Goal: Transaction & Acquisition: Purchase product/service

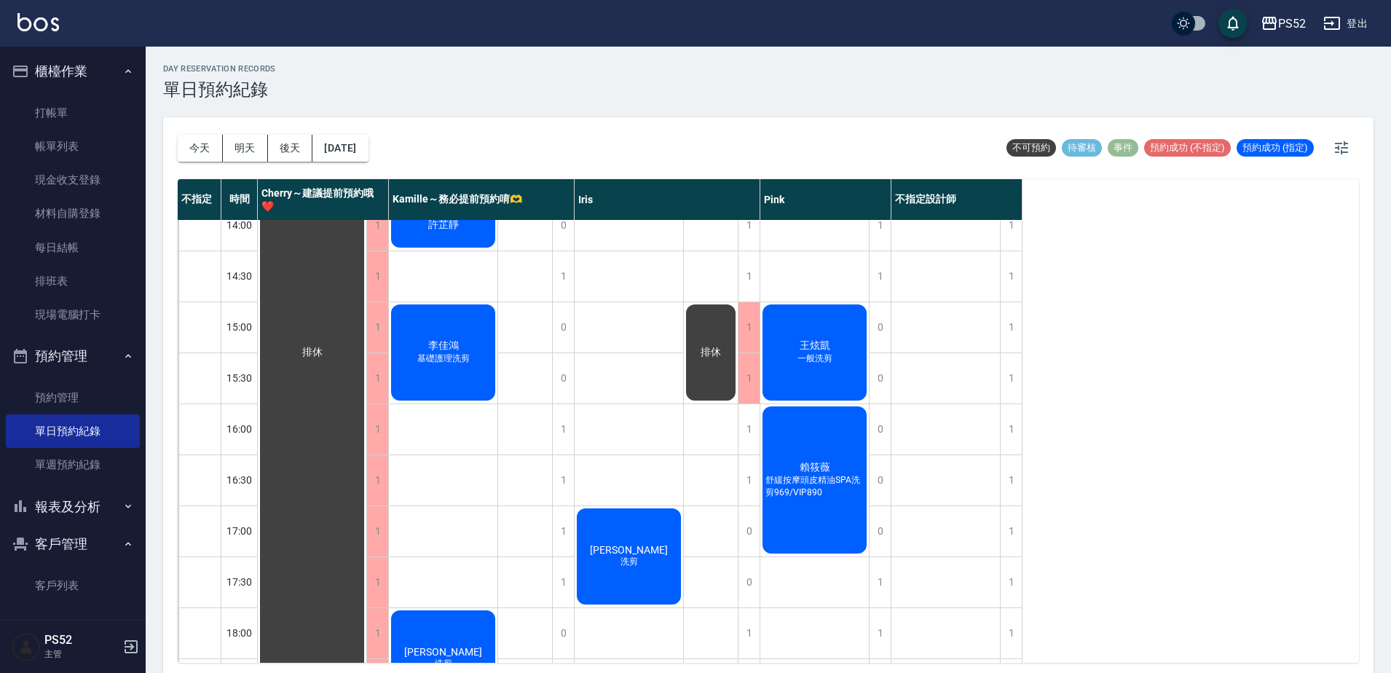
scroll to position [371, 0]
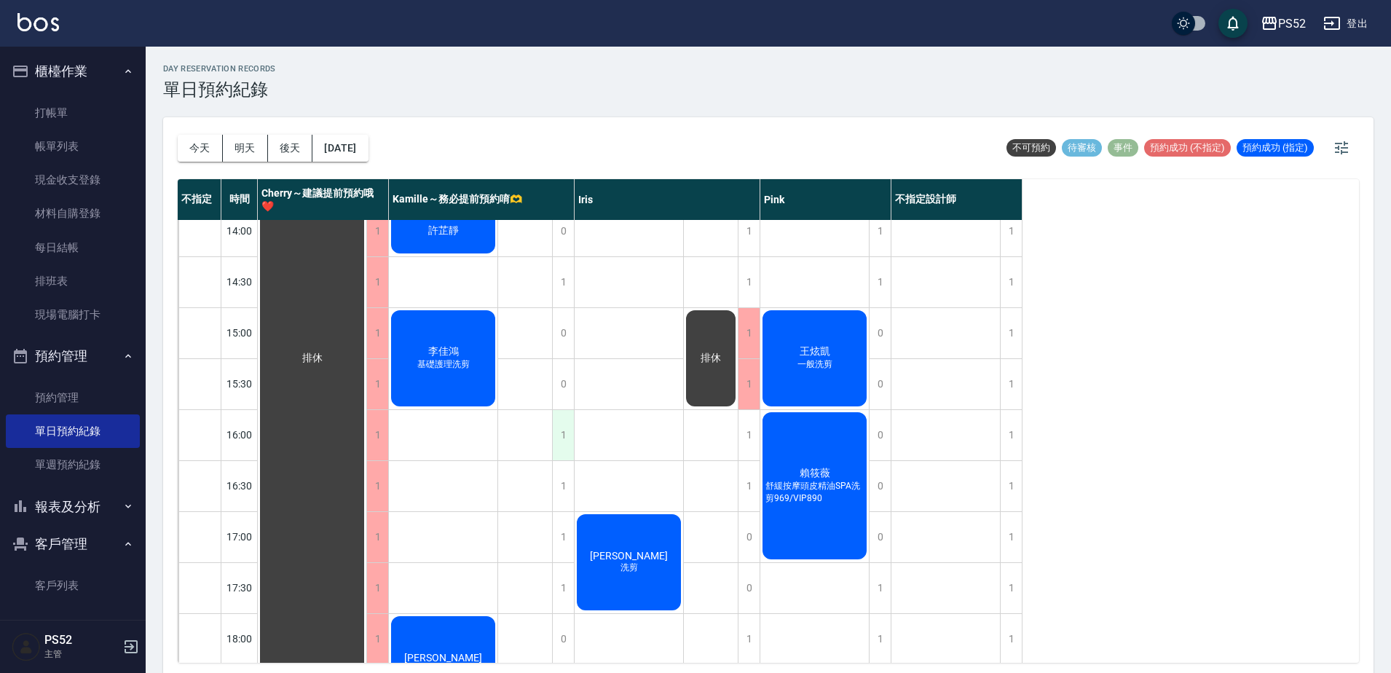
click at [559, 434] on div "1" at bounding box center [563, 435] width 22 height 50
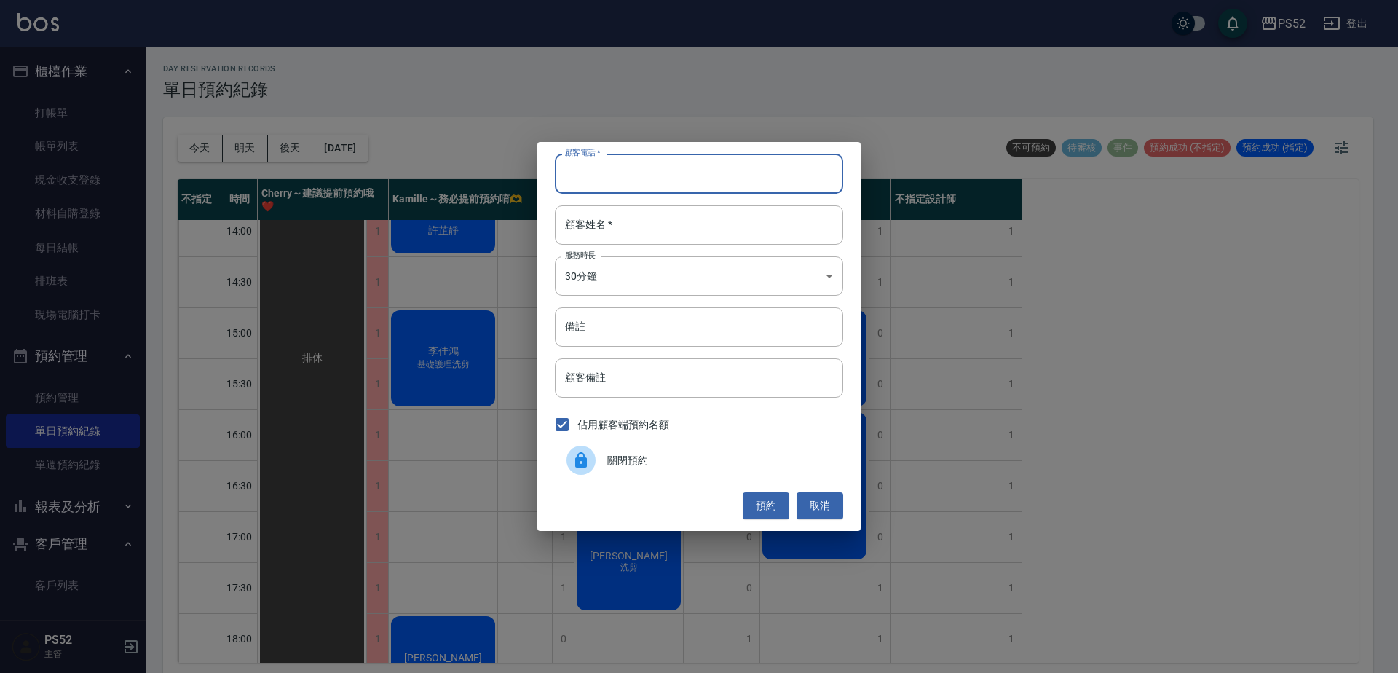
click at [644, 177] on input "顧客電話   *" at bounding box center [699, 173] width 288 height 39
click at [638, 170] on input "0975425586" at bounding box center [699, 173] width 288 height 39
type input "0975425586"
click at [822, 502] on button "取消" at bounding box center [820, 505] width 47 height 27
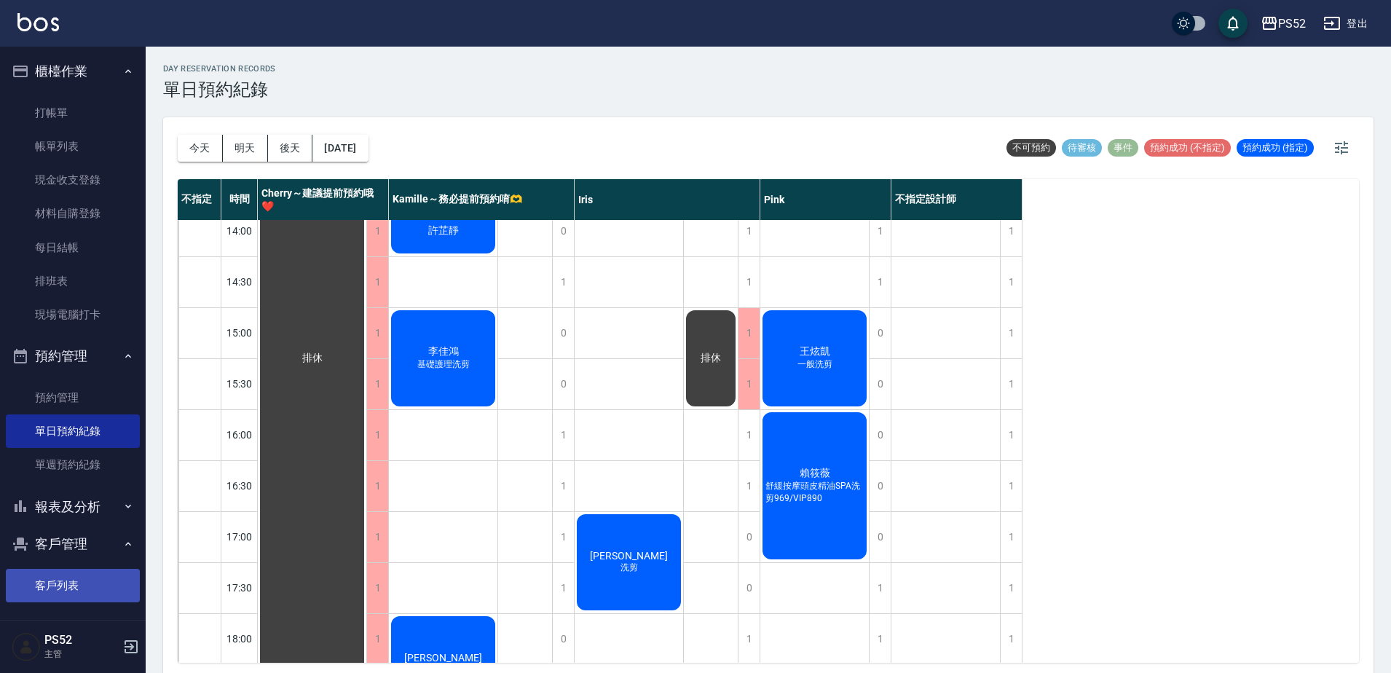
click at [80, 575] on link "客戶列表" at bounding box center [73, 586] width 134 height 34
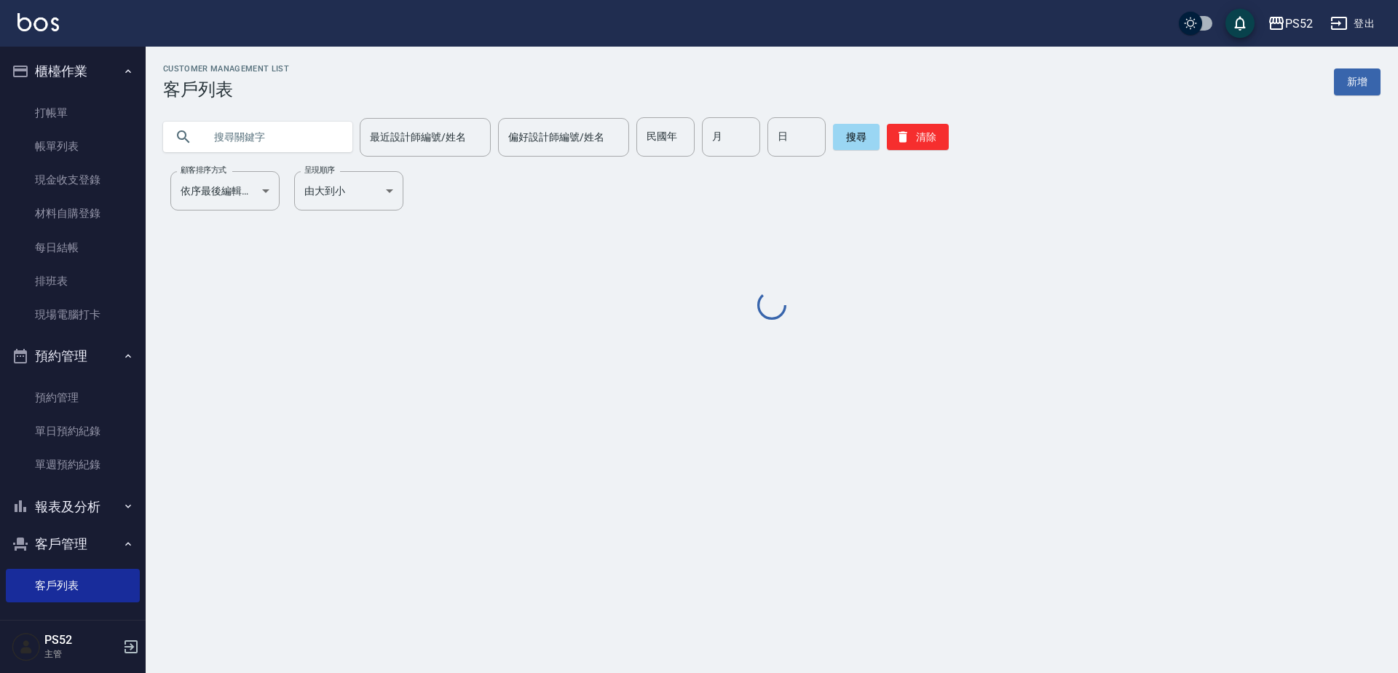
click at [287, 136] on input "text" at bounding box center [272, 136] width 137 height 39
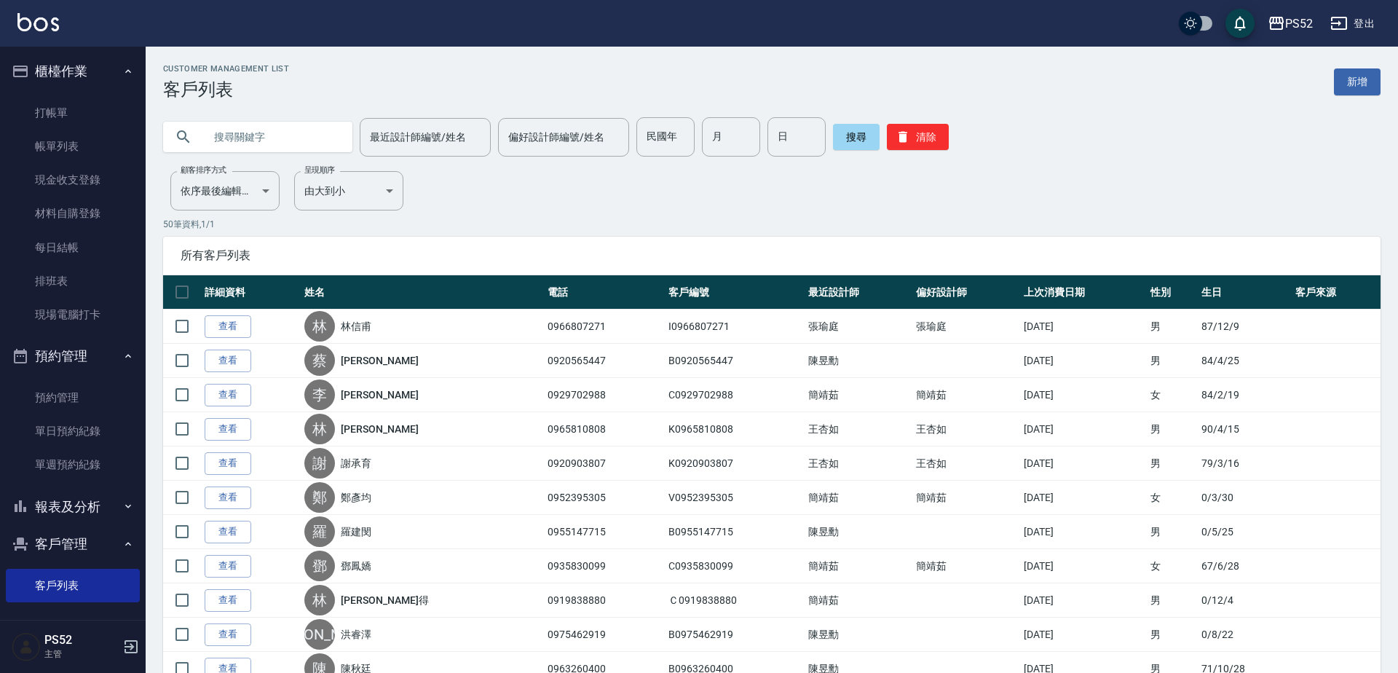
paste input "0975425586"
type input "0975425586"
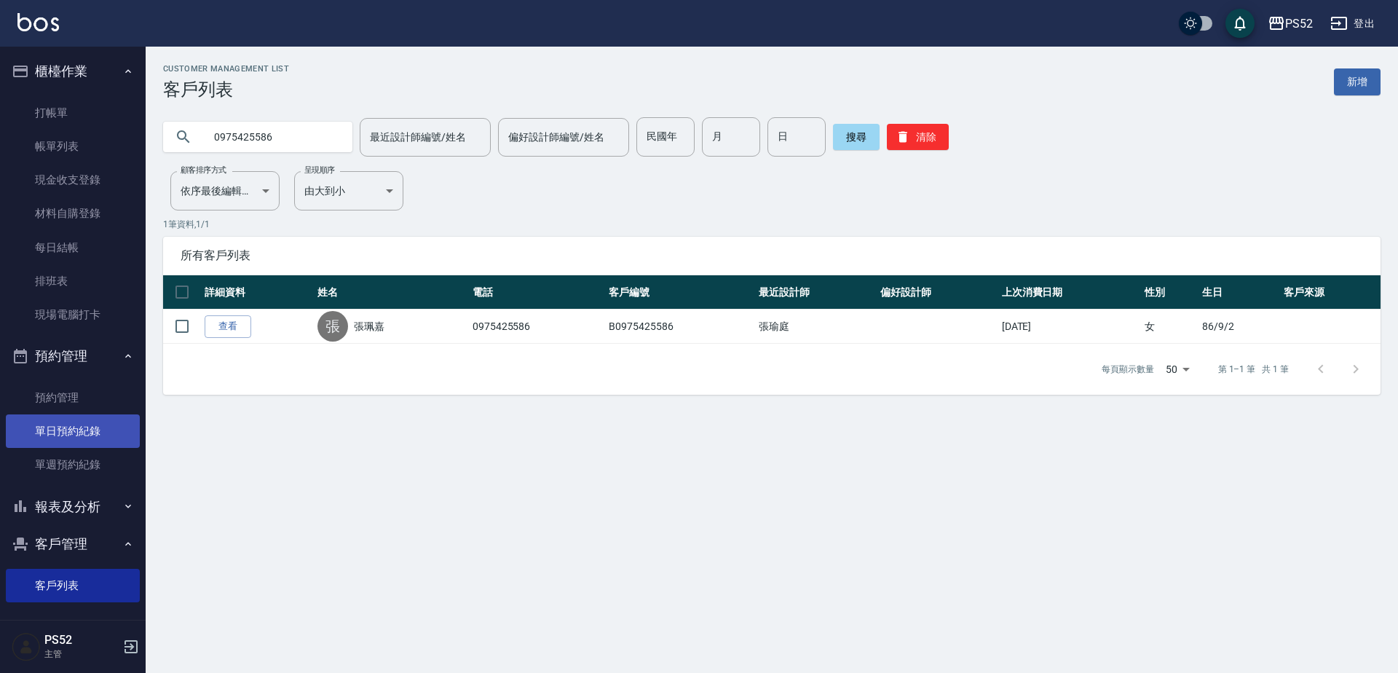
click at [121, 419] on link "單日預約紀錄" at bounding box center [73, 431] width 134 height 34
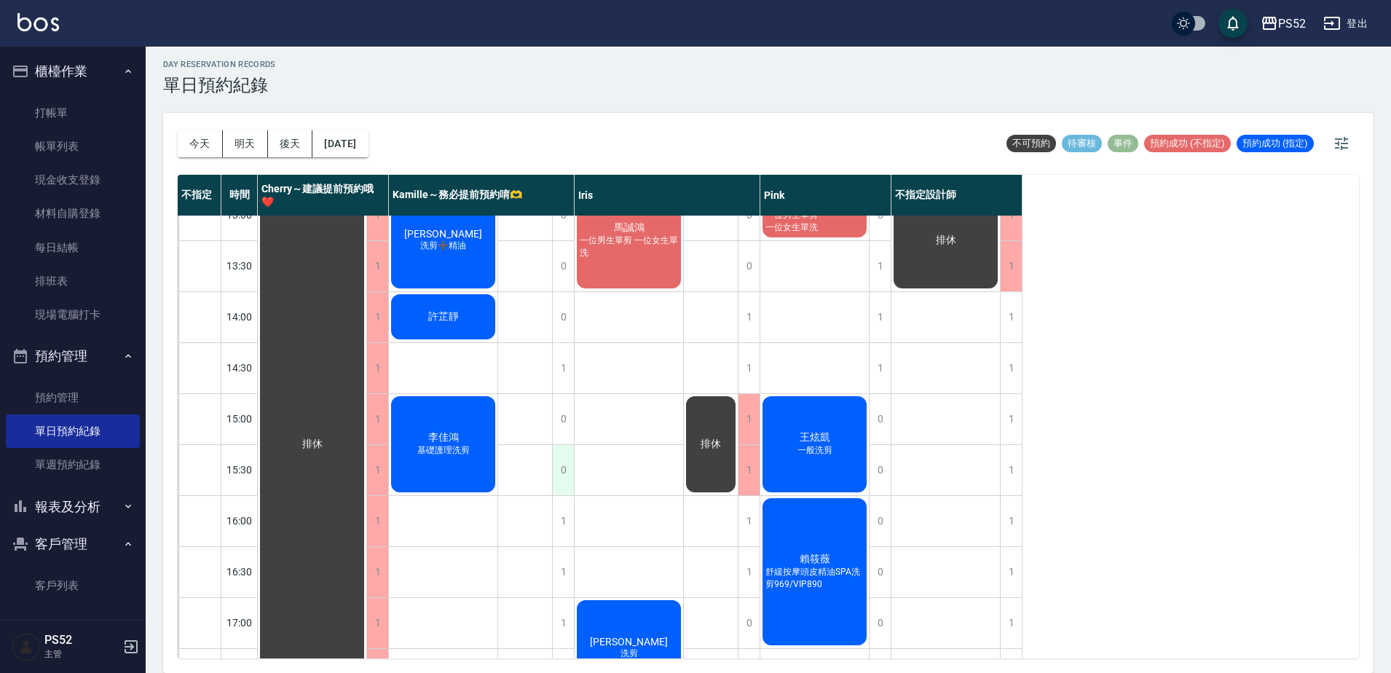
scroll to position [291, 0]
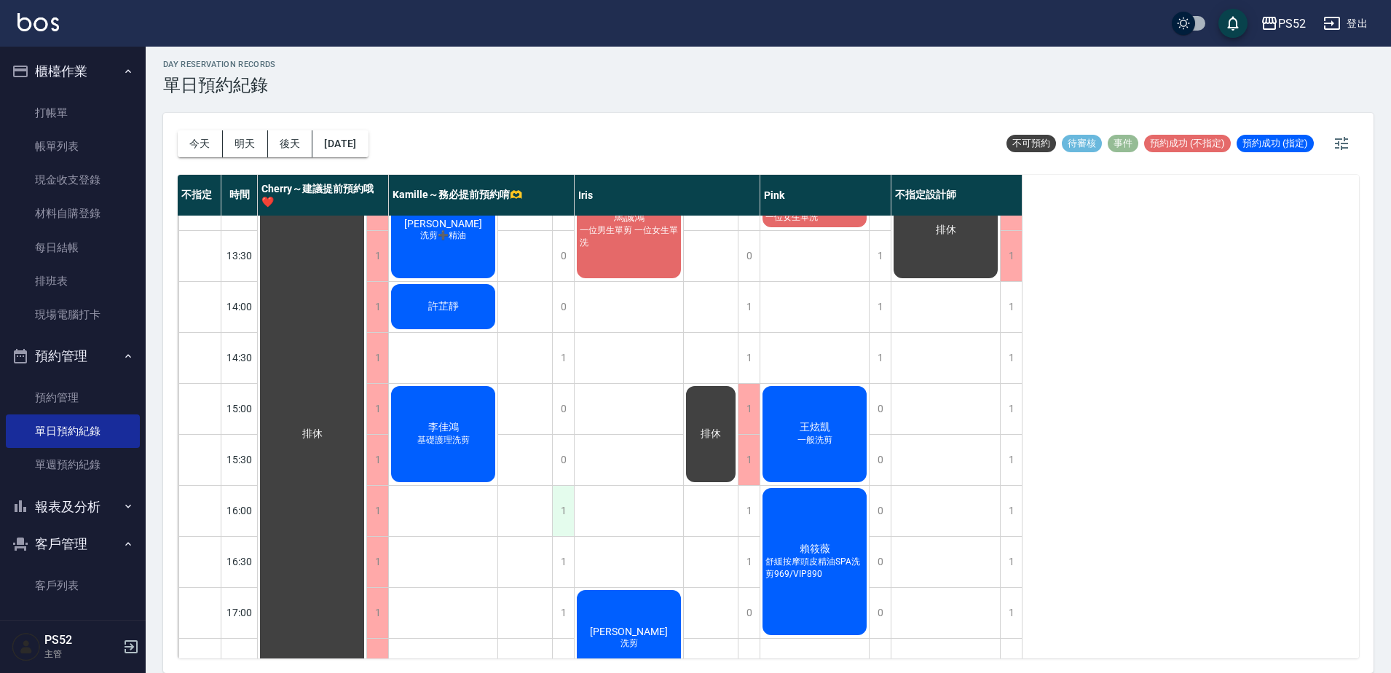
click at [555, 517] on div "1" at bounding box center [563, 511] width 22 height 50
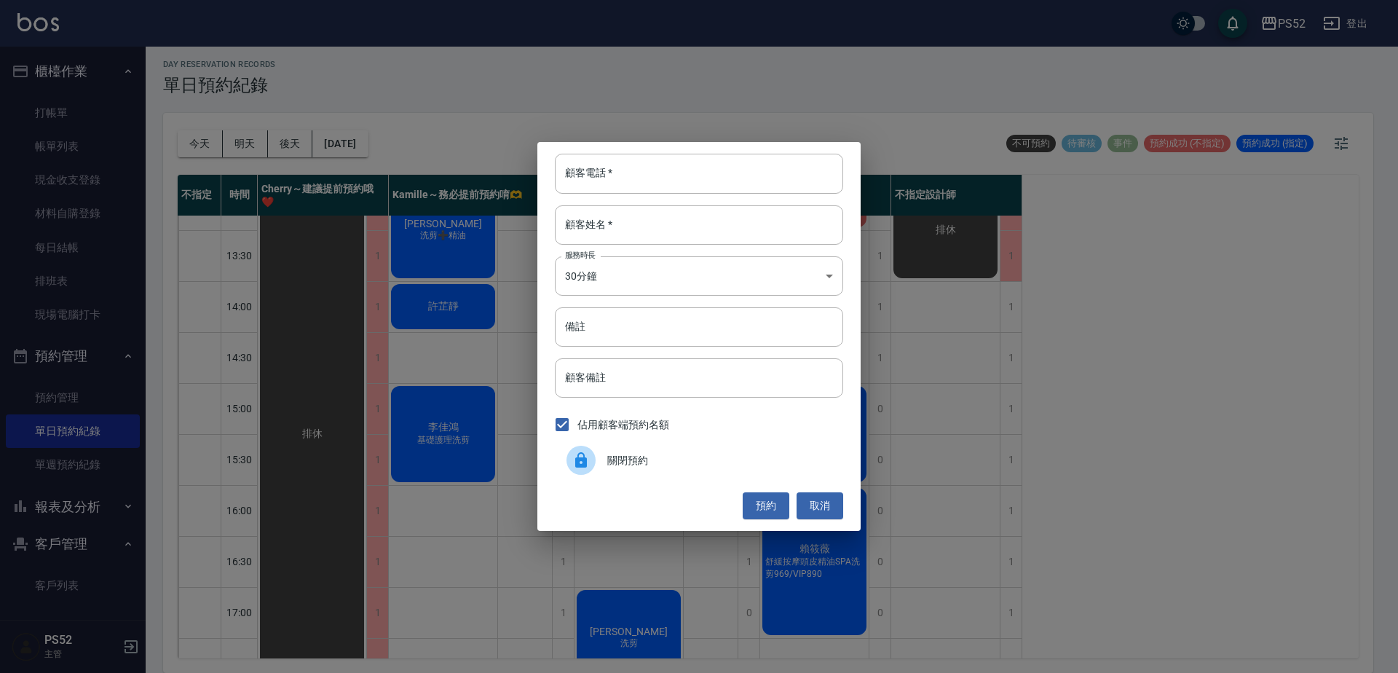
click at [613, 470] on div "關閉預約" at bounding box center [699, 460] width 288 height 41
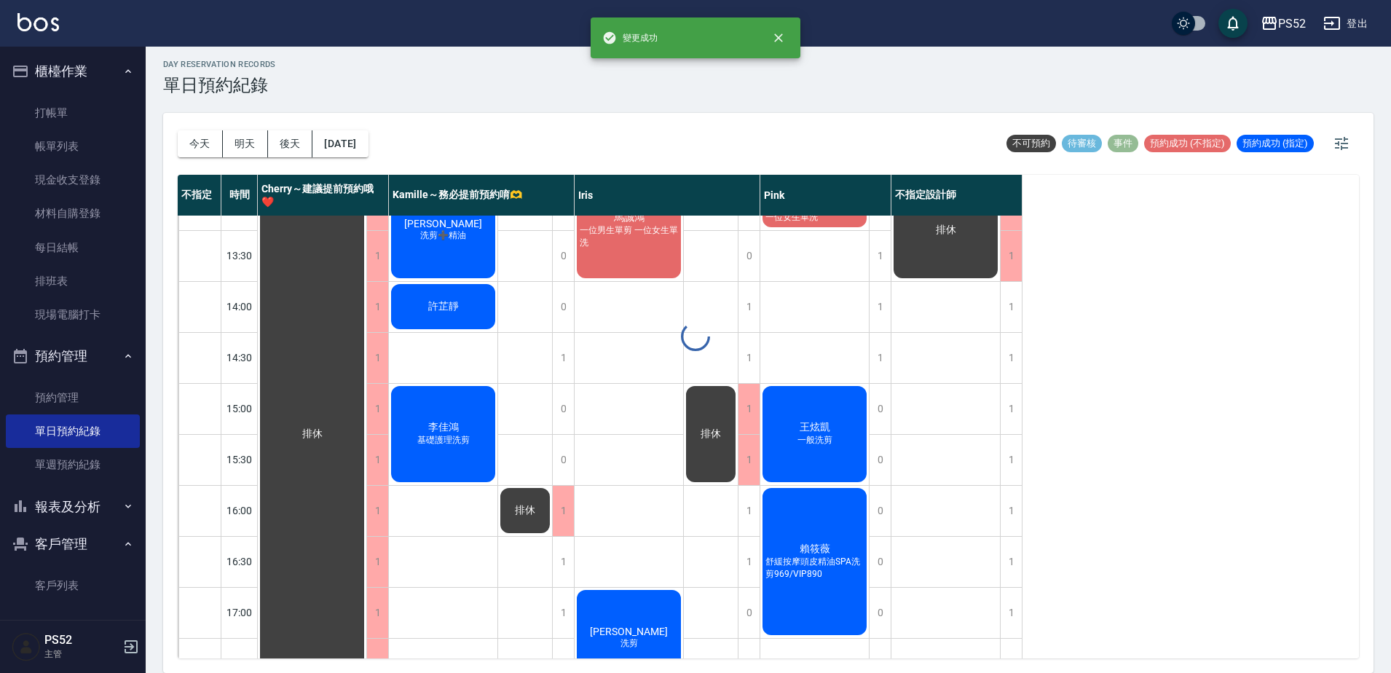
click at [567, 550] on div "1" at bounding box center [563, 562] width 22 height 50
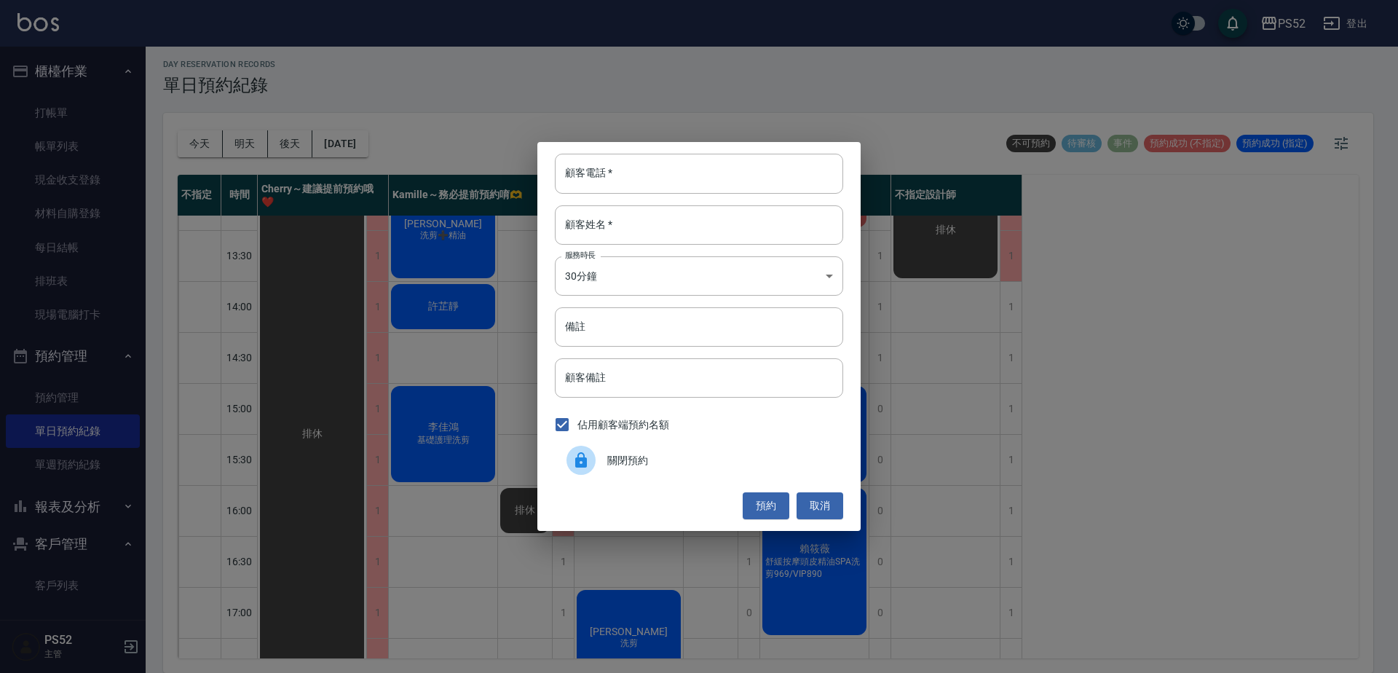
click at [590, 469] on div at bounding box center [581, 460] width 29 height 29
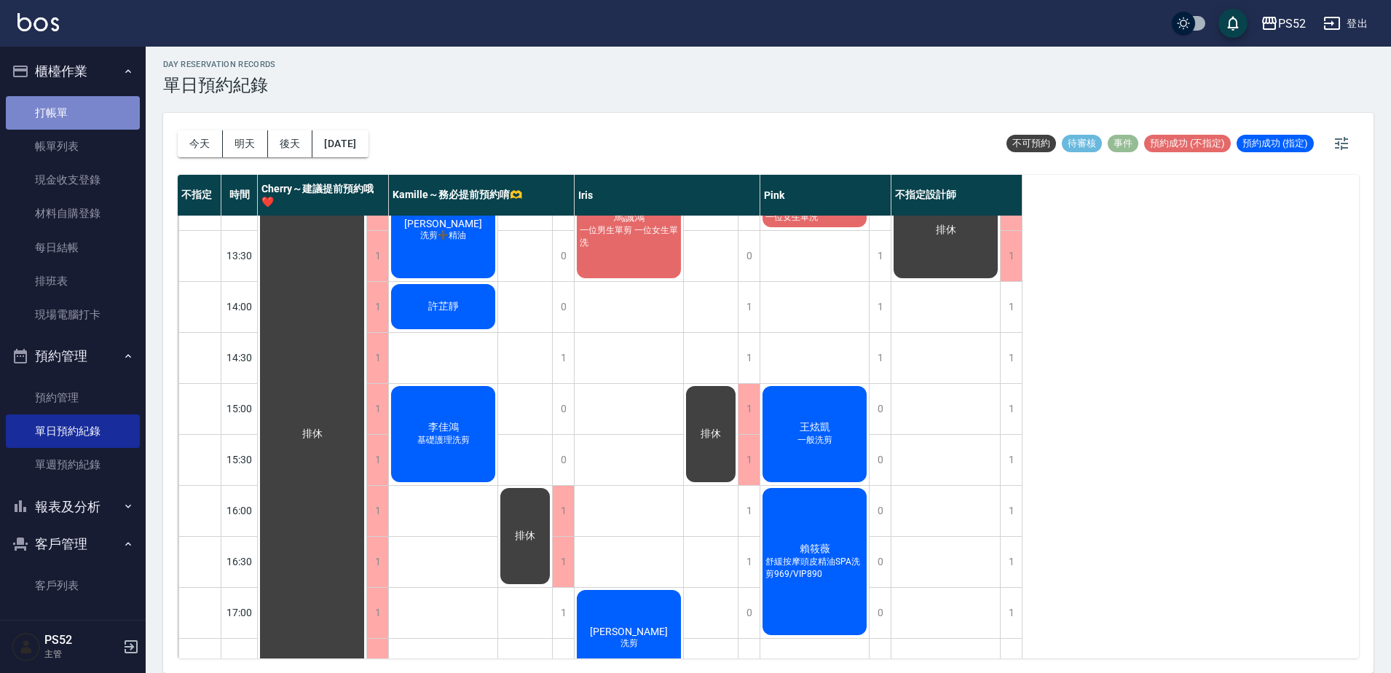
click at [114, 109] on link "打帳單" at bounding box center [73, 113] width 134 height 34
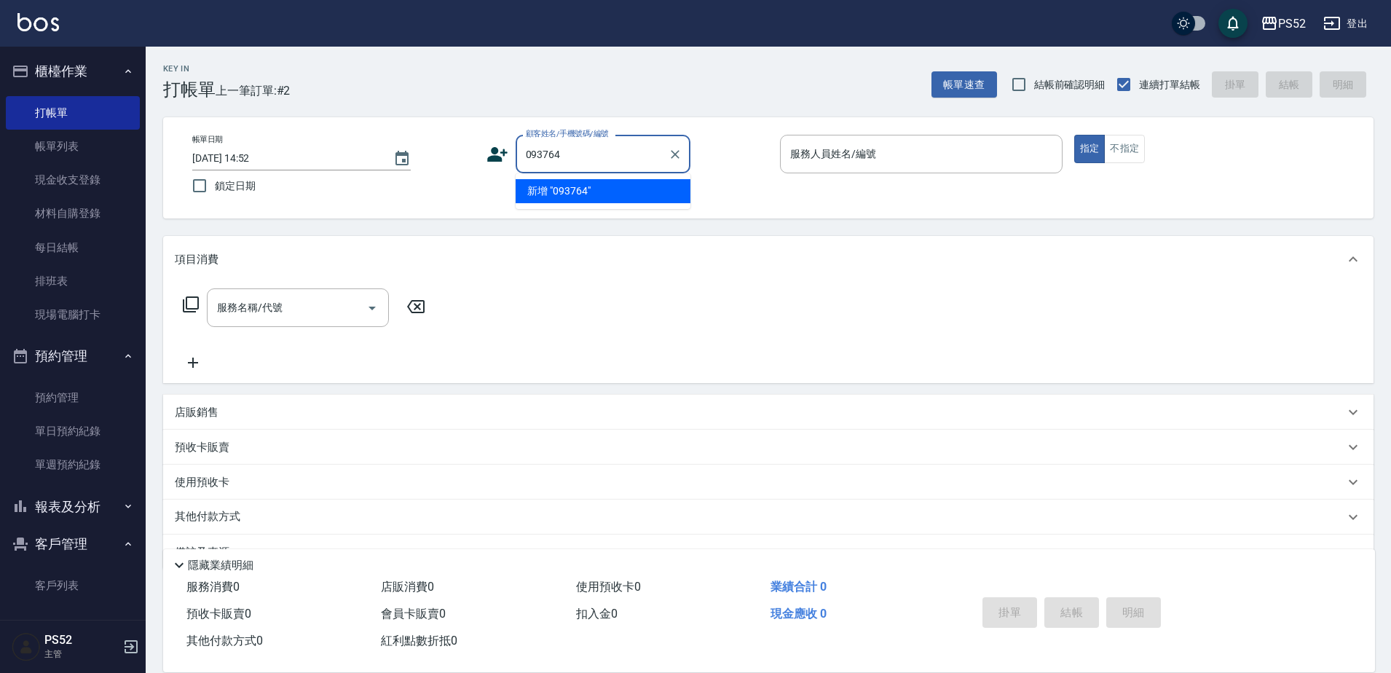
click at [544, 150] on input "093764" at bounding box center [592, 153] width 140 height 25
click at [600, 197] on li "[PERSON_NAME]/0937564058/B0937564058" at bounding box center [603, 191] width 175 height 24
type input "[PERSON_NAME]/0937564058/B0937564058"
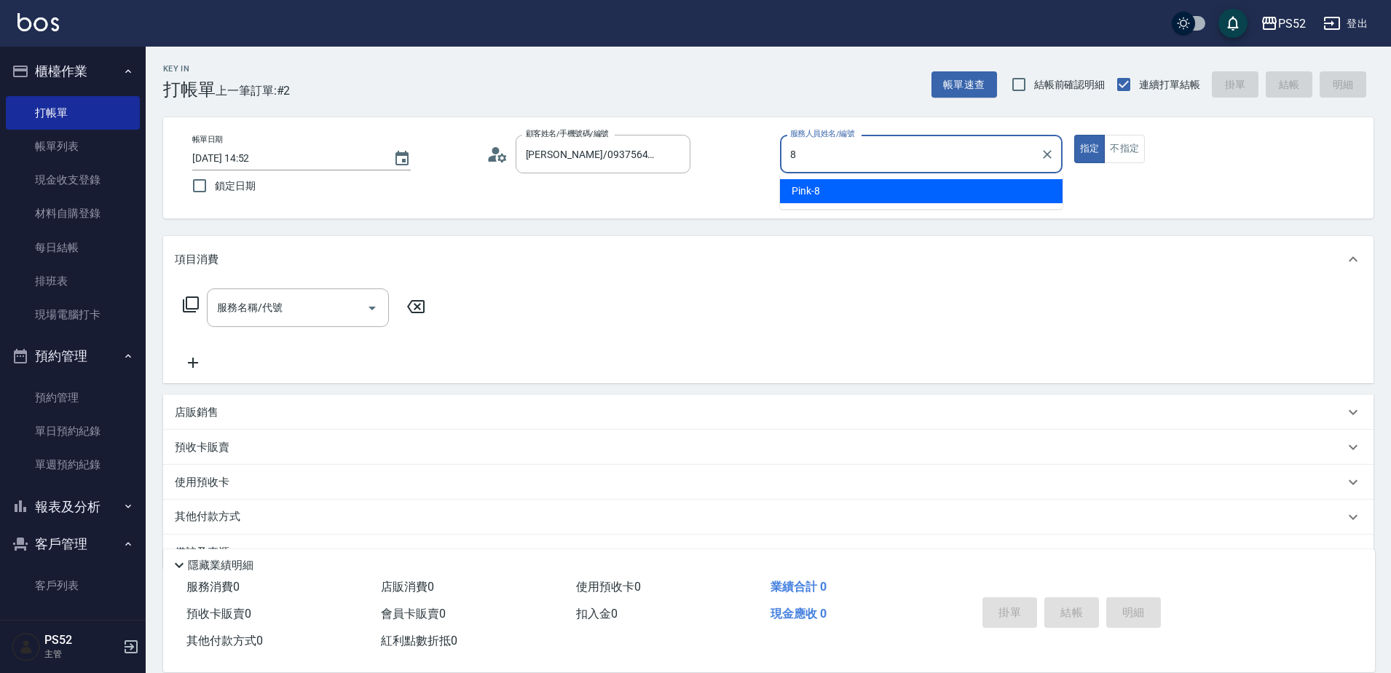
type input "Pink-8"
type button "true"
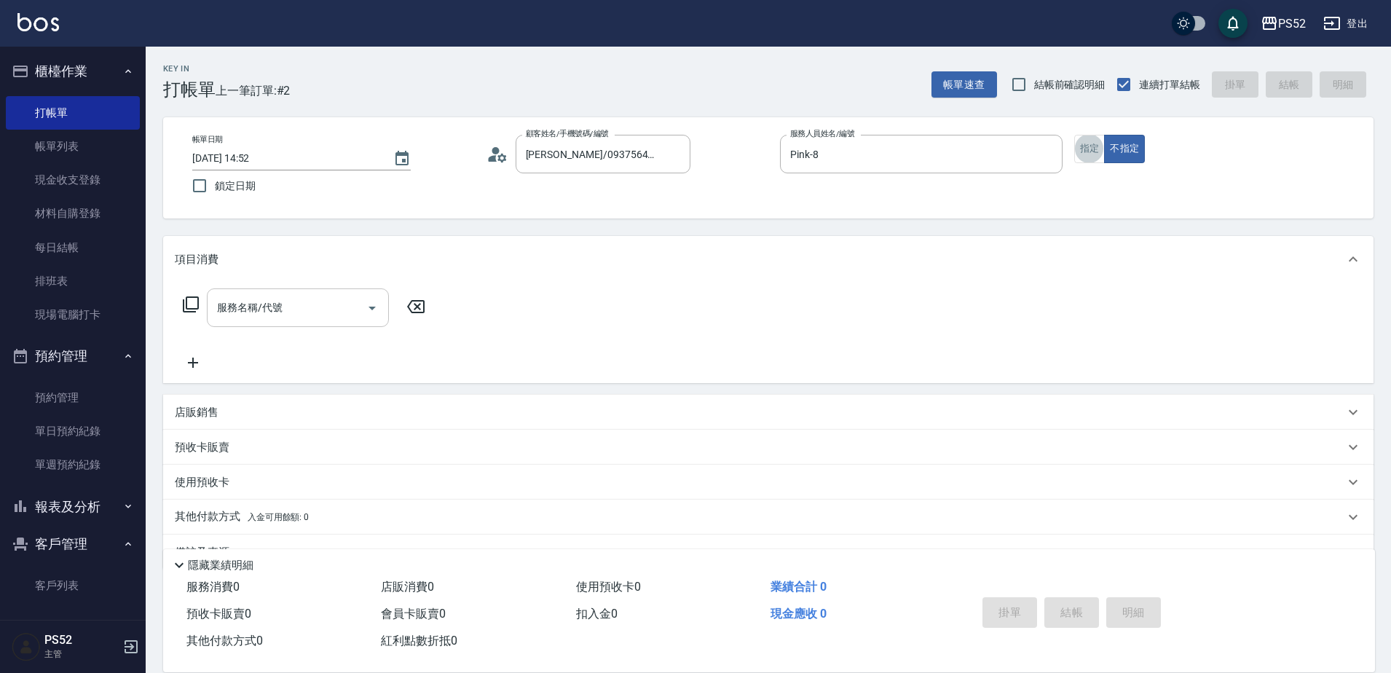
click at [253, 323] on div "服務名稱/代號" at bounding box center [298, 307] width 182 height 39
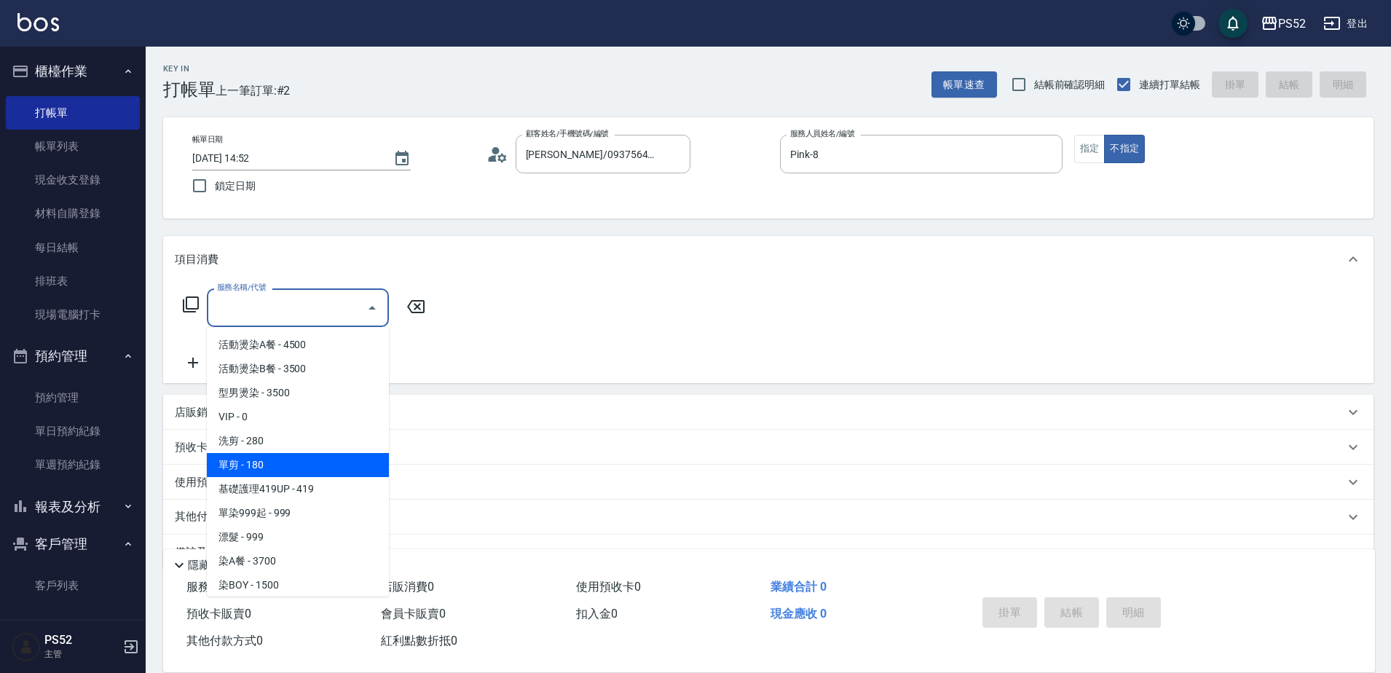
click at [287, 464] on span "單剪 - 180" at bounding box center [298, 465] width 182 height 24
type input "單剪(C2)"
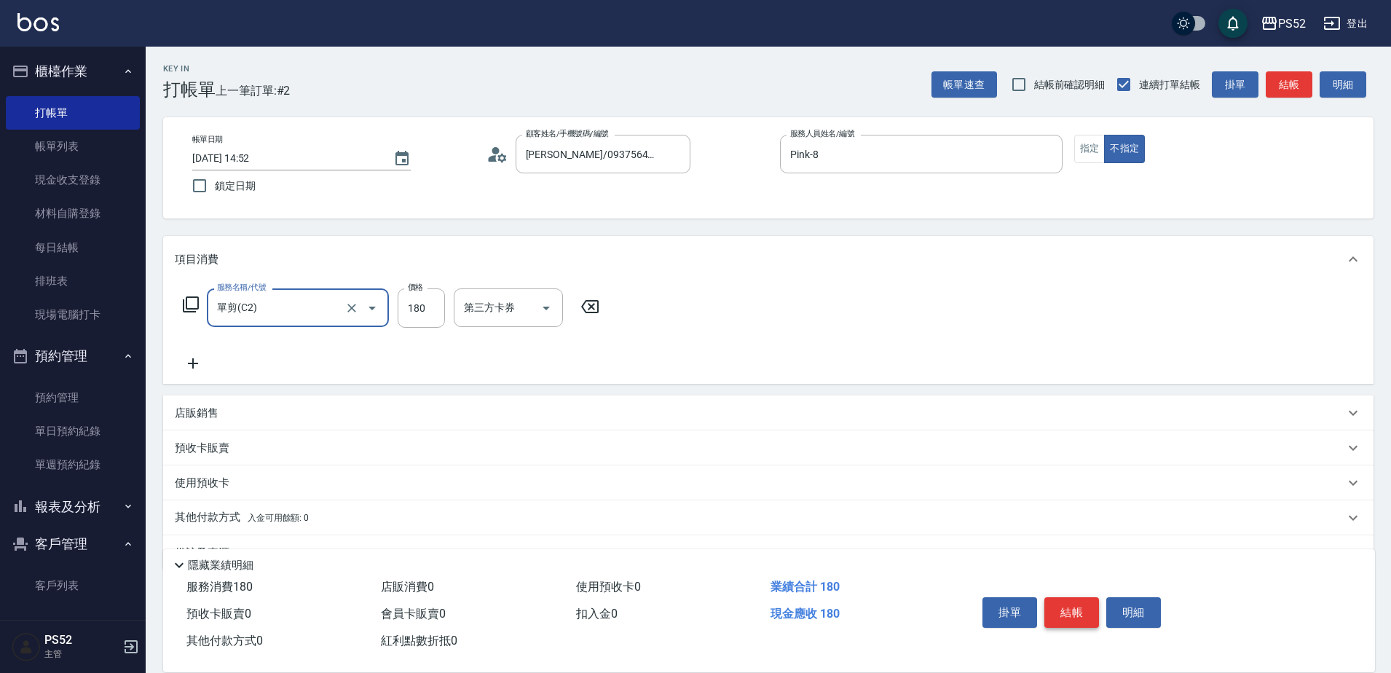
click at [1082, 614] on button "結帳" at bounding box center [1071, 612] width 55 height 31
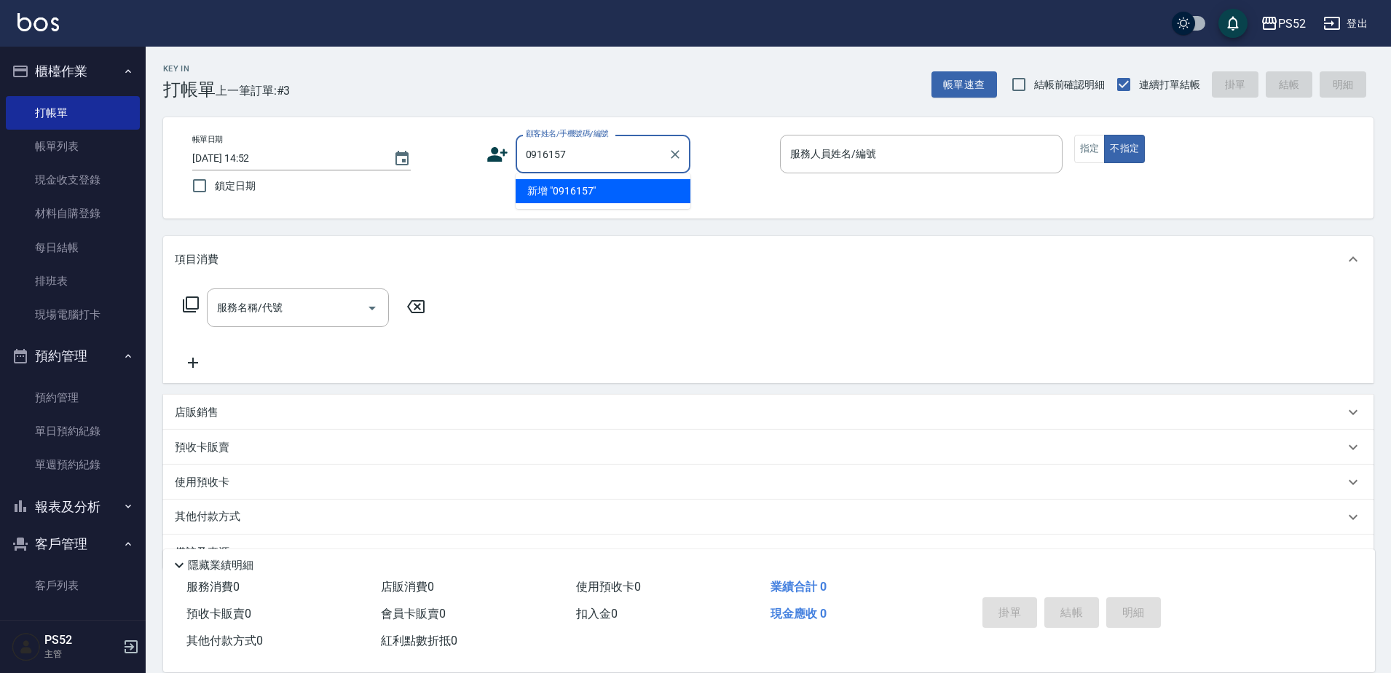
click at [607, 197] on li "新增 "0916157"" at bounding box center [603, 191] width 175 height 24
click at [593, 157] on input "0916157" at bounding box center [592, 153] width 140 height 25
type input "0"
type input "張"
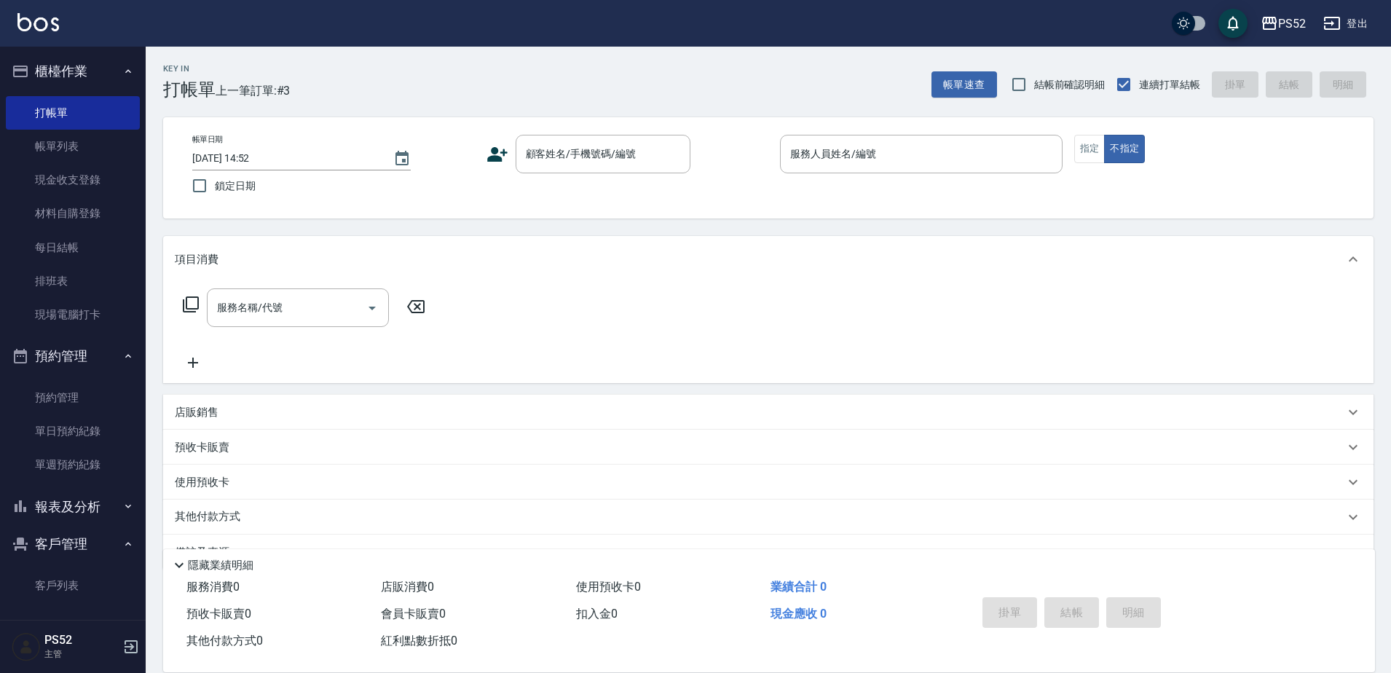
click at [502, 144] on icon at bounding box center [497, 154] width 22 height 22
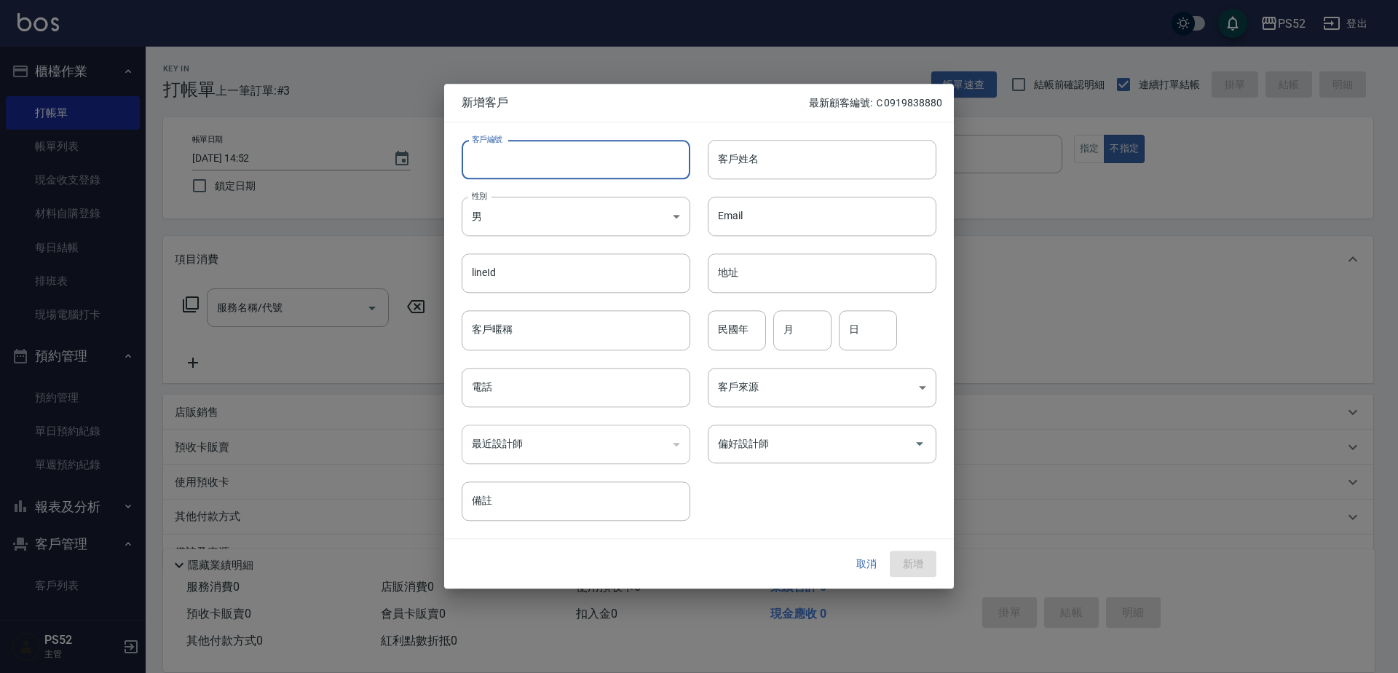
click at [505, 163] on input "客戶編號" at bounding box center [576, 159] width 229 height 39
type input "B0916157155"
click at [505, 217] on body "PS52 登出 櫃檯作業 打帳單 帳單列表 現金收支登錄 材料自購登錄 每日結帳 排班表 現場電腦打卡 預約管理 預約管理 單日預約紀錄 單週預約紀錄 報表及…" at bounding box center [699, 354] width 1398 height 709
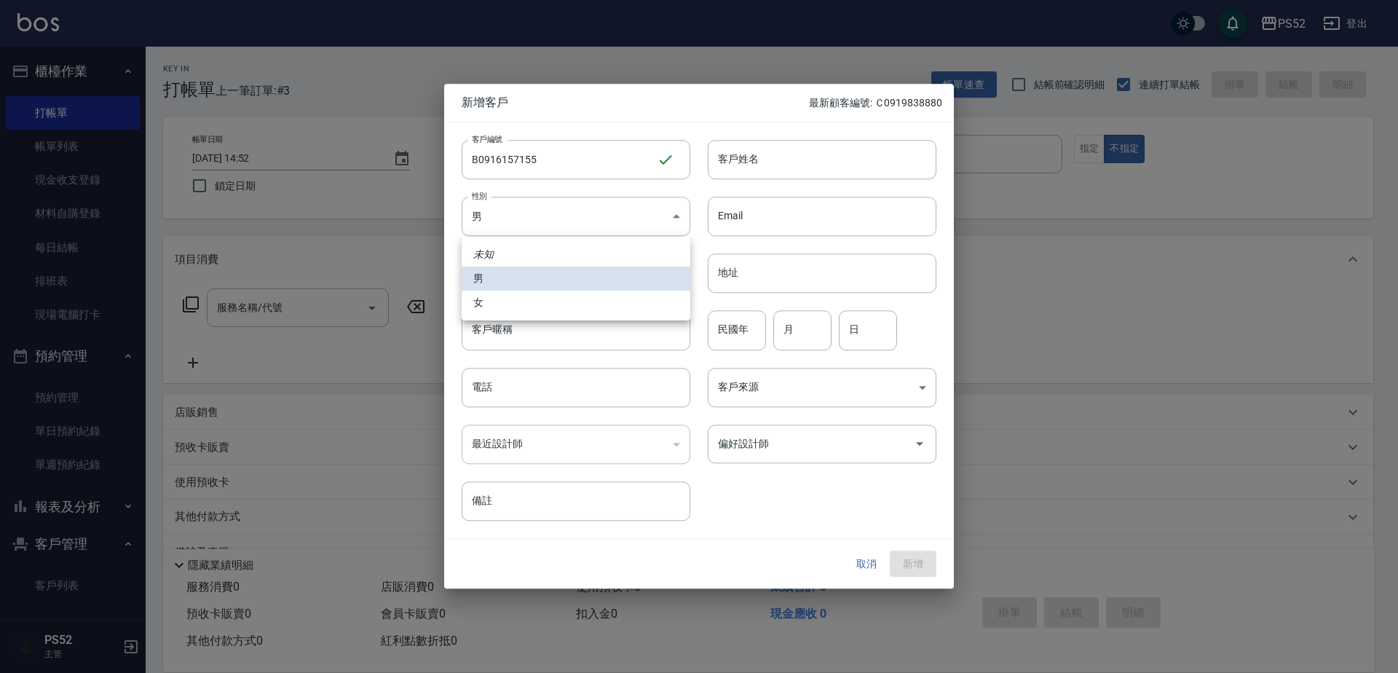
click at [501, 299] on li "女" at bounding box center [576, 303] width 229 height 24
type input "[DEMOGRAPHIC_DATA]"
click at [503, 395] on input "電話" at bounding box center [576, 387] width 229 height 39
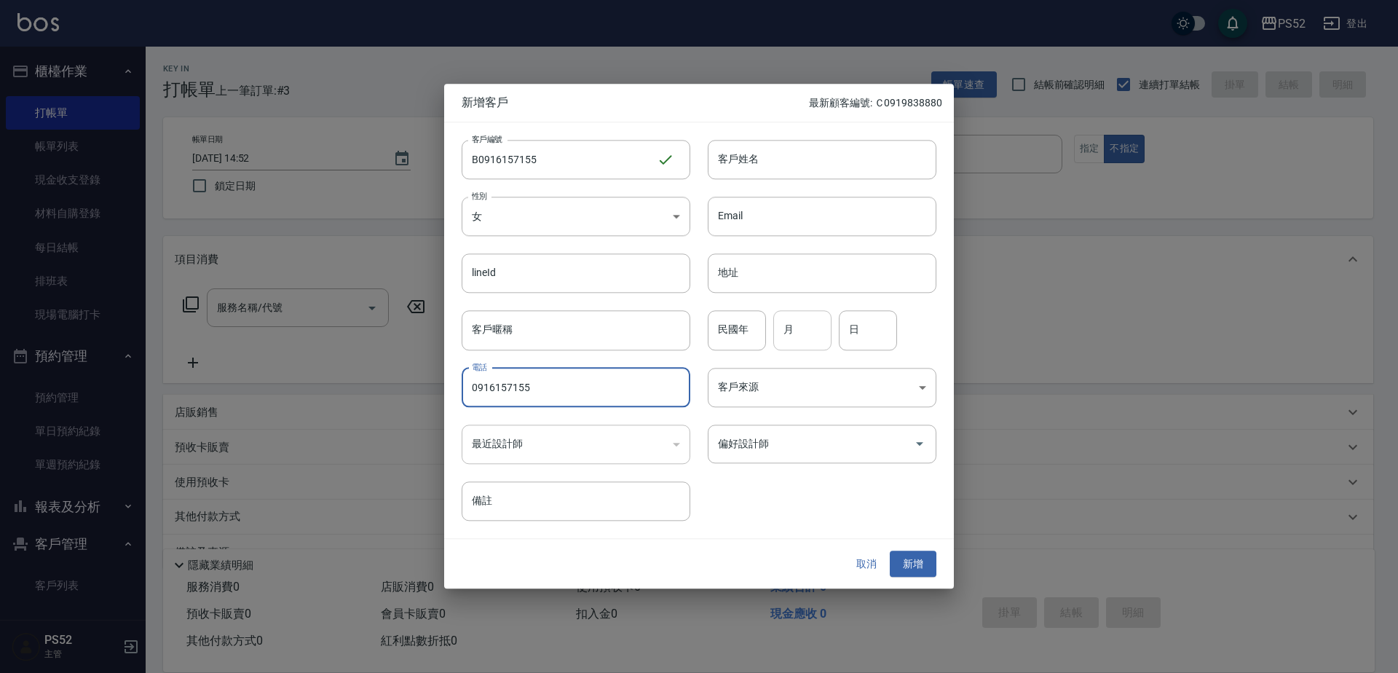
type input "0916157155"
click at [800, 334] on input "月" at bounding box center [802, 330] width 58 height 39
type input "5"
type input "11"
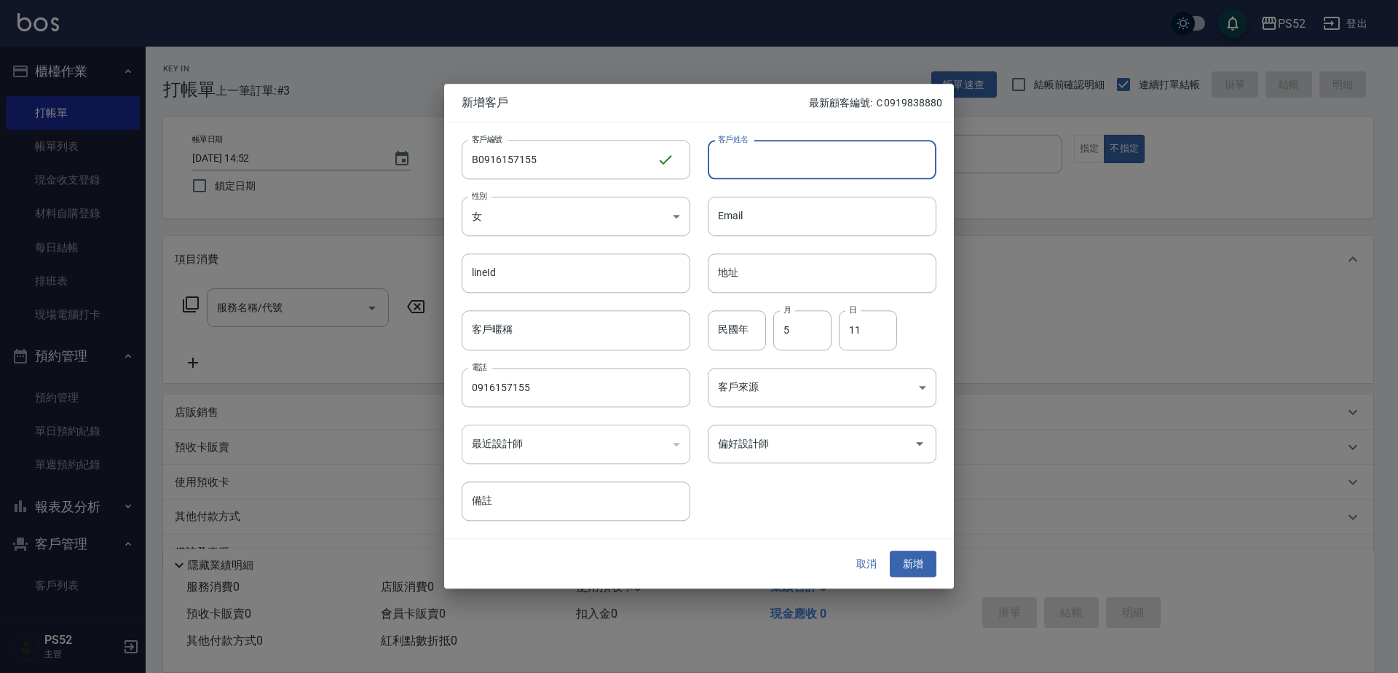
click at [822, 148] on input "客戶姓名" at bounding box center [822, 159] width 229 height 39
type input "張喻萱"
click at [941, 566] on div "取消 新增" at bounding box center [699, 564] width 510 height 50
click at [931, 567] on button "新增" at bounding box center [913, 564] width 47 height 27
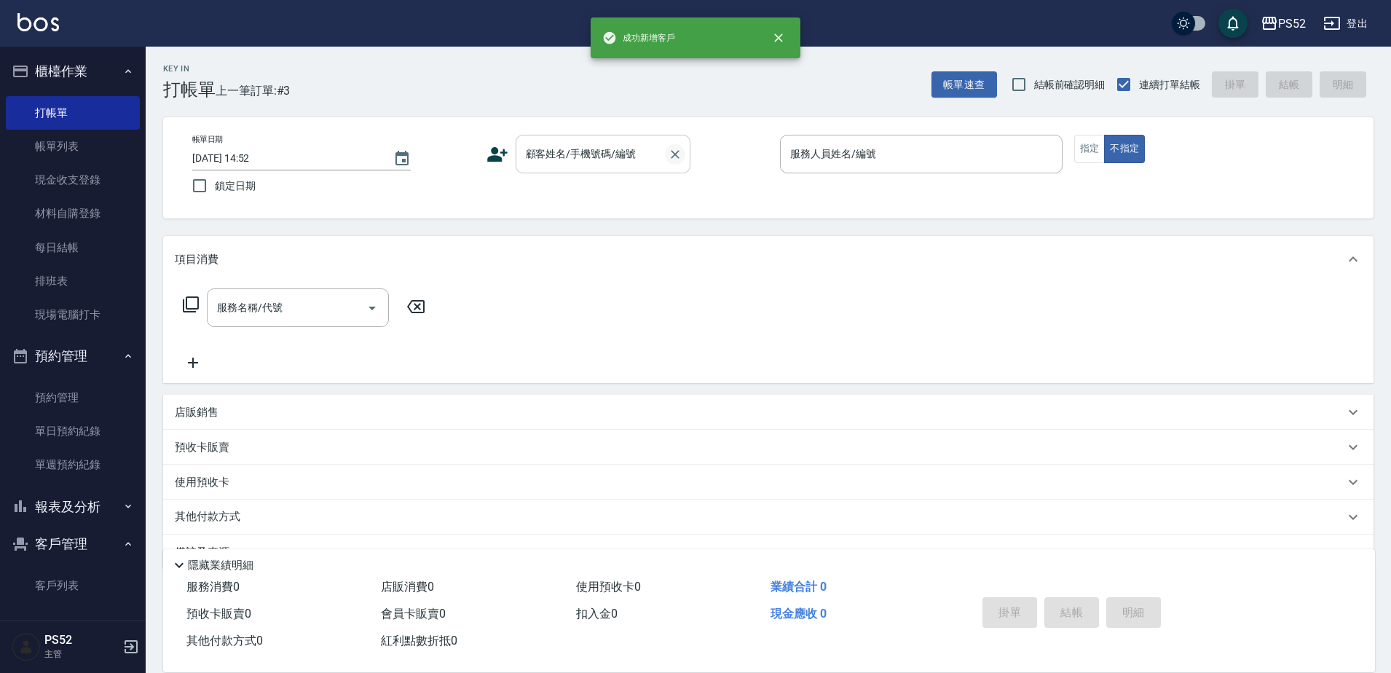
click at [671, 154] on icon "Clear" at bounding box center [675, 154] width 15 height 15
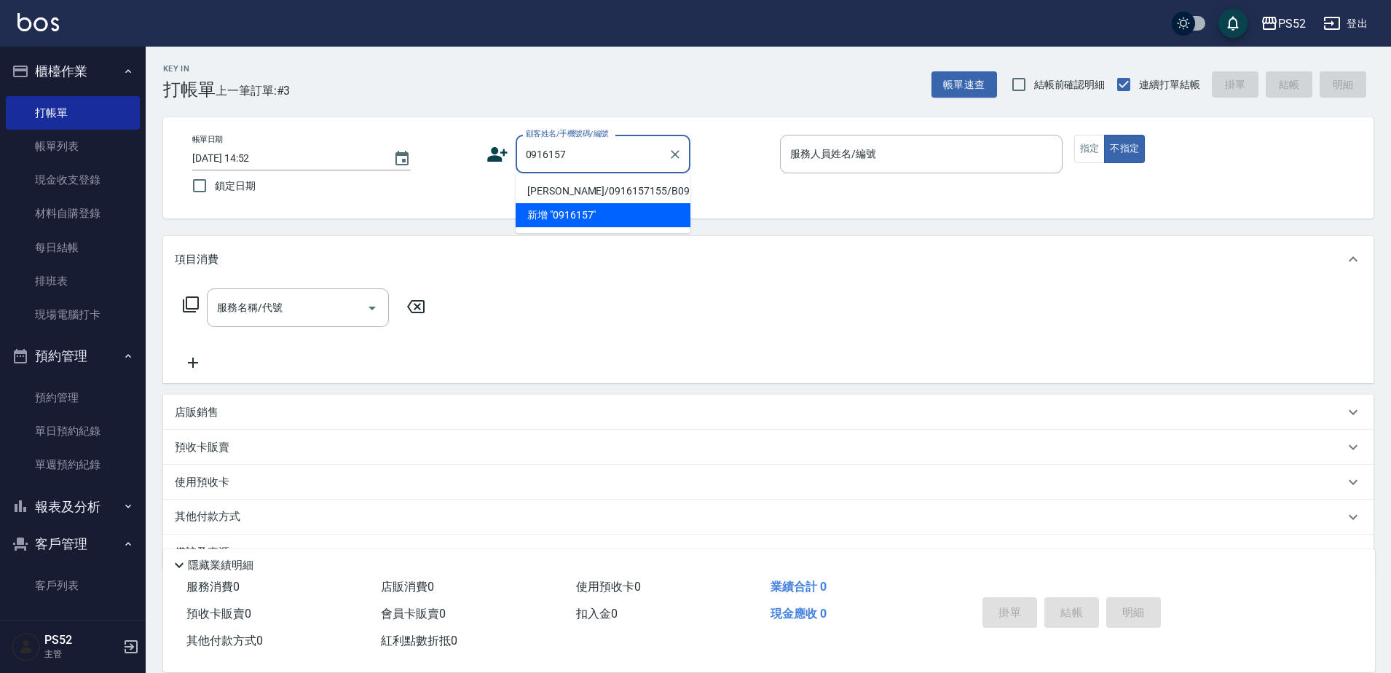
click at [574, 186] on li "[PERSON_NAME]/0916157155/B0916157155" at bounding box center [603, 191] width 175 height 24
type input "[PERSON_NAME]/0916157155/B0916157155"
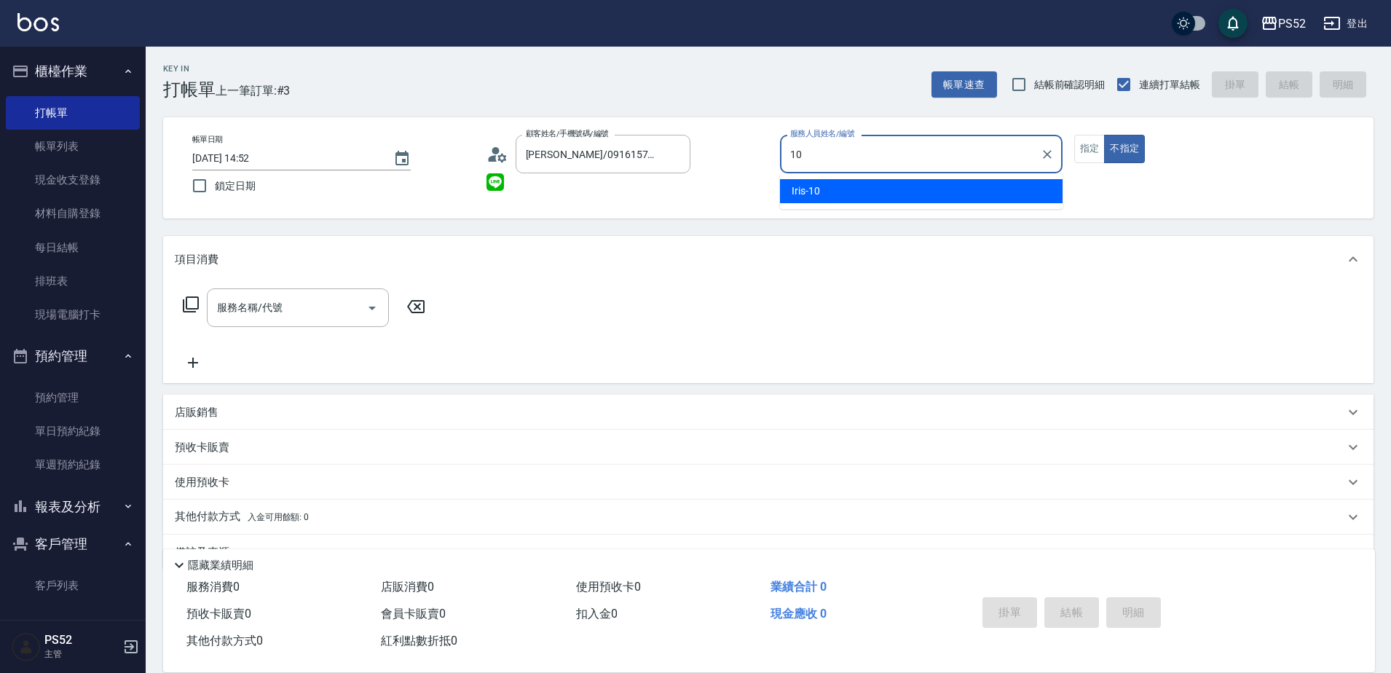
type input "10"
type button "false"
type input "Iris-10"
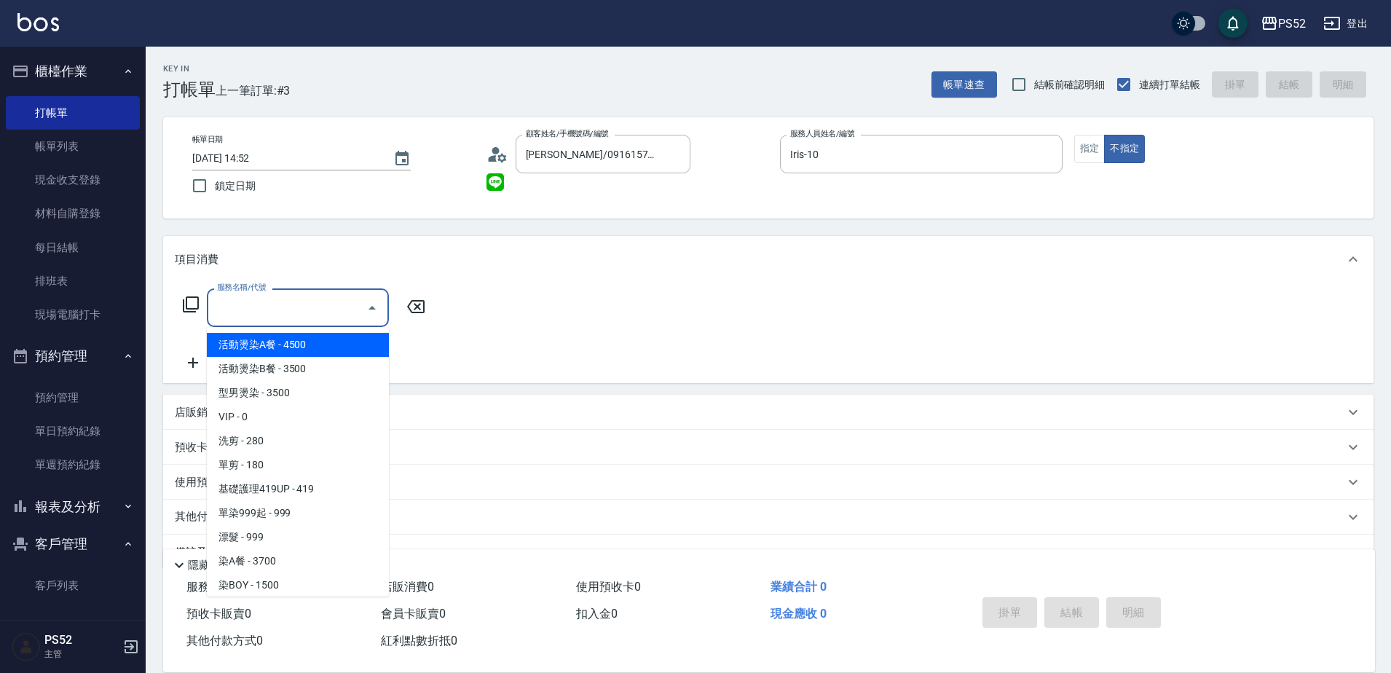
click at [330, 304] on input "服務名稱/代號" at bounding box center [286, 307] width 147 height 25
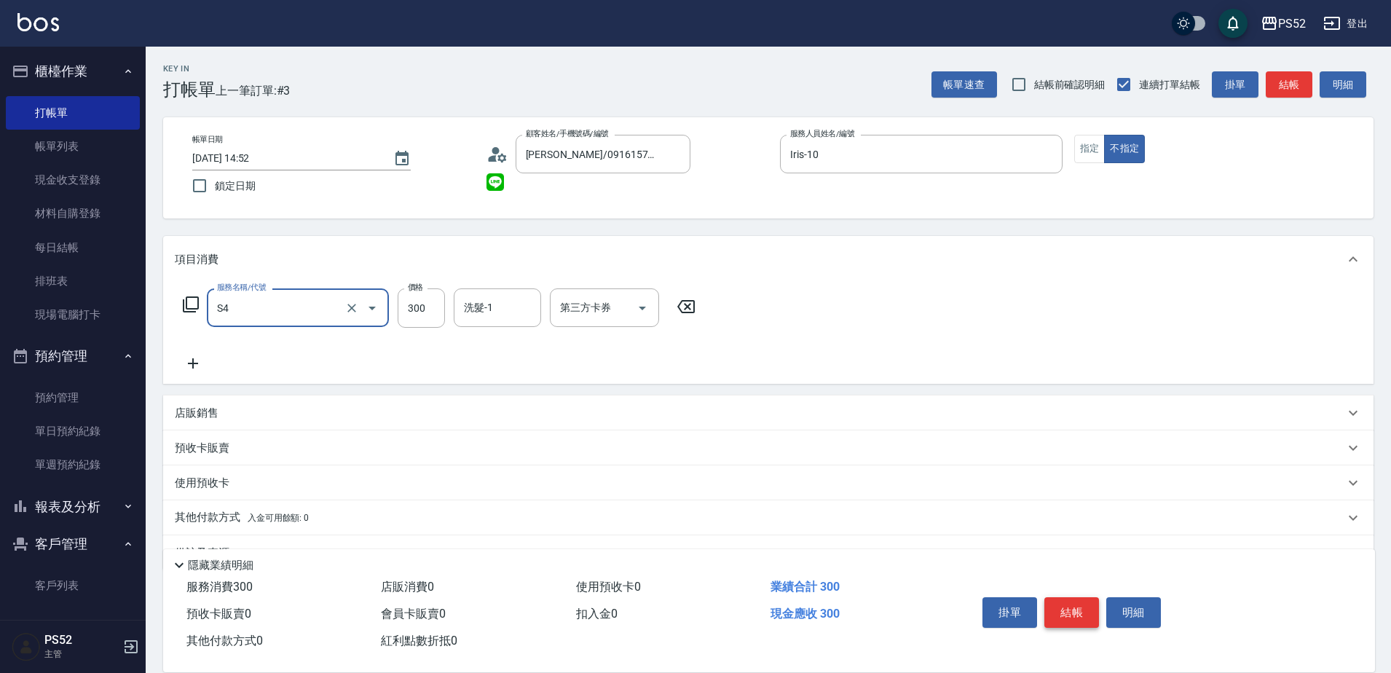
type input "洗髮300元(S4)"
click at [1075, 609] on button "結帳" at bounding box center [1071, 612] width 55 height 31
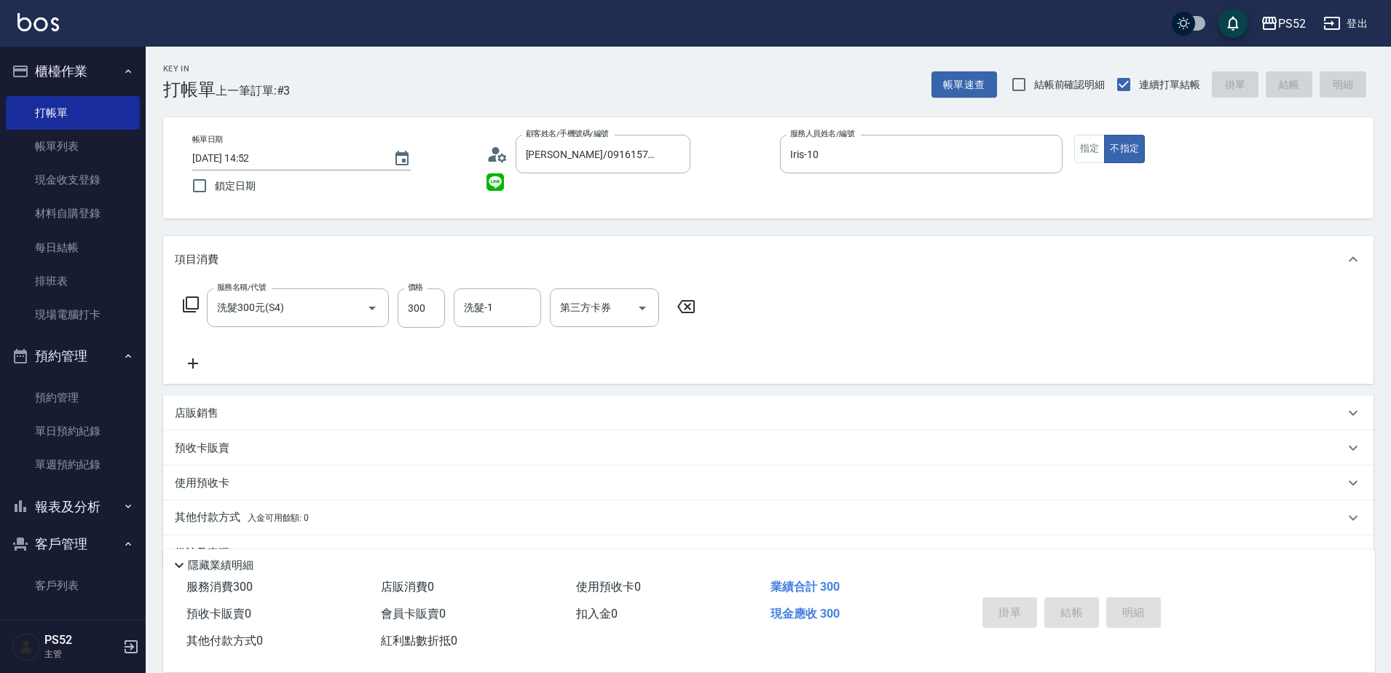
type input "[DATE] 14:53"
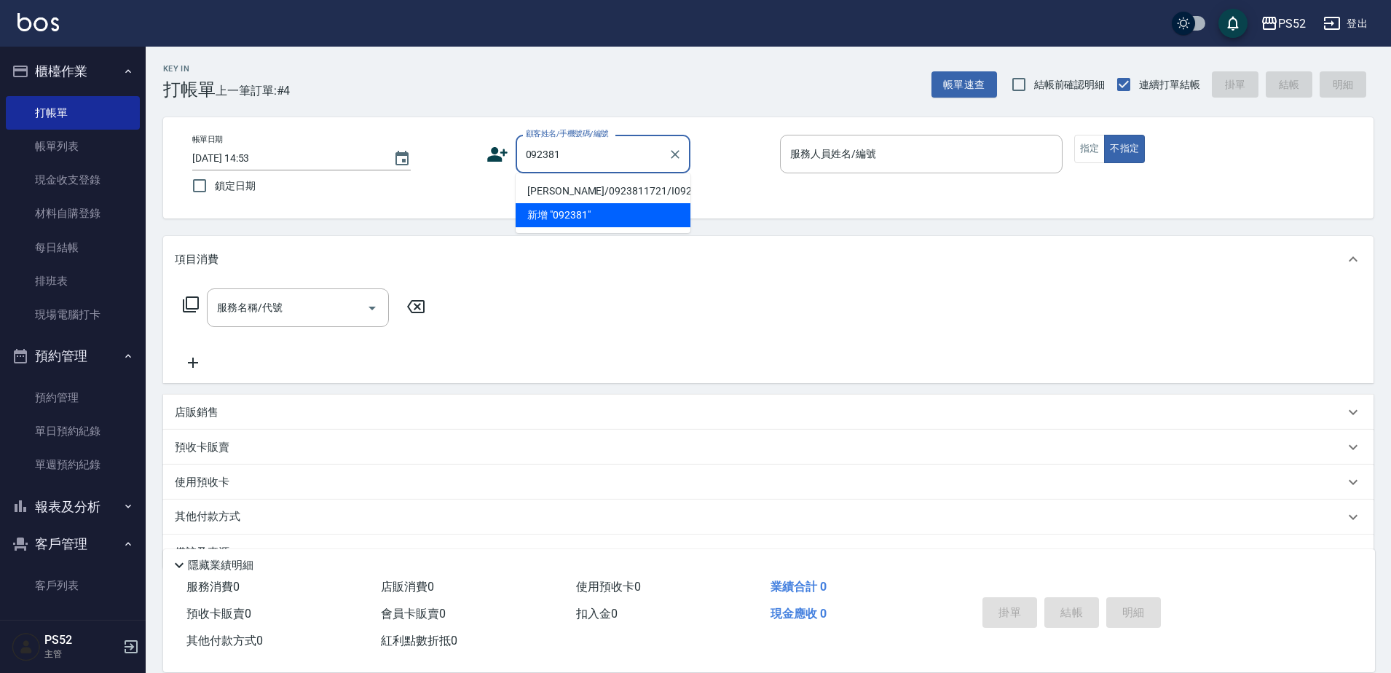
click at [576, 197] on li "[PERSON_NAME]/0923811721/I0923811721" at bounding box center [603, 191] width 175 height 24
type input "[PERSON_NAME]/0923811721/I0923811721"
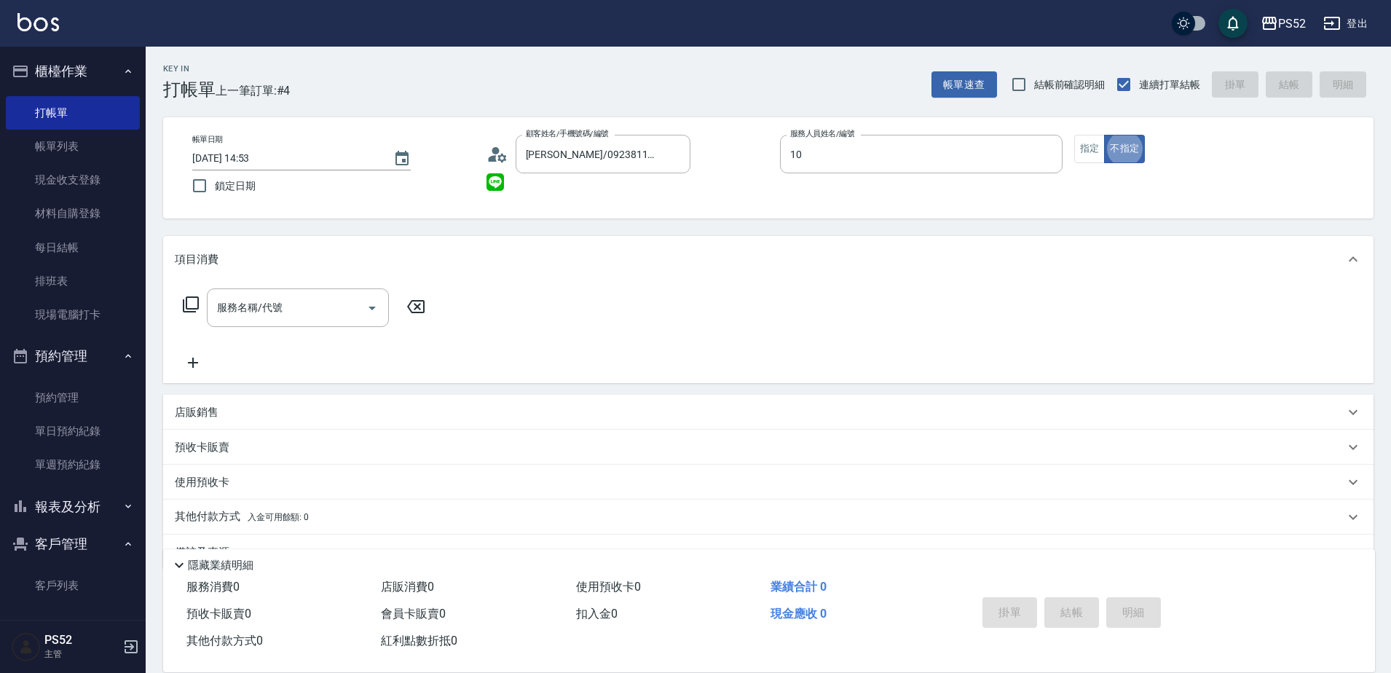
type input "Iris-10"
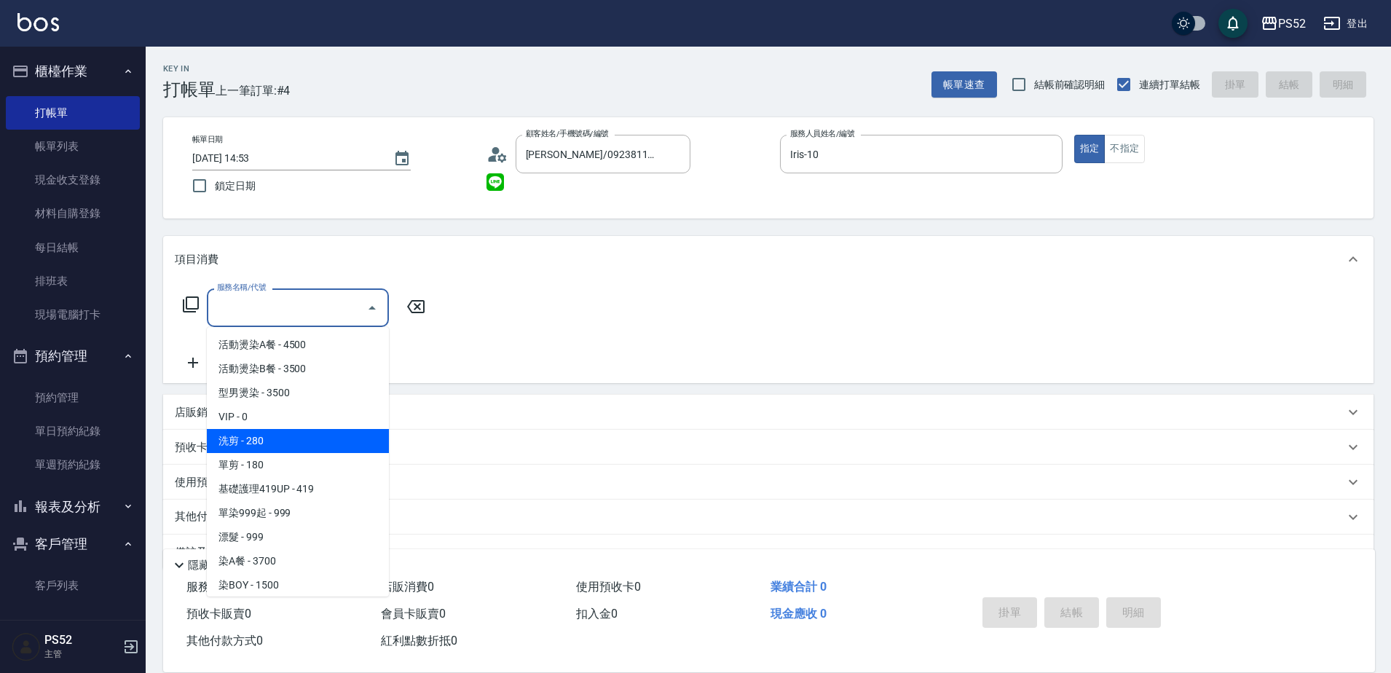
type input "洗剪(C1)"
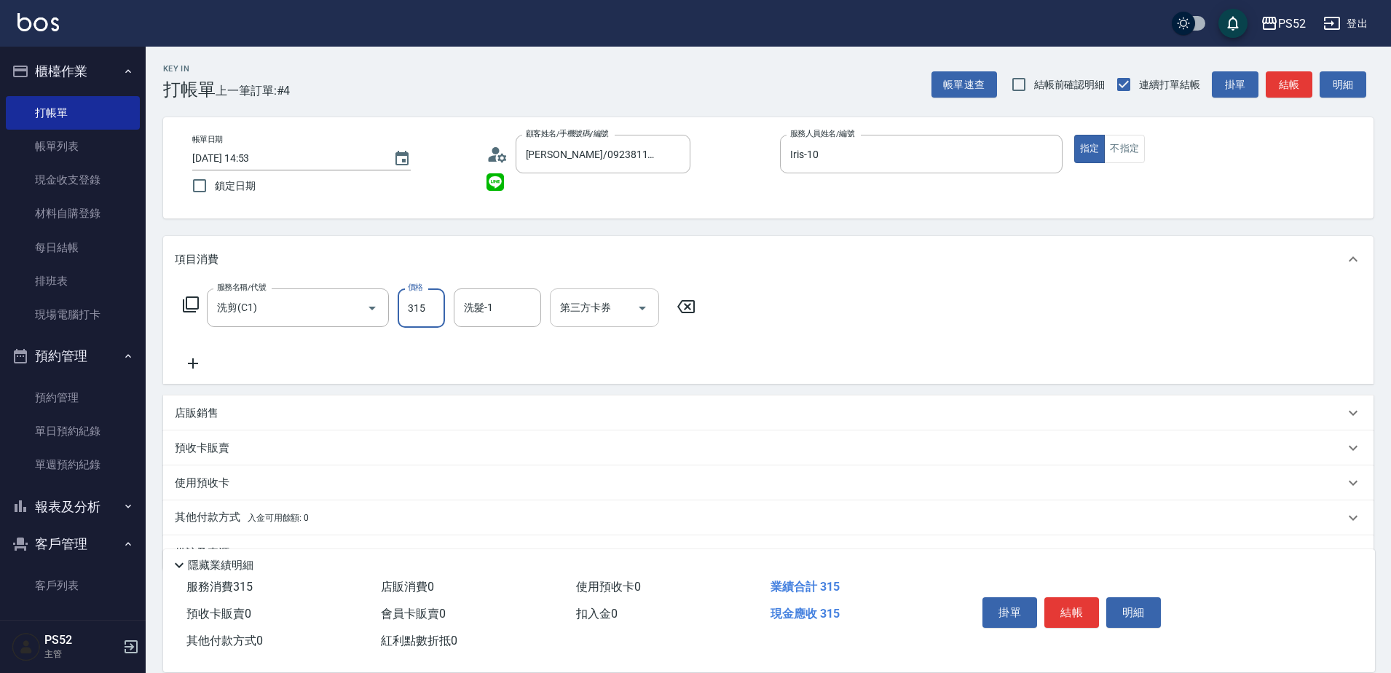
click at [593, 291] on div "第三方卡券" at bounding box center [604, 307] width 109 height 39
type input "315"
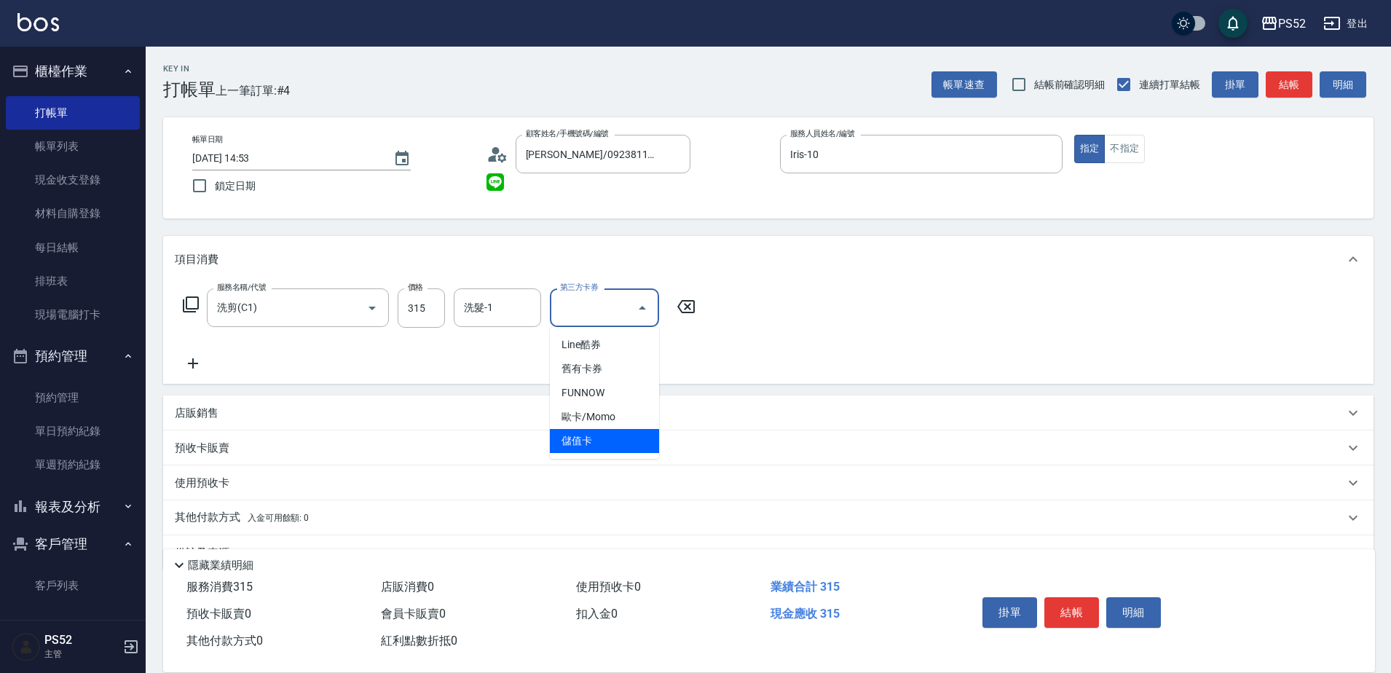
click at [652, 444] on span "儲值卡" at bounding box center [604, 441] width 109 height 24
type input "儲值卡"
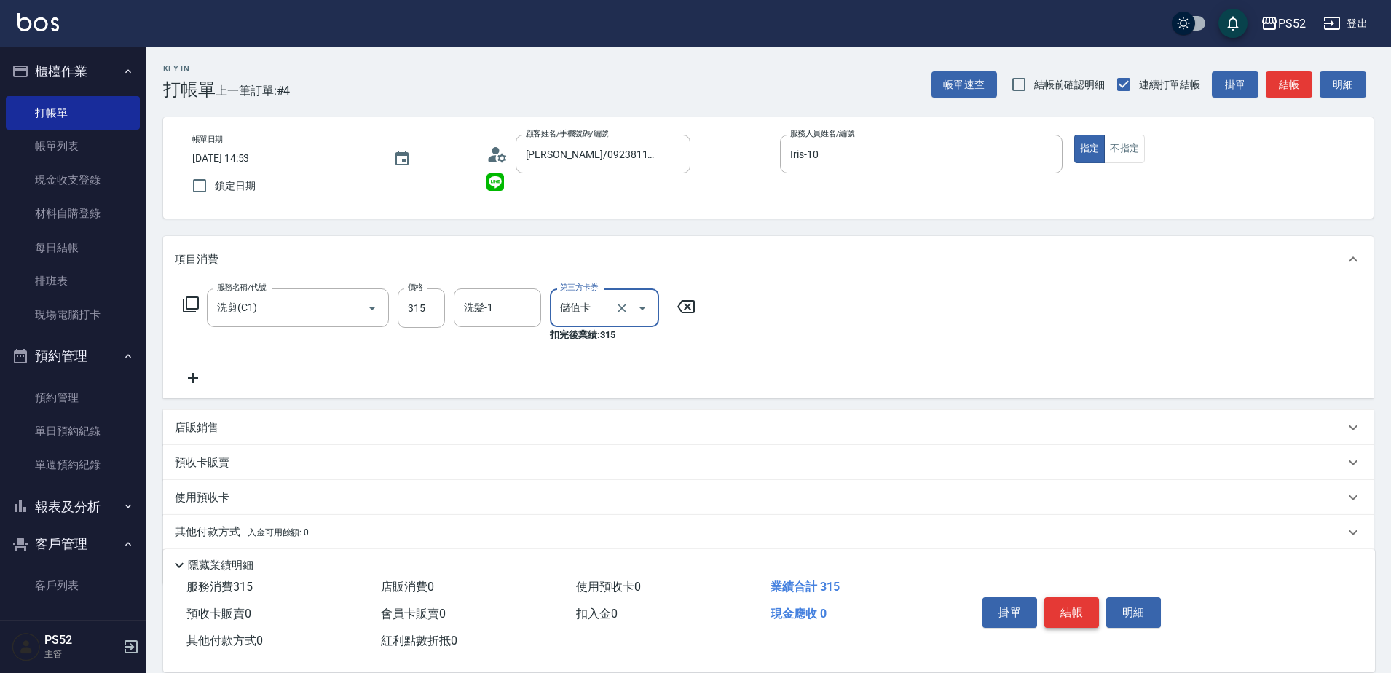
click at [1080, 610] on button "結帳" at bounding box center [1071, 612] width 55 height 31
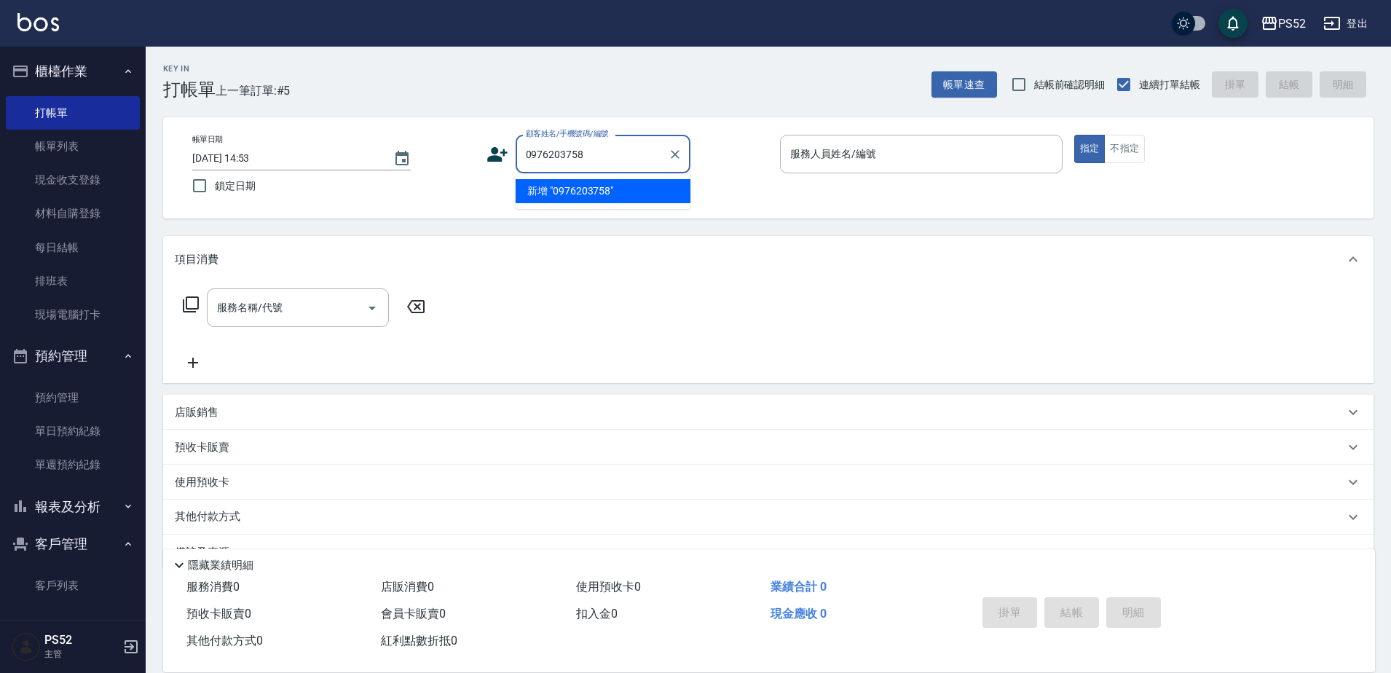
type input "0976203758"
click at [500, 153] on icon at bounding box center [497, 154] width 20 height 15
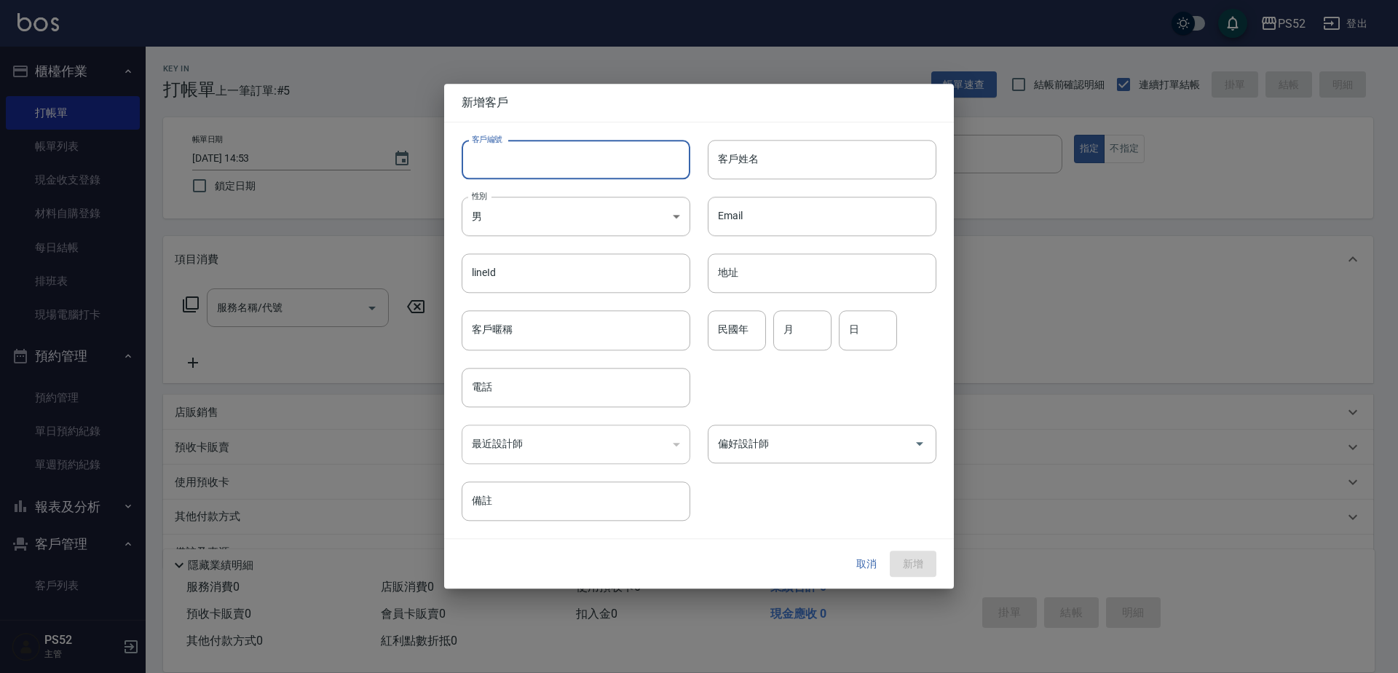
click at [500, 153] on input "客戶編號" at bounding box center [576, 159] width 229 height 39
drag, startPoint x: 508, startPoint y: 177, endPoint x: 516, endPoint y: 200, distance: 24.6
click at [511, 187] on div "客戶編號 B0976203758 ​ 客戶編號 客戶姓名 客戶姓名 性別 男 [DEMOGRAPHIC_DATA] 性別 Email Email lineId…" at bounding box center [690, 321] width 492 height 398
type input "B0976203758"
click at [512, 225] on body "PS52 登出 櫃檯作業 打帳單 帳單列表 現金收支登錄 材料自購登錄 每日結帳 排班表 現場電腦打卡 預約管理 預約管理 單日預約紀錄 單週預約紀錄 報表及…" at bounding box center [699, 354] width 1398 height 709
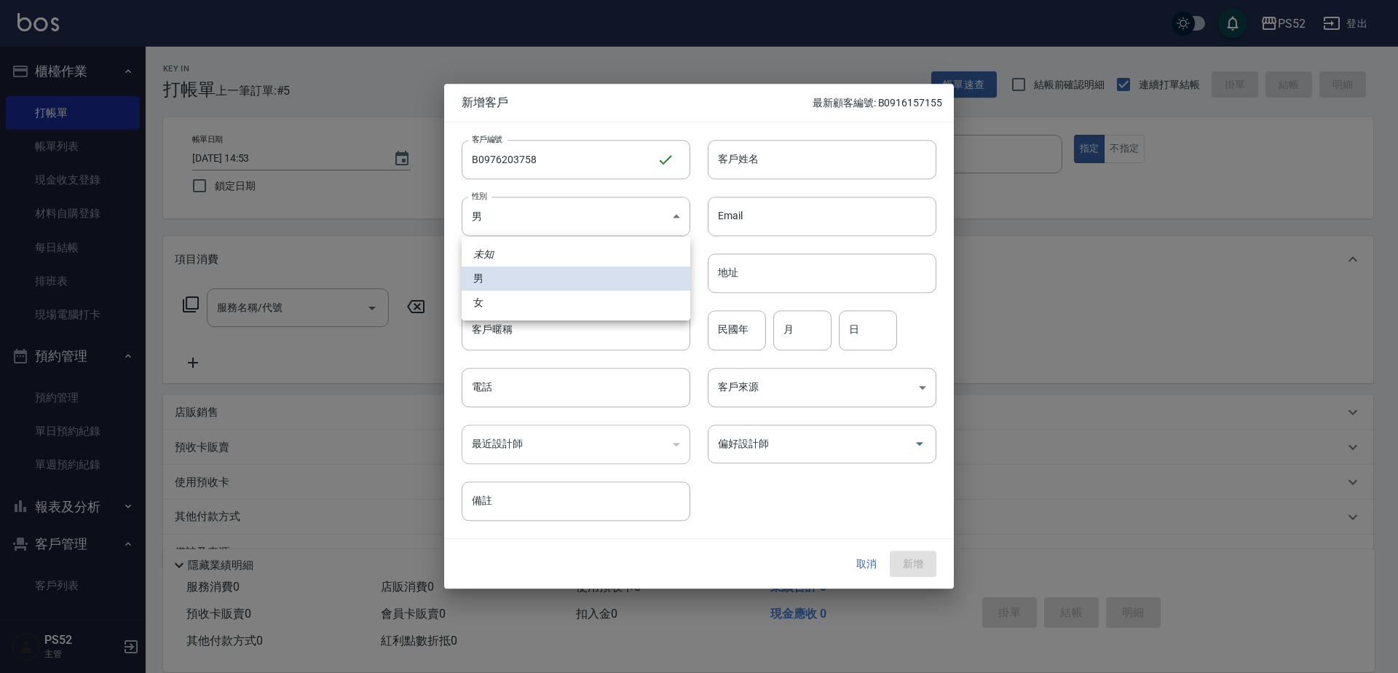
click at [486, 299] on li "女" at bounding box center [576, 303] width 229 height 24
type input "[DEMOGRAPHIC_DATA]"
click at [511, 378] on input "電話" at bounding box center [576, 387] width 229 height 39
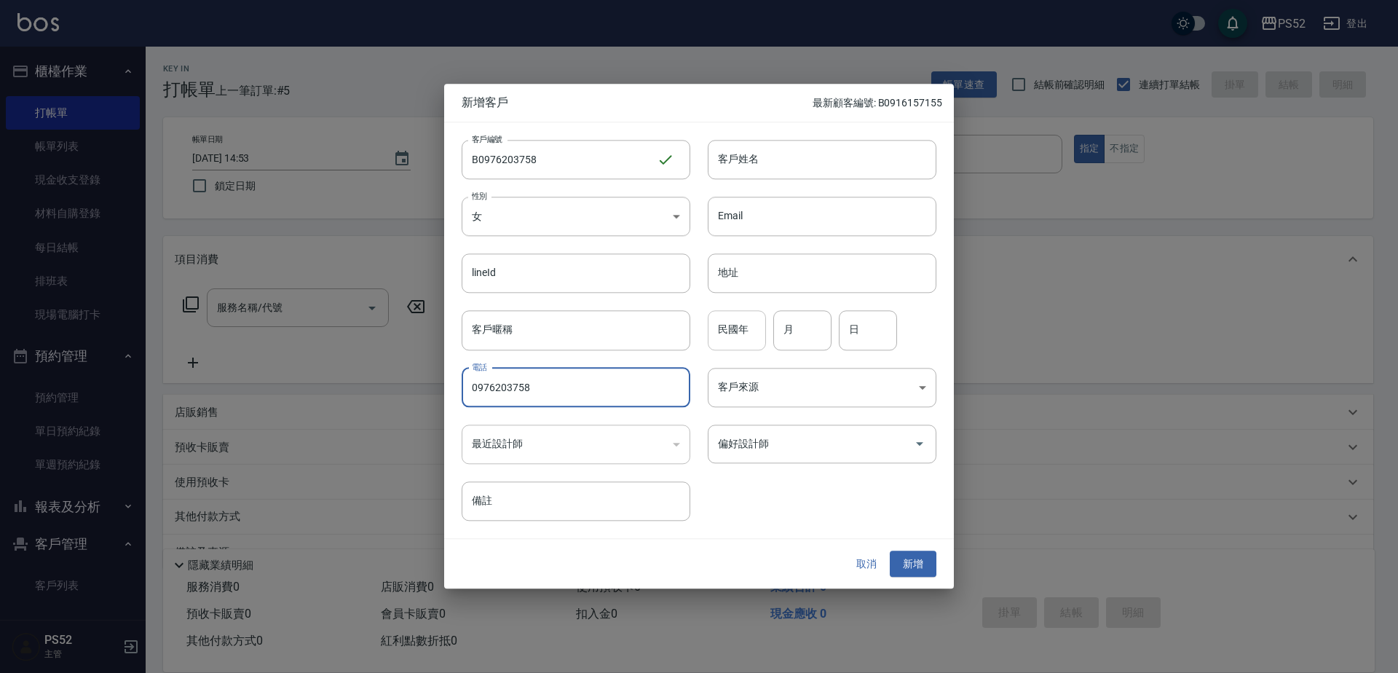
type input "0976203758"
click at [763, 322] on input "民國年" at bounding box center [737, 330] width 58 height 39
type input "95"
type input "5"
type input "16"
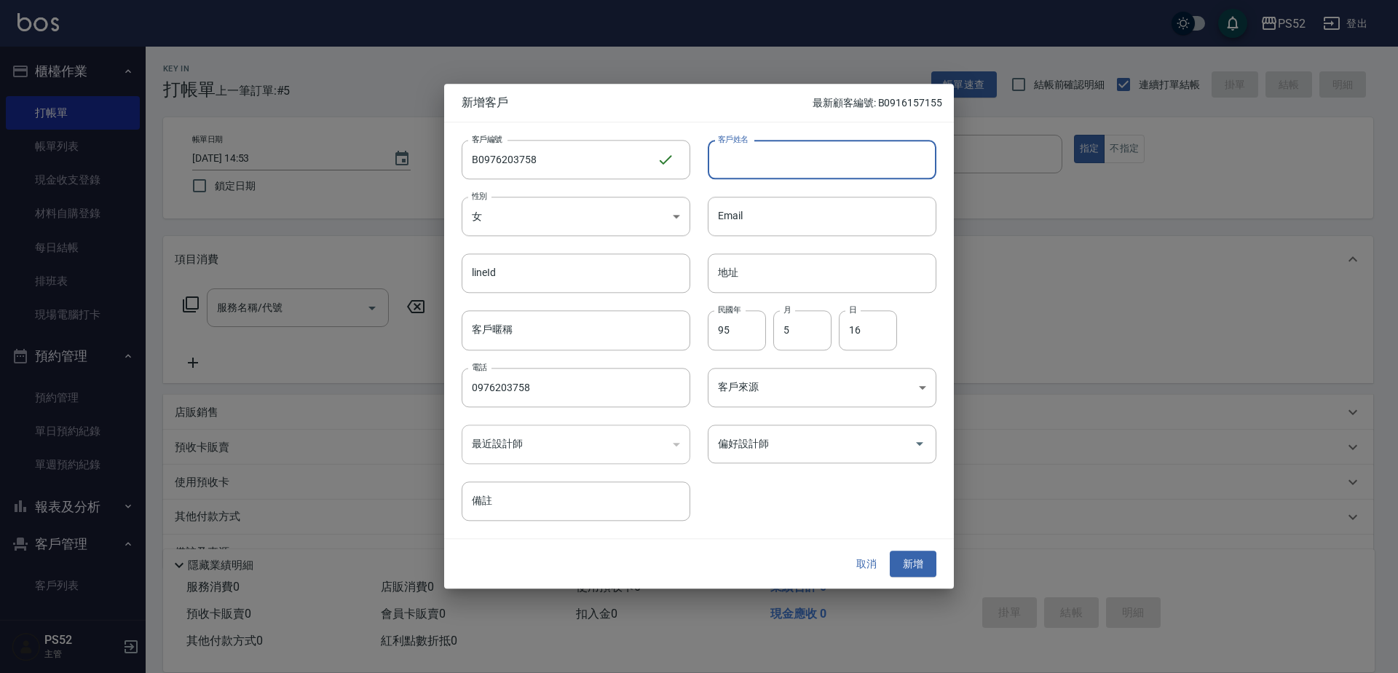
click at [757, 165] on input "客戶姓名" at bounding box center [822, 159] width 229 height 39
type input "[PERSON_NAME]"
click at [901, 556] on button "新增" at bounding box center [913, 564] width 47 height 27
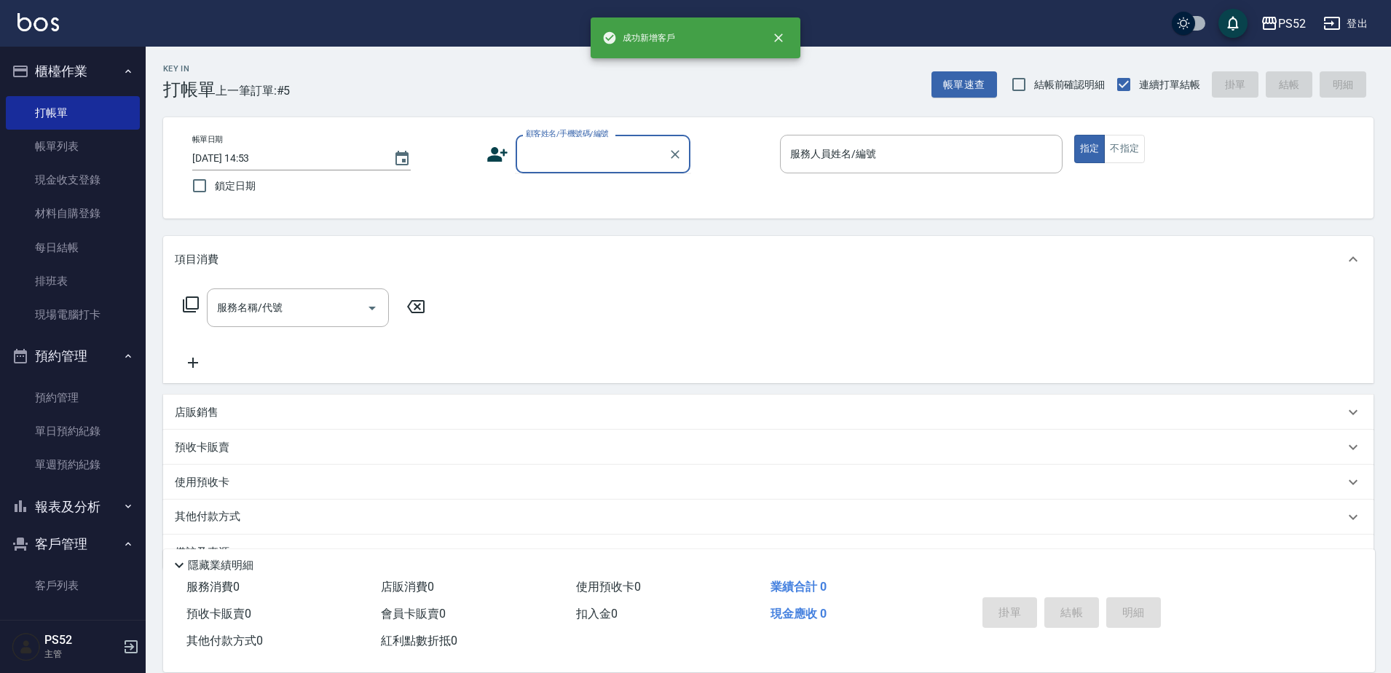
click at [547, 156] on input "顧客姓名/手機號碼/編號" at bounding box center [592, 153] width 140 height 25
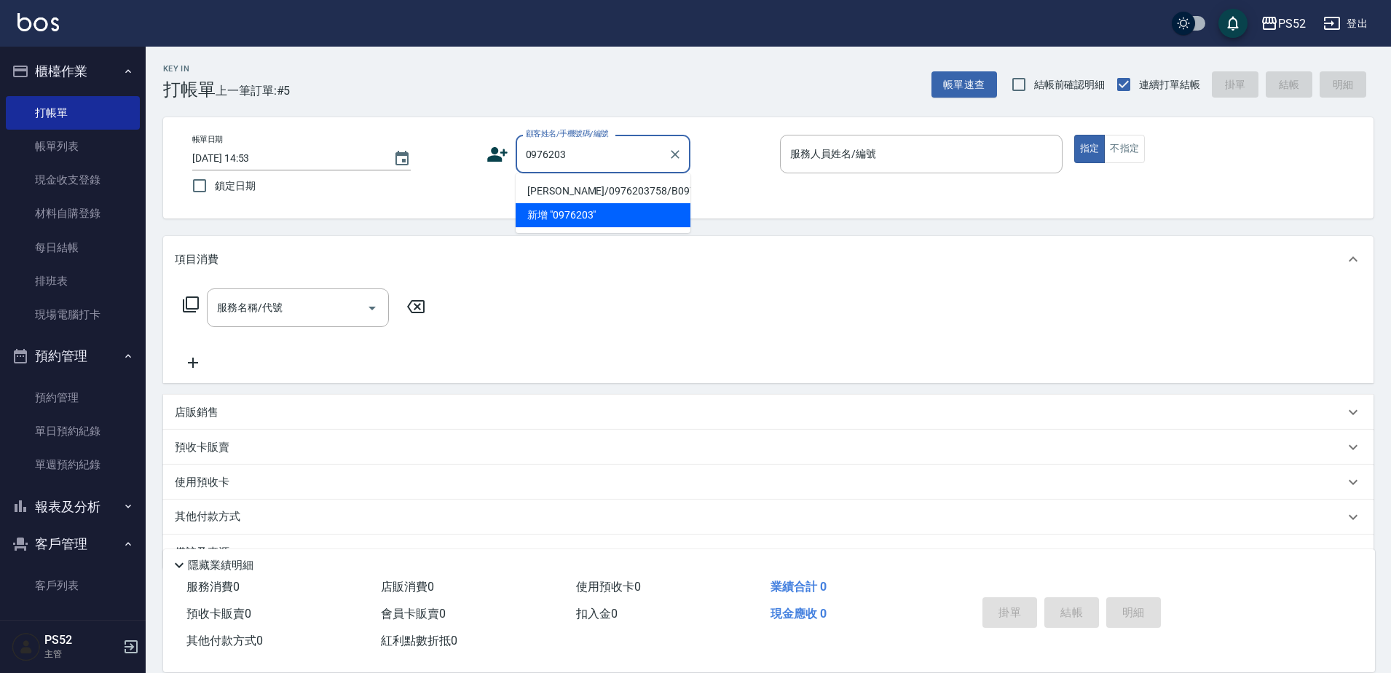
click at [528, 193] on li "[PERSON_NAME]/0976203758/B0976203758" at bounding box center [603, 191] width 175 height 24
type input "[PERSON_NAME]/0976203758/B0976203758"
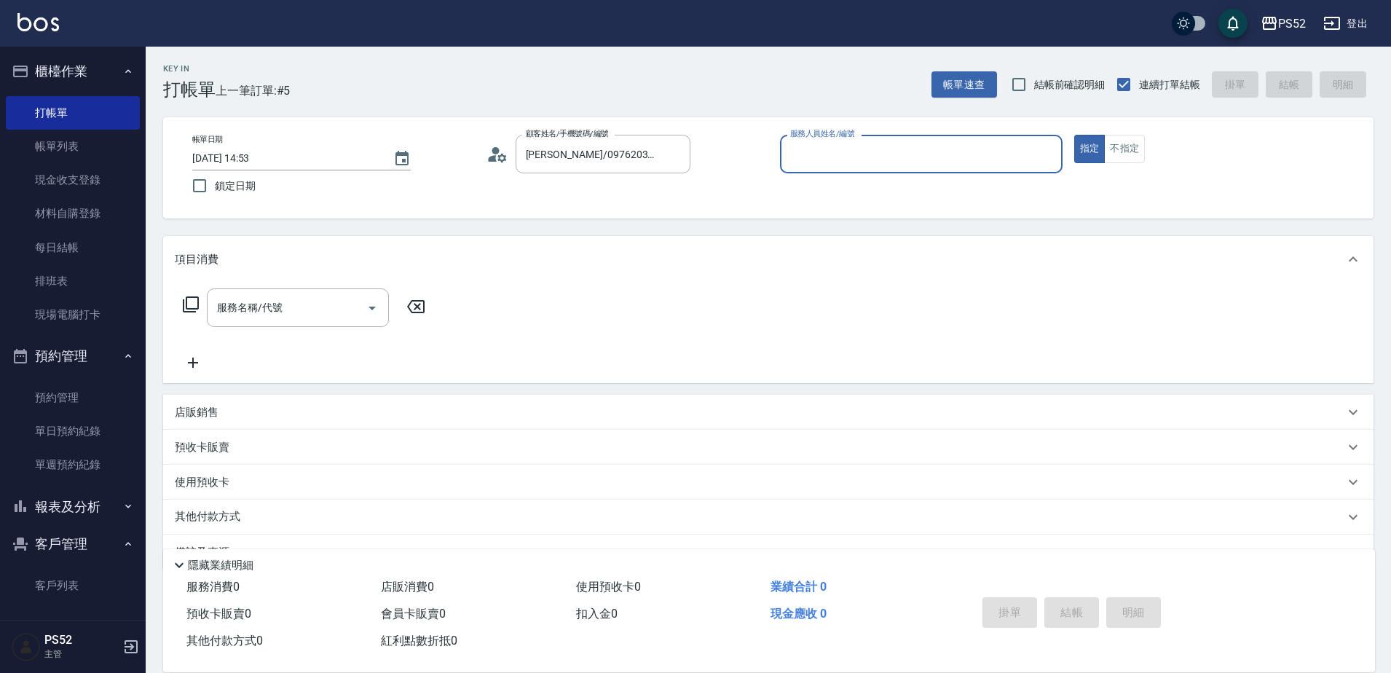
click at [489, 151] on icon at bounding box center [497, 154] width 22 height 22
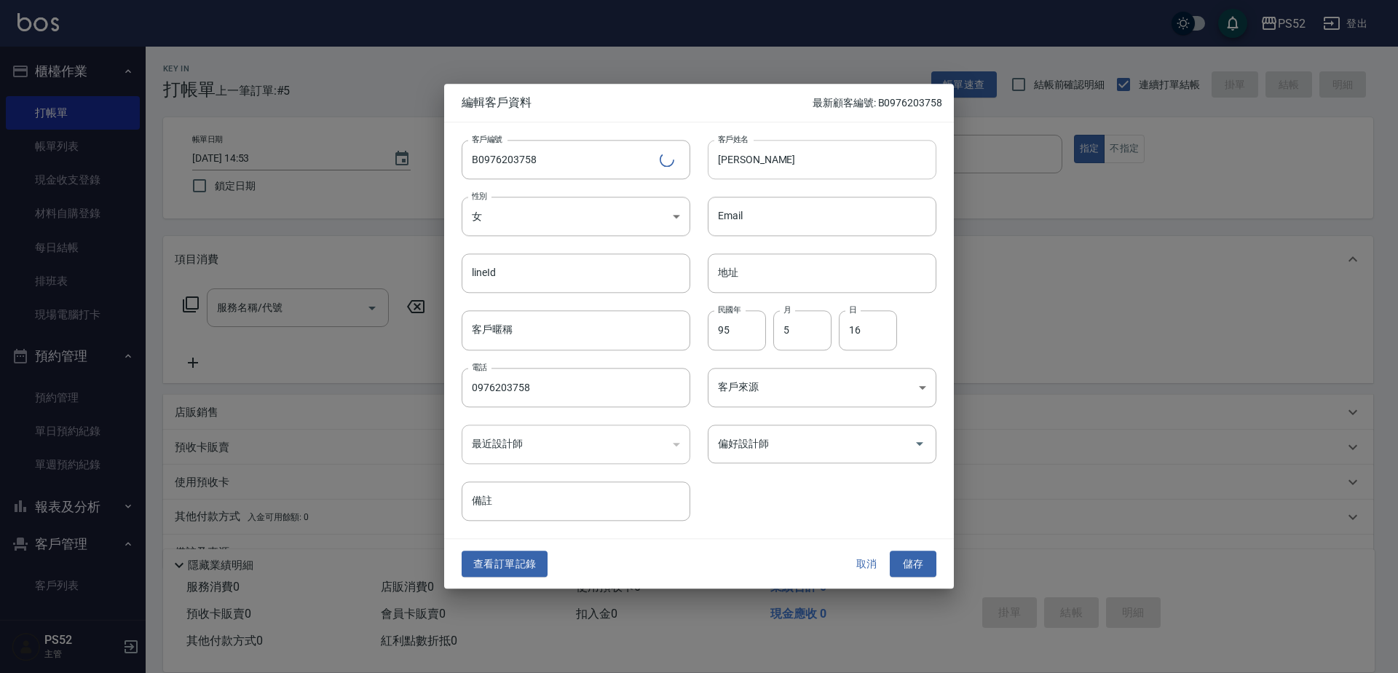
click at [759, 164] on input "[PERSON_NAME]" at bounding box center [822, 159] width 229 height 39
type input "[PERSON_NAME]"
click at [913, 561] on button "儲存" at bounding box center [913, 564] width 47 height 27
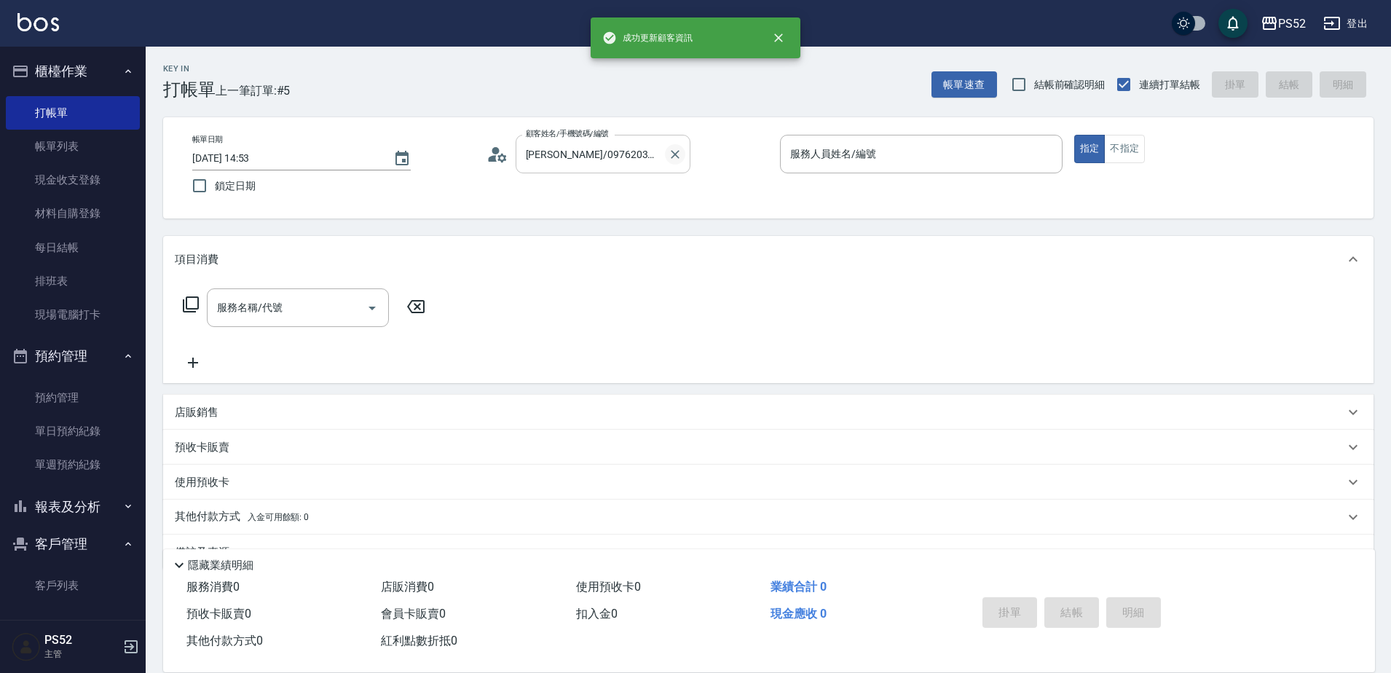
click at [674, 161] on icon "Clear" at bounding box center [675, 154] width 15 height 15
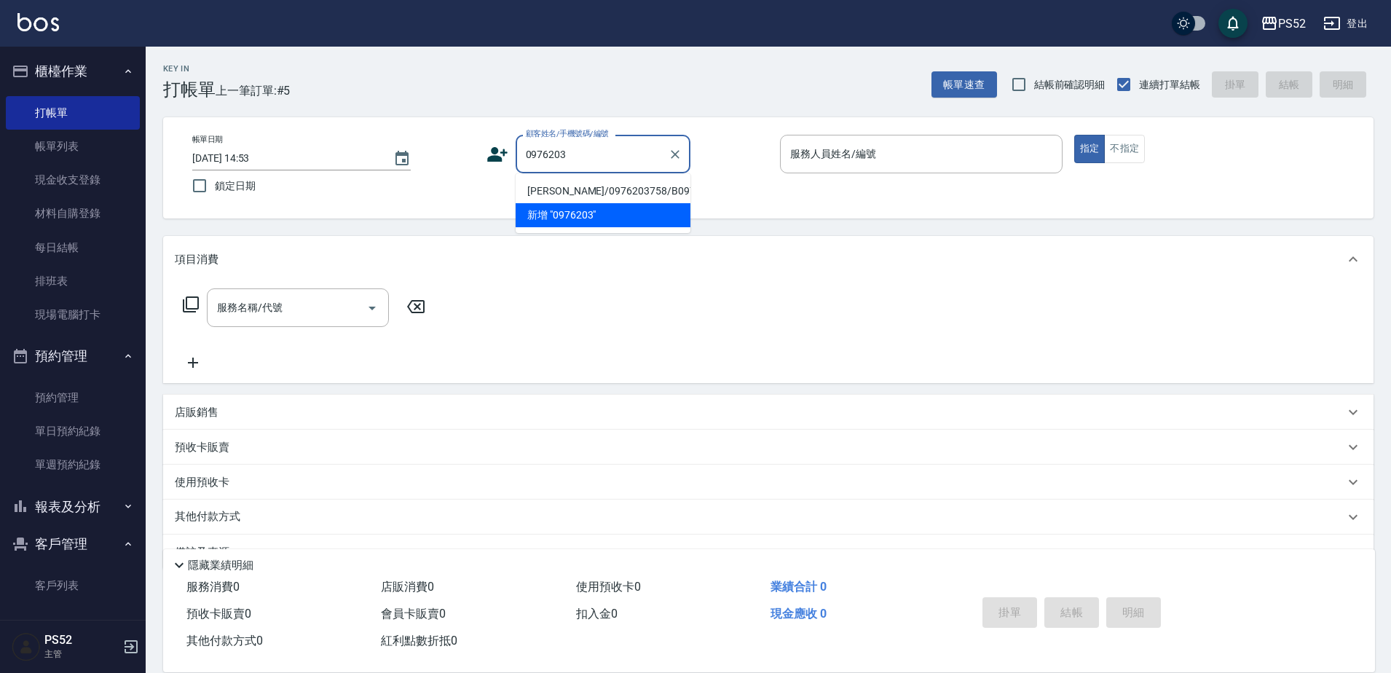
click at [562, 203] on li "[PERSON_NAME]/0976203758/B0976203758" at bounding box center [603, 191] width 175 height 24
type input "[PERSON_NAME]/0976203758/B0976203758"
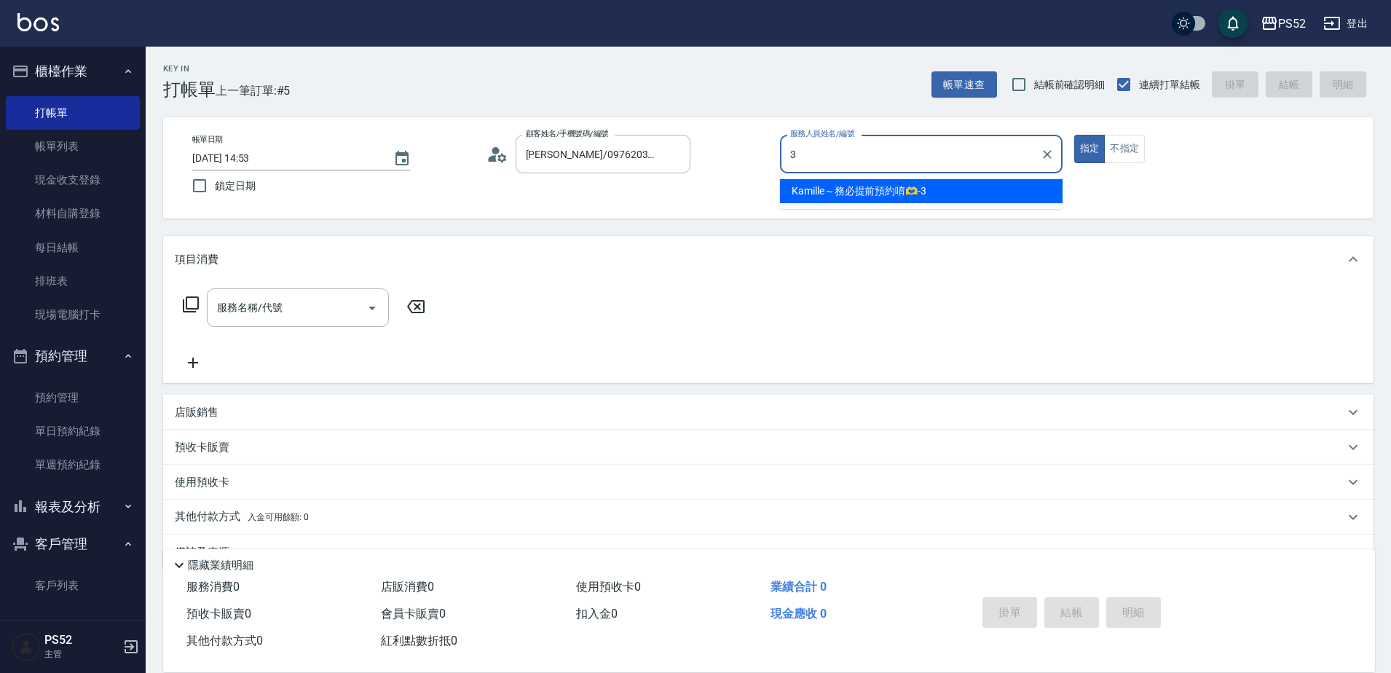
type input "Kamille～務必提前預約唷🫶-3"
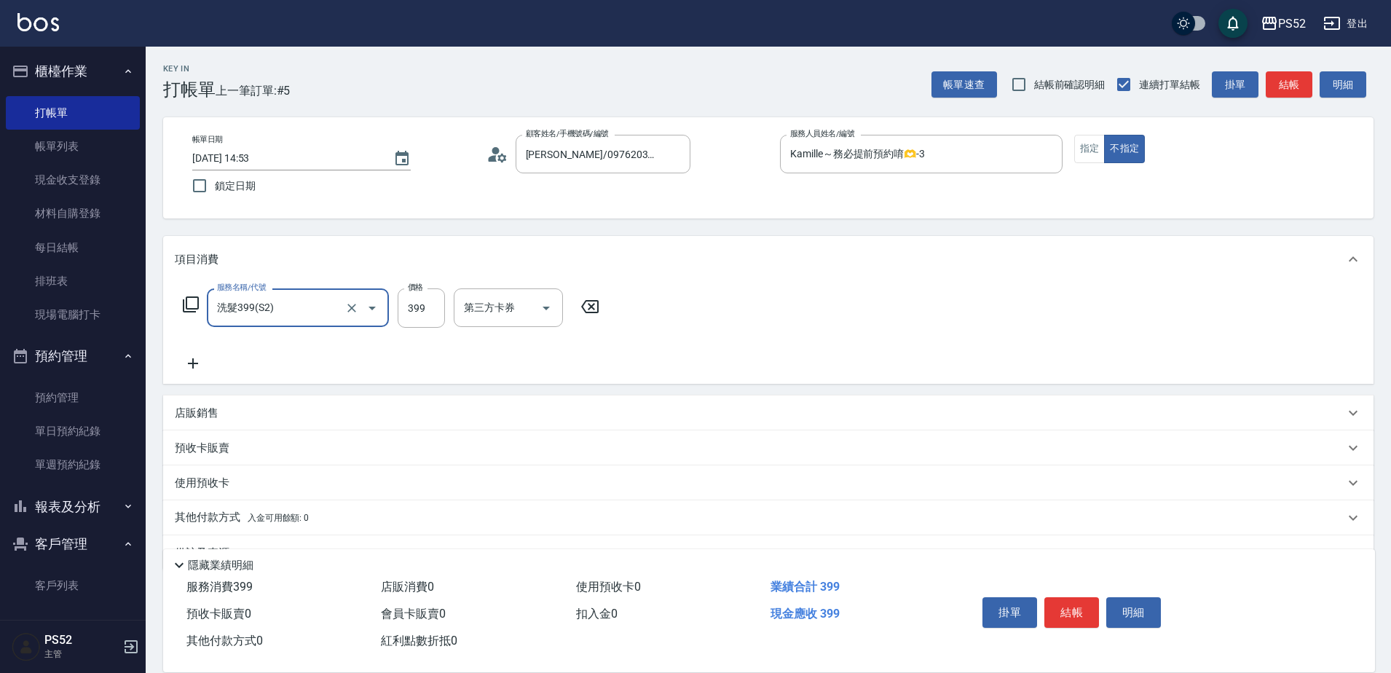
type input "洗髮399(S2)"
type input "439"
click at [1066, 607] on button "結帳" at bounding box center [1071, 612] width 55 height 31
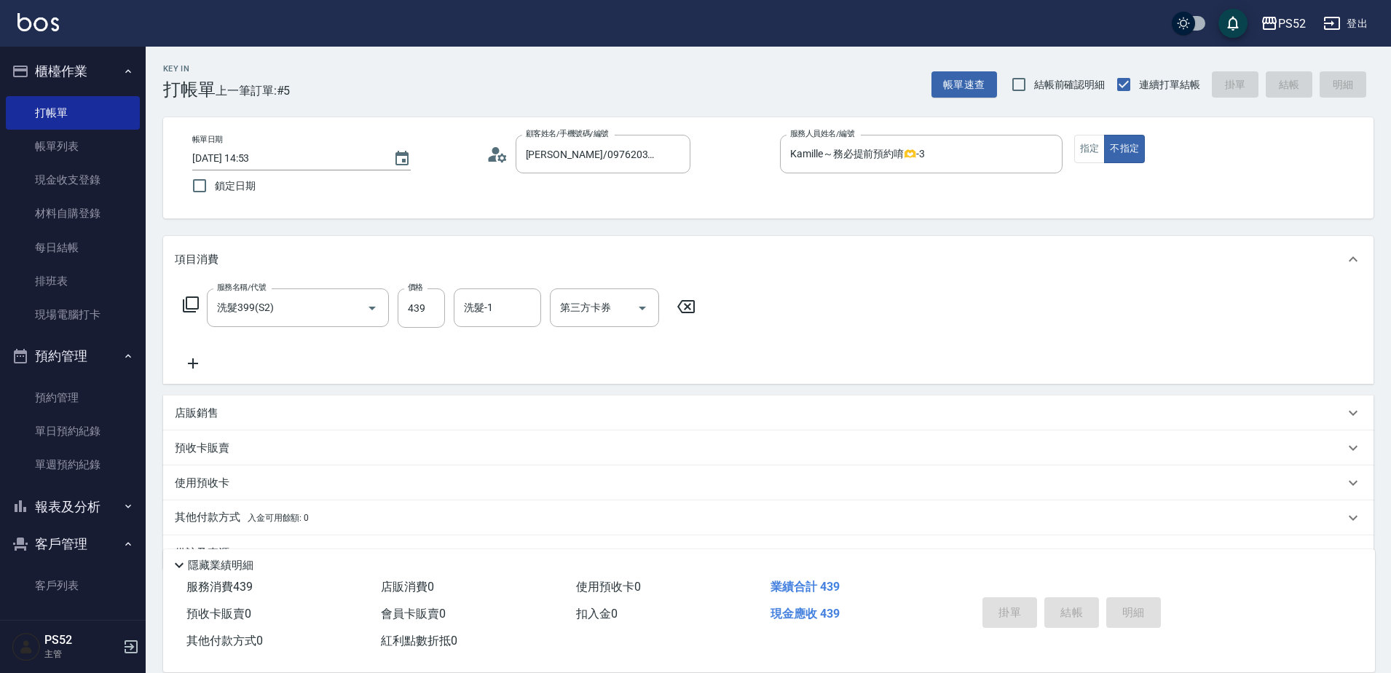
type input "[DATE] 14:54"
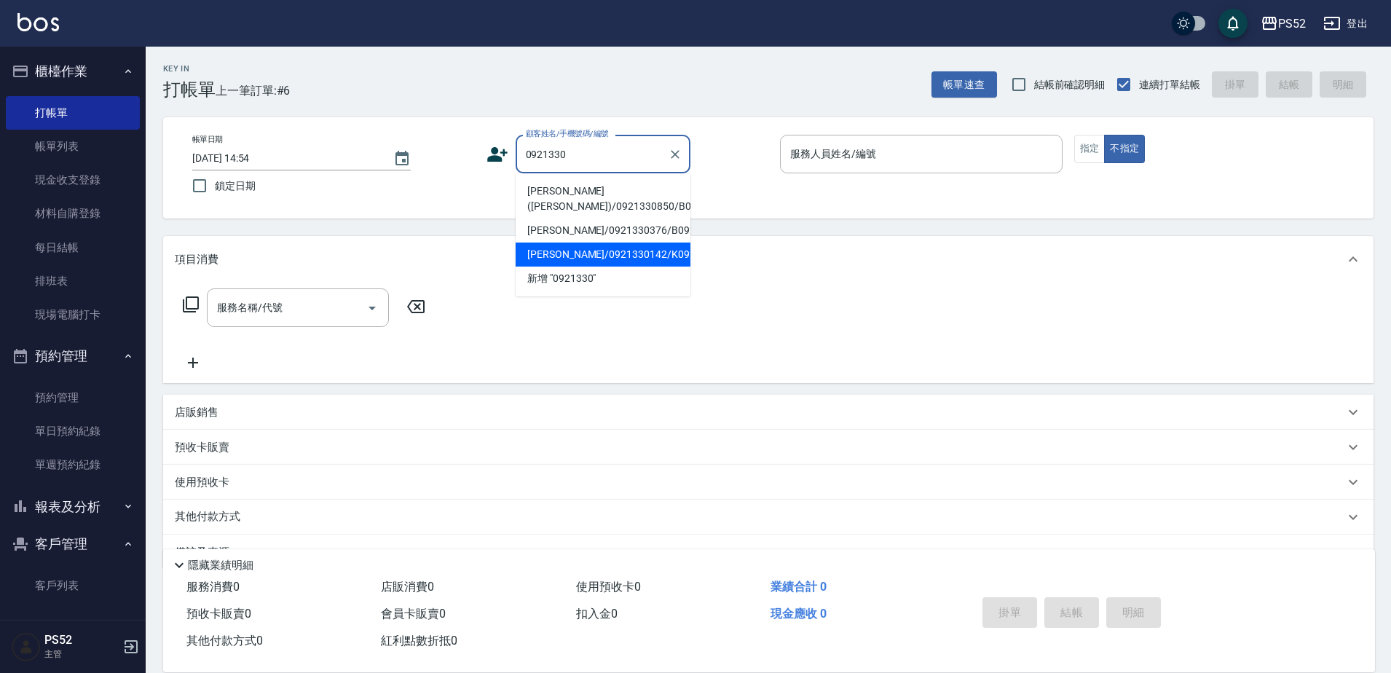
click at [564, 264] on li "[PERSON_NAME]/0921330142/K0921330142" at bounding box center [603, 255] width 175 height 24
type input "[PERSON_NAME]/0921330142/K0921330142"
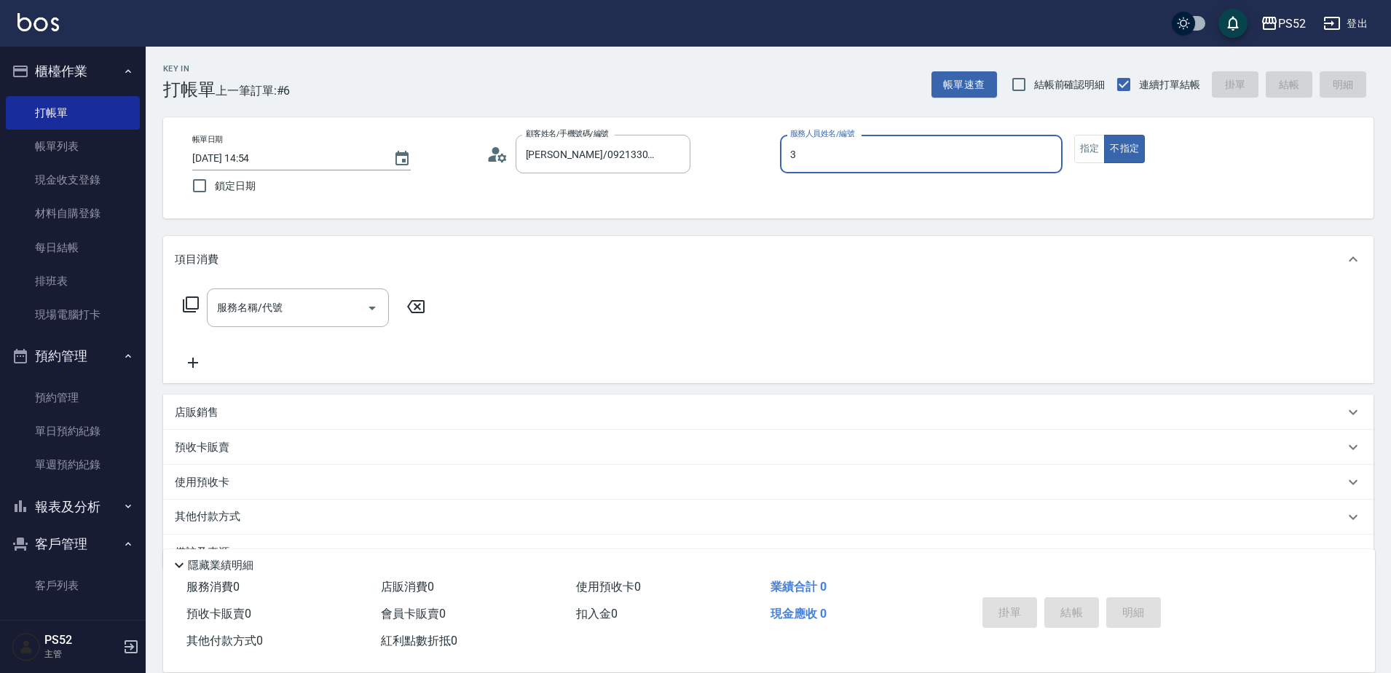
type input "Kamille～務必提前預約唷🫶-3"
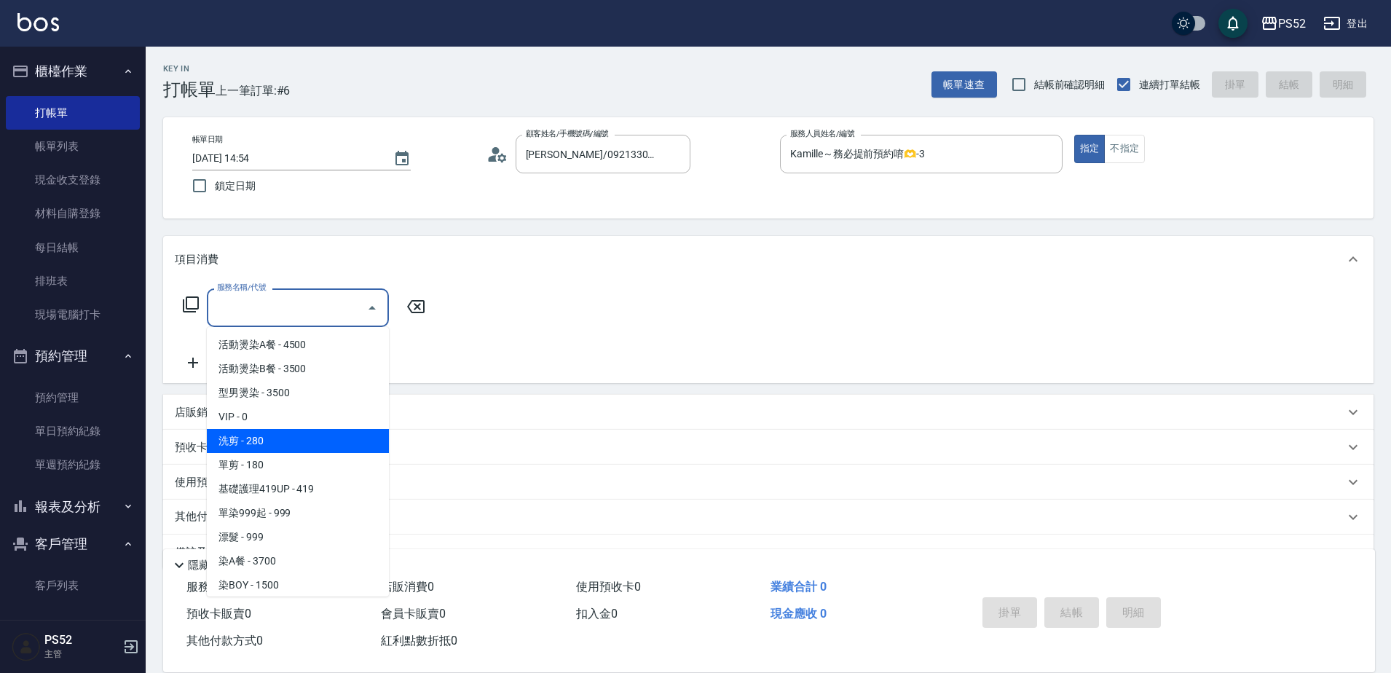
type input "洗剪(C1)"
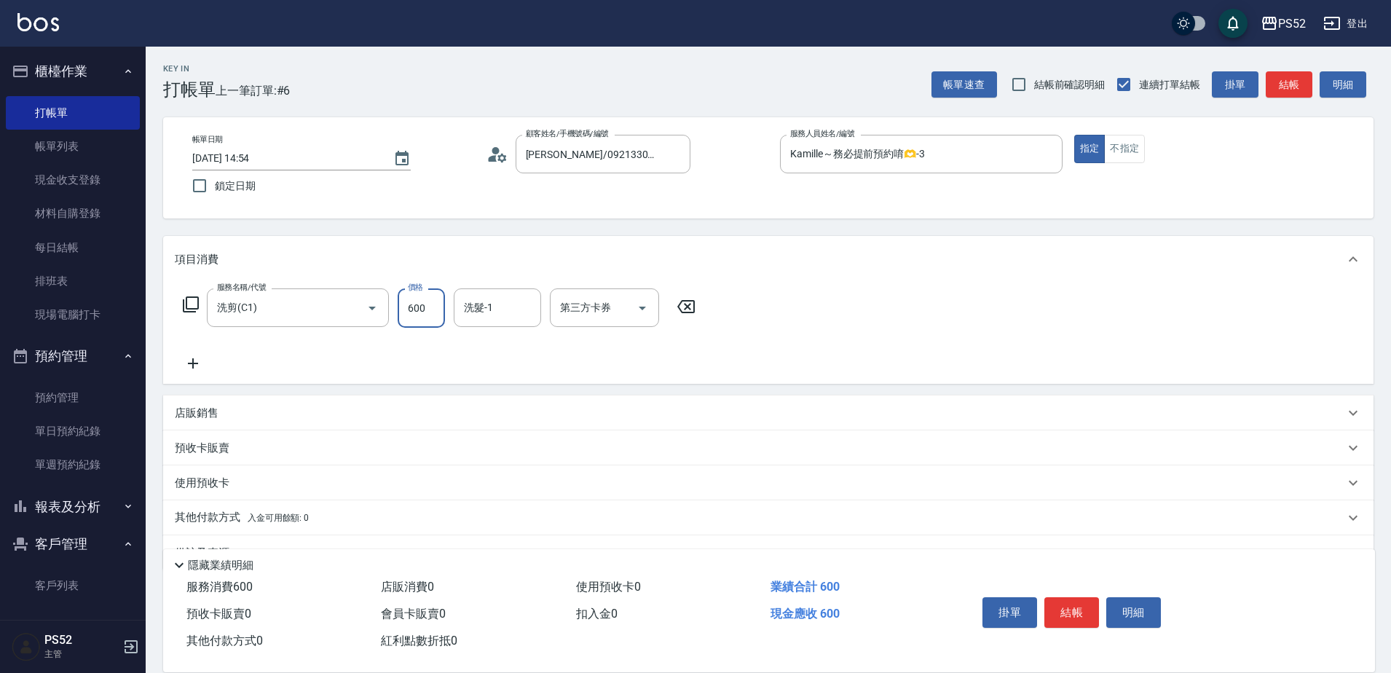
type input "600"
click at [315, 409] on div "店販銷售" at bounding box center [768, 412] width 1210 height 35
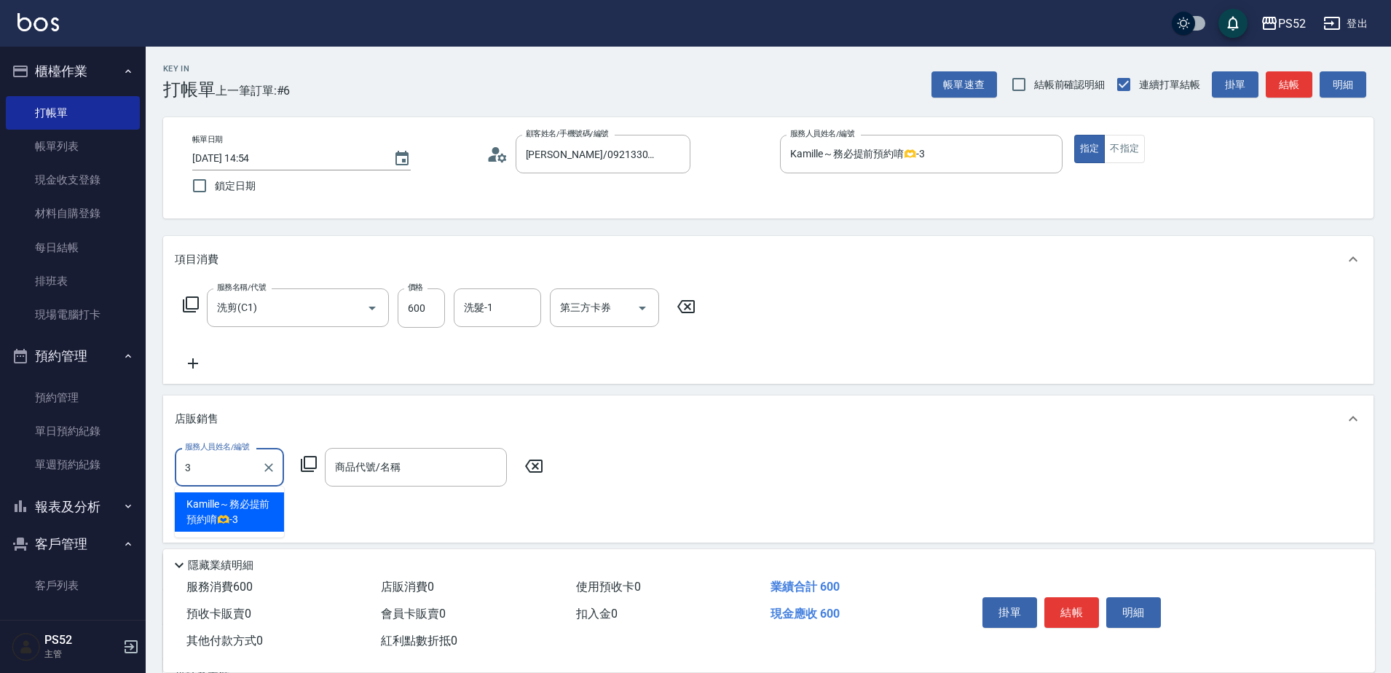
type input "Kamille～務必提前預約唷🫶-3"
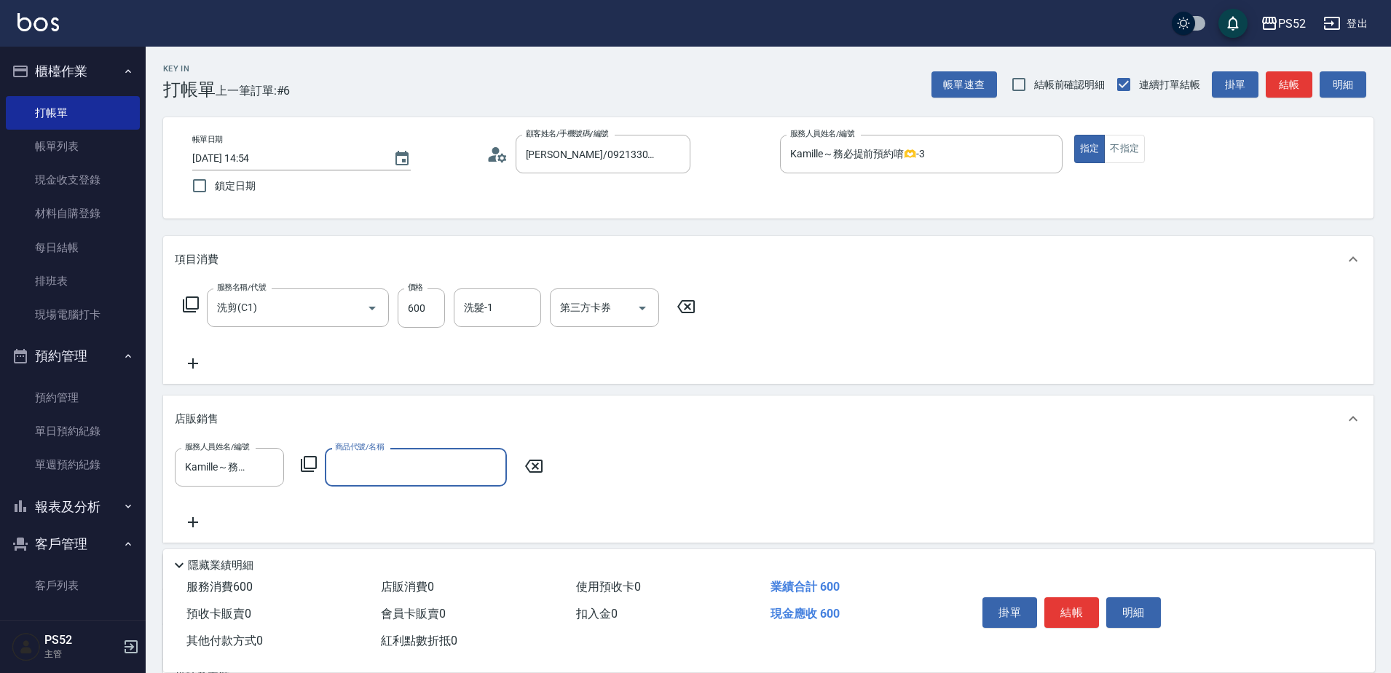
click at [442, 477] on input "商品代號/名稱" at bounding box center [415, 466] width 169 height 25
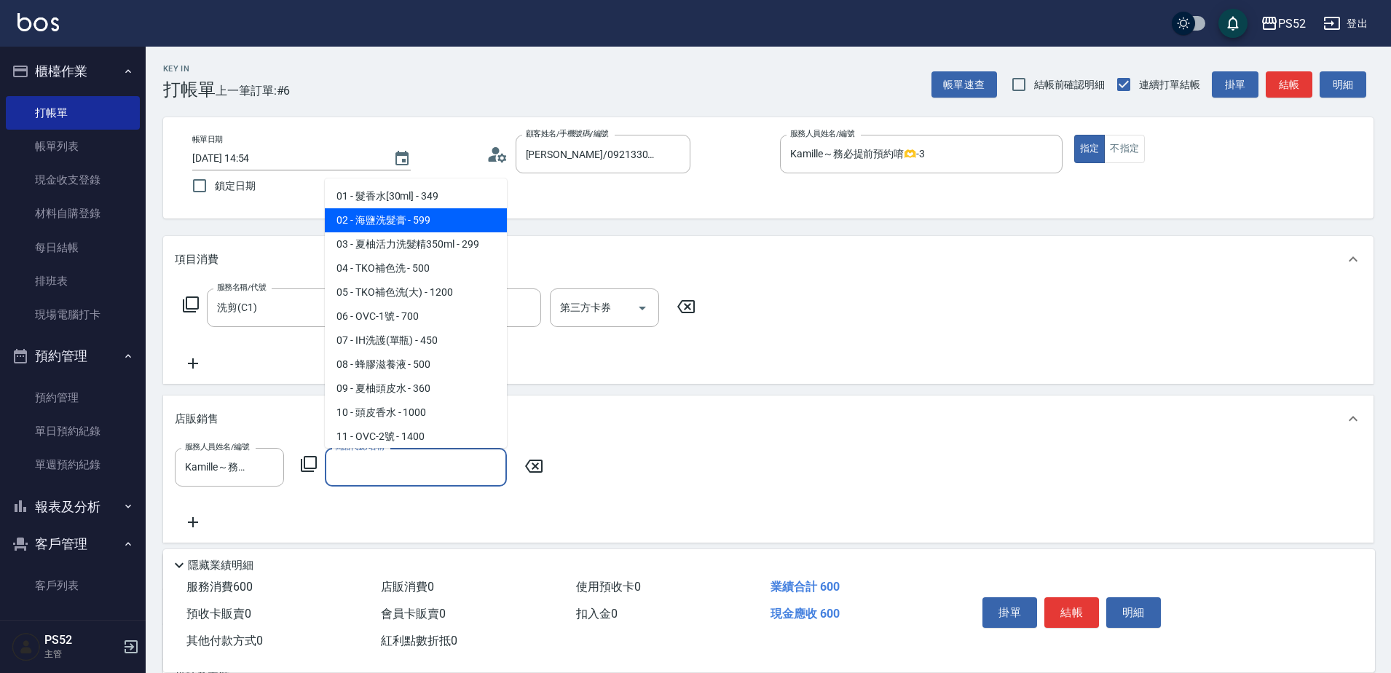
click at [435, 224] on span "02 - 海鹽洗髮膏 - 599" at bounding box center [416, 220] width 182 height 24
type input "海鹽洗髮膏"
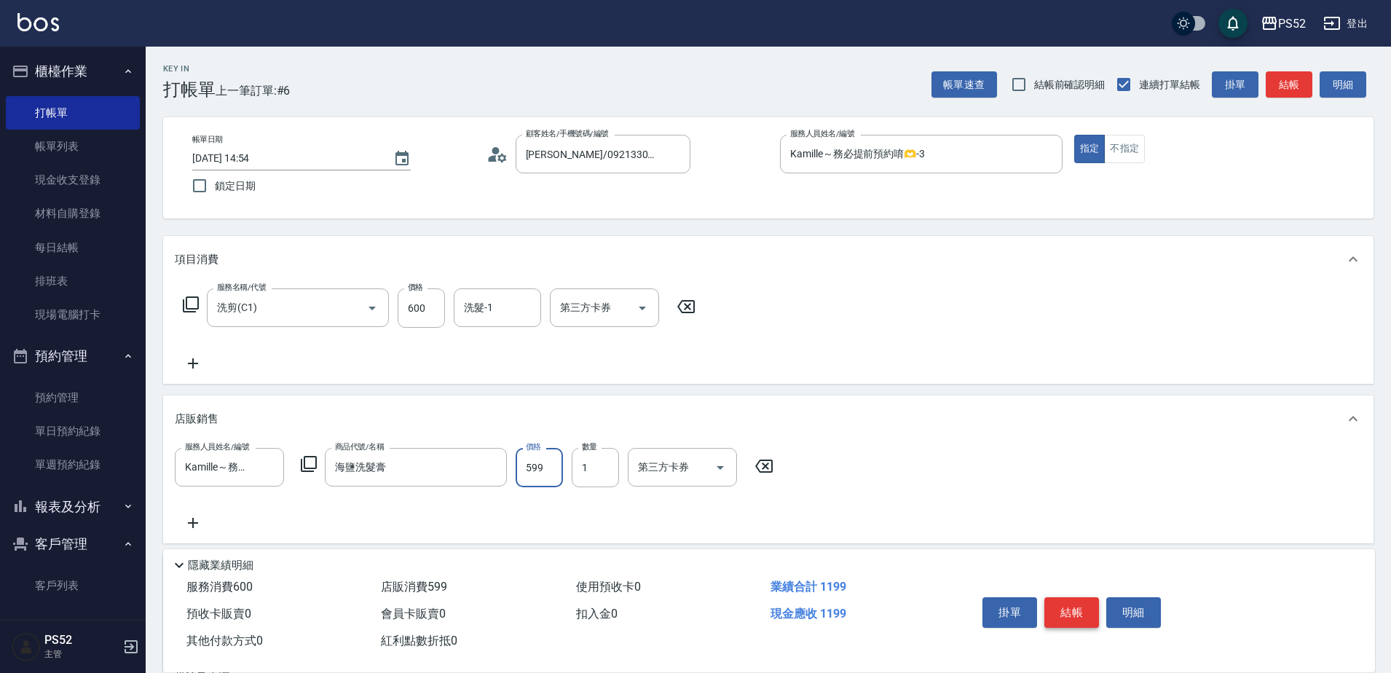
click at [1061, 606] on button "結帳" at bounding box center [1071, 612] width 55 height 31
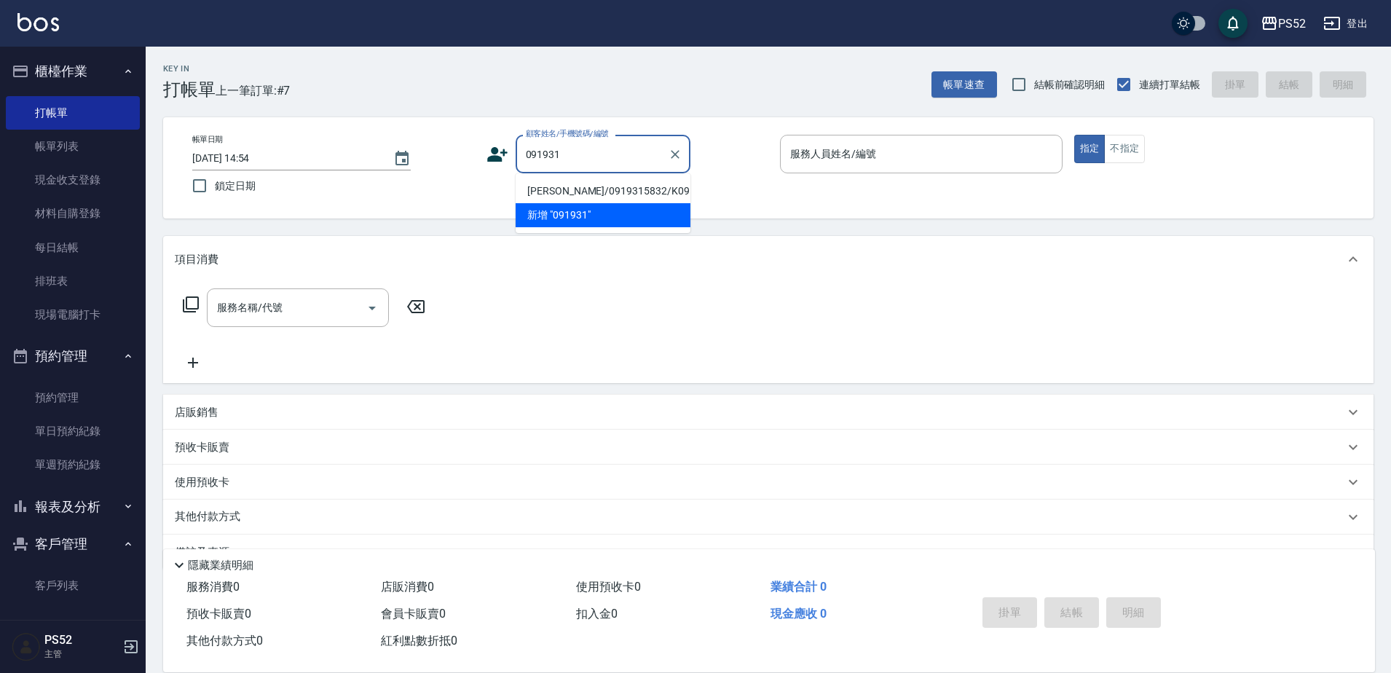
click at [572, 203] on li "[PERSON_NAME]/0919315832/K0919315832" at bounding box center [603, 191] width 175 height 24
type input "[PERSON_NAME]/0919315832/K0919315832"
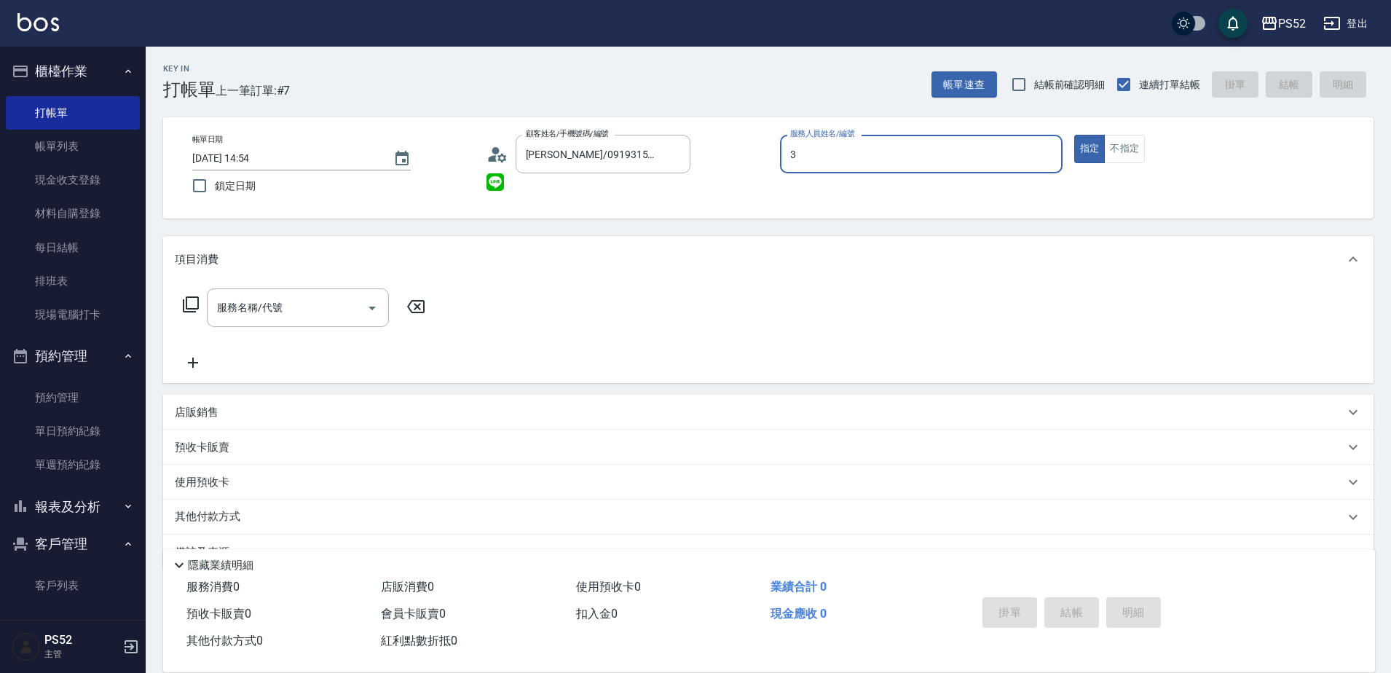
type input "Kamille～務必提前預約唷🫶-3"
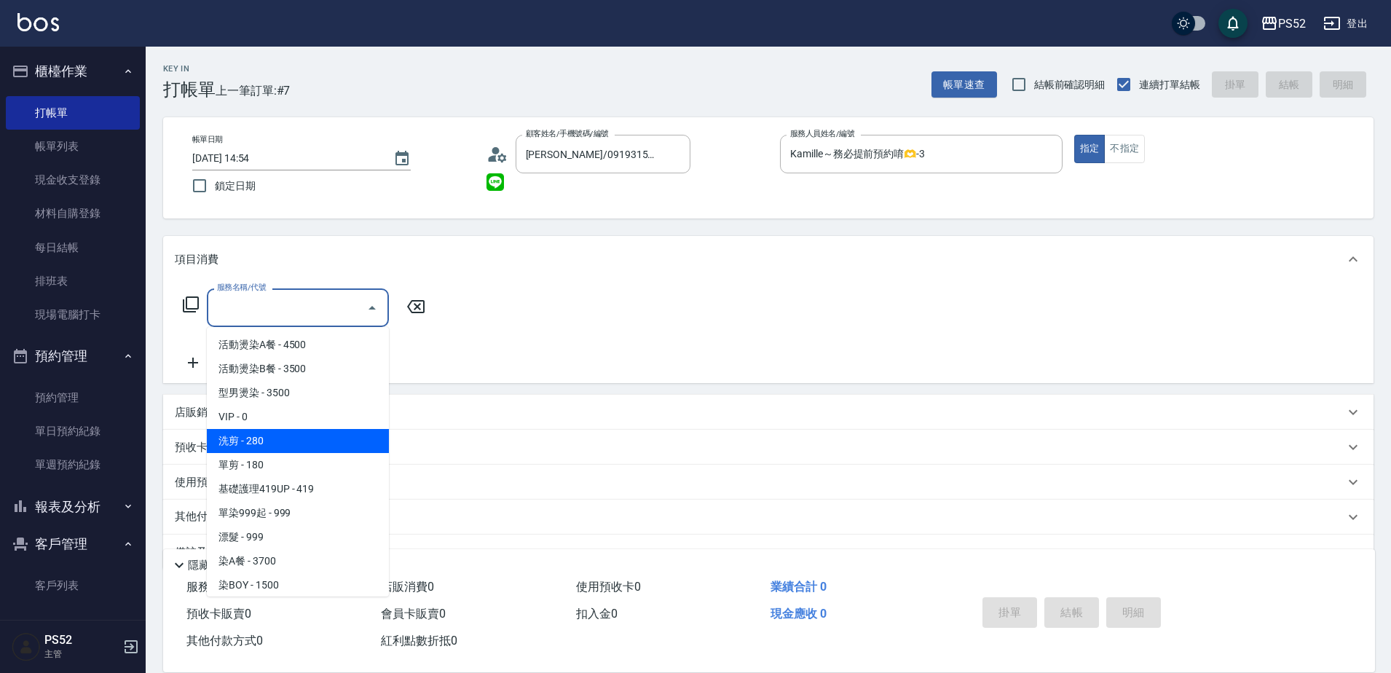
type input "洗剪(C1)"
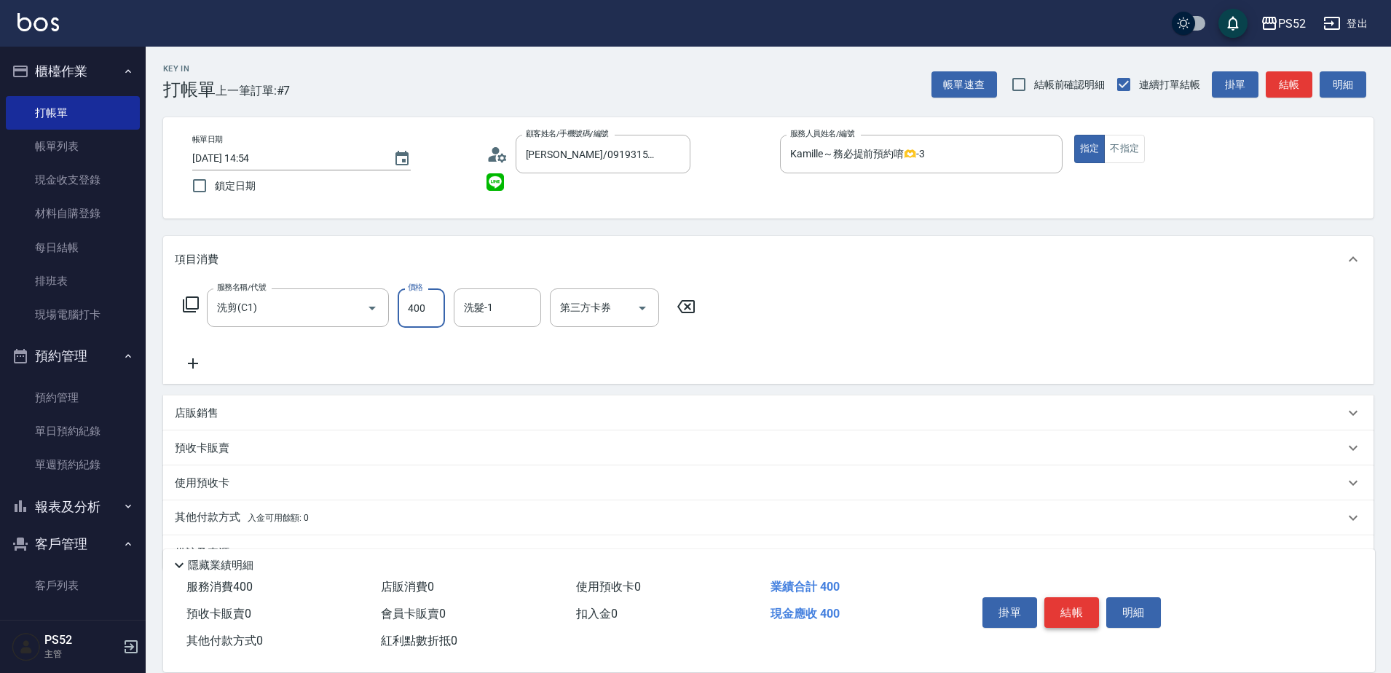
type input "400"
click at [1083, 612] on button "結帳" at bounding box center [1071, 612] width 55 height 31
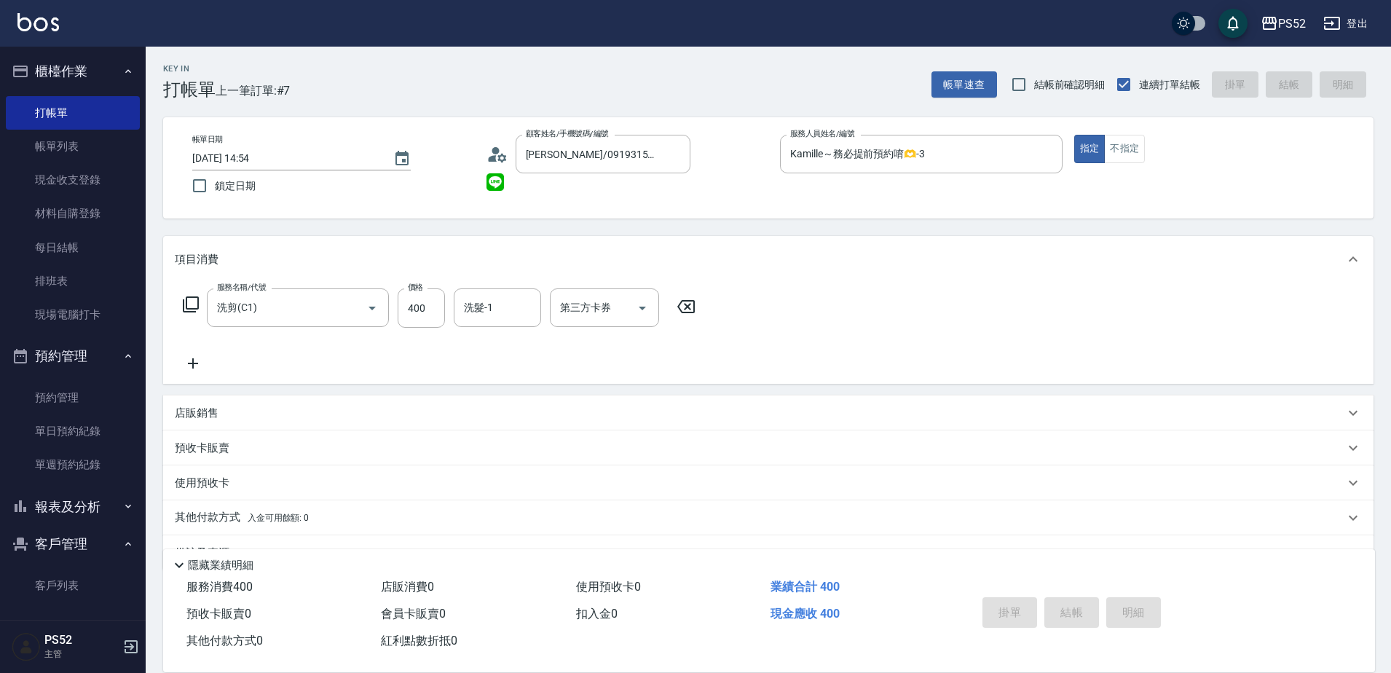
type input "[DATE] 14:55"
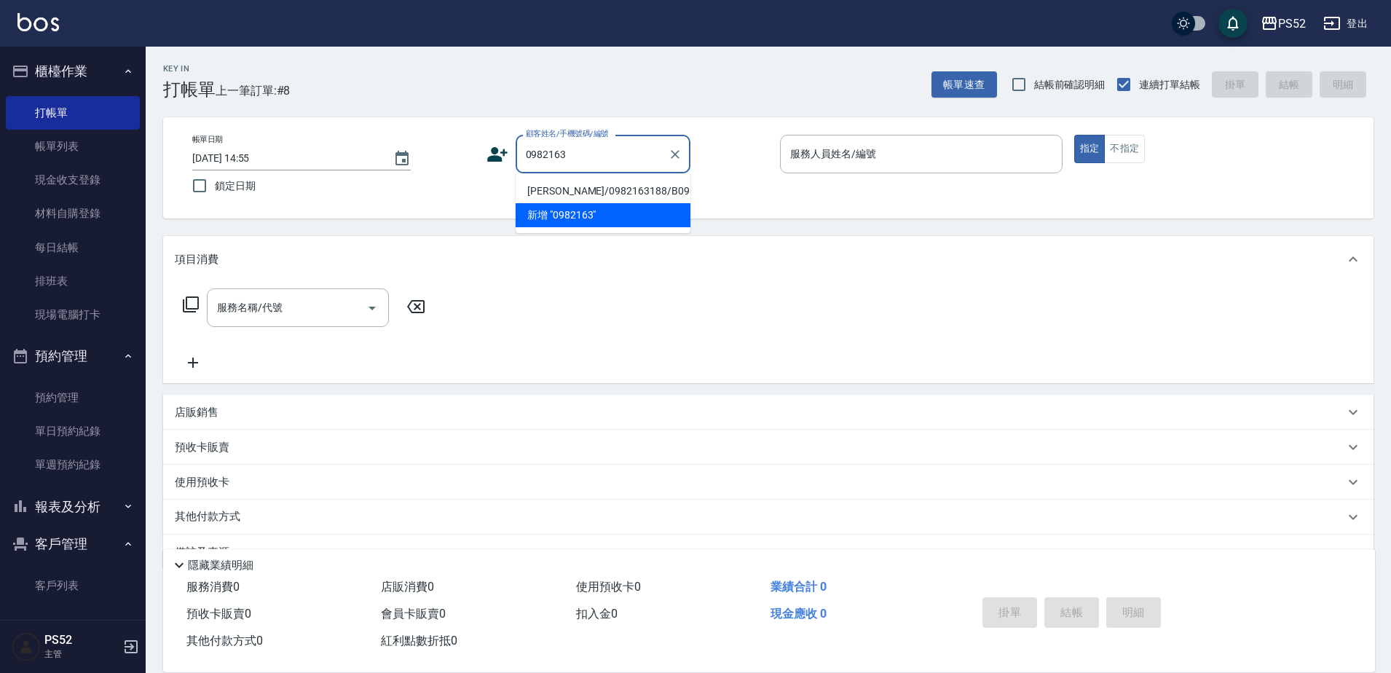
click at [567, 198] on li "[PERSON_NAME]/0982163188/B0982163188" at bounding box center [603, 191] width 175 height 24
type input "[PERSON_NAME]/0982163188/B0982163188"
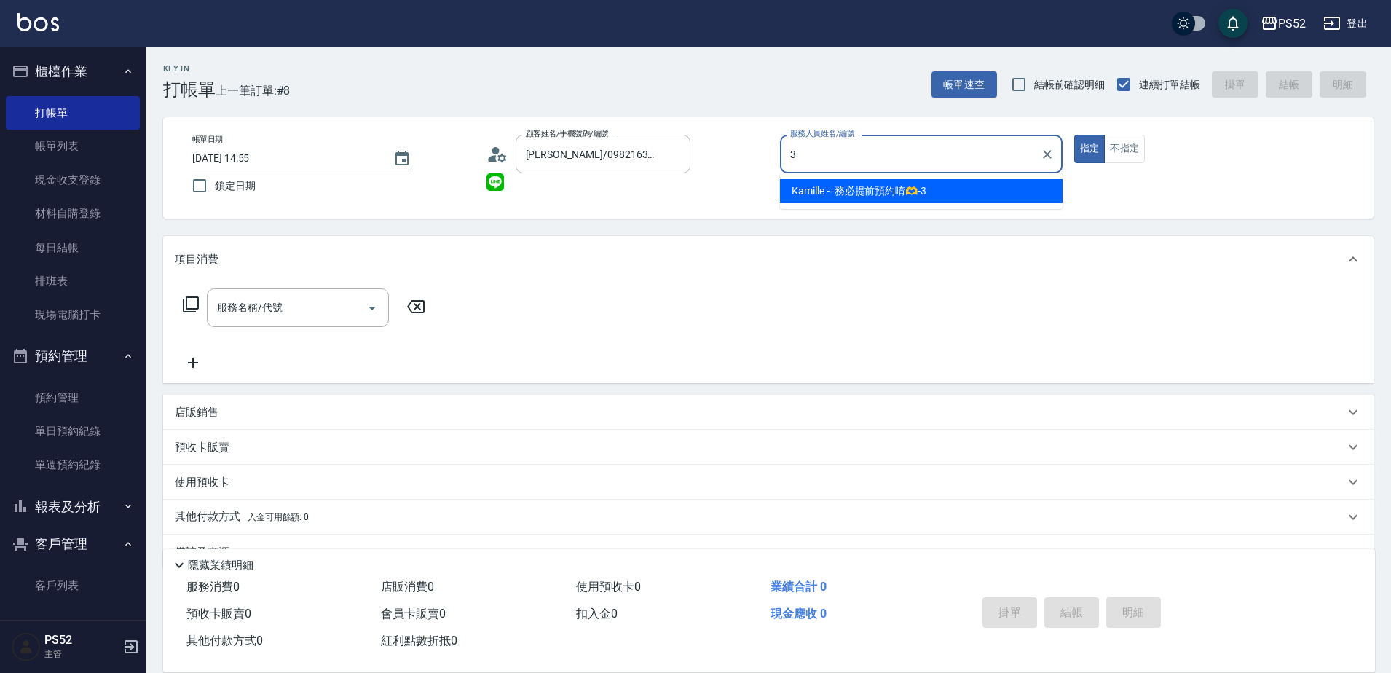
type input "Kamille～務必提前預約唷🫶-3"
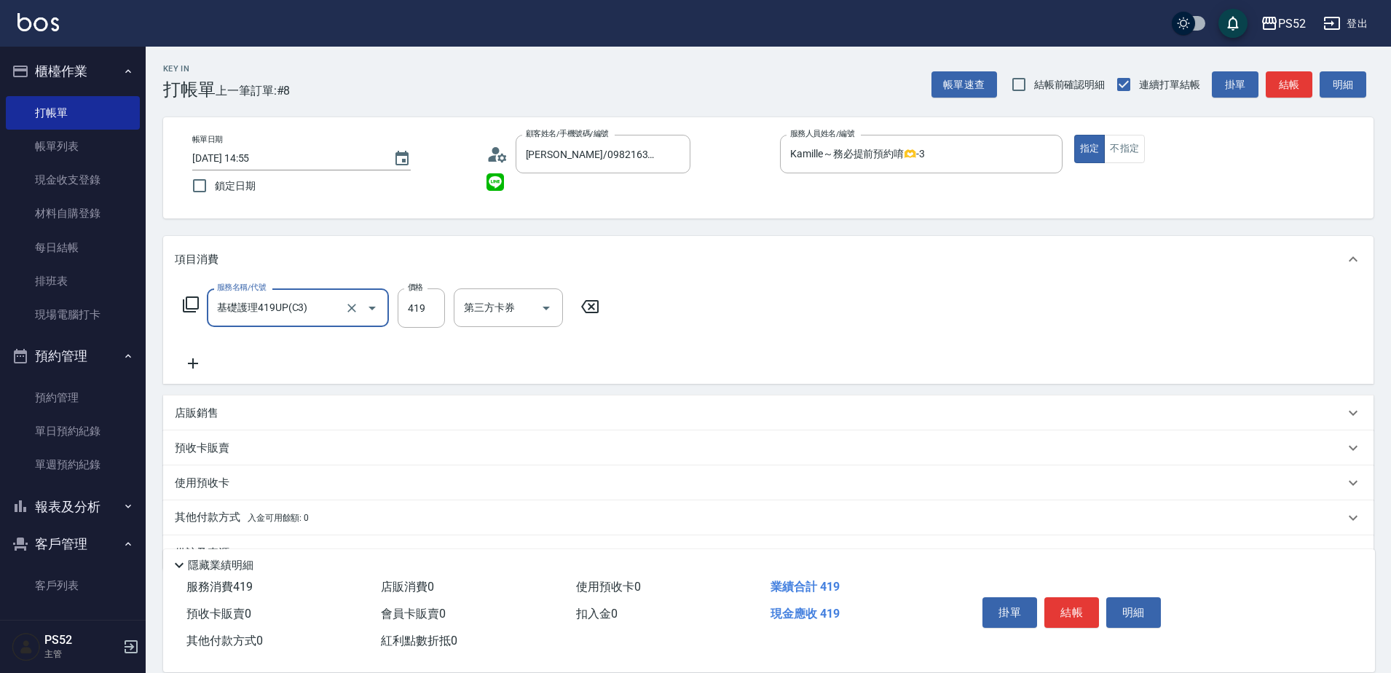
type input "基礎護理419UP(C3)"
type input "580"
click at [1058, 609] on button "結帳" at bounding box center [1071, 612] width 55 height 31
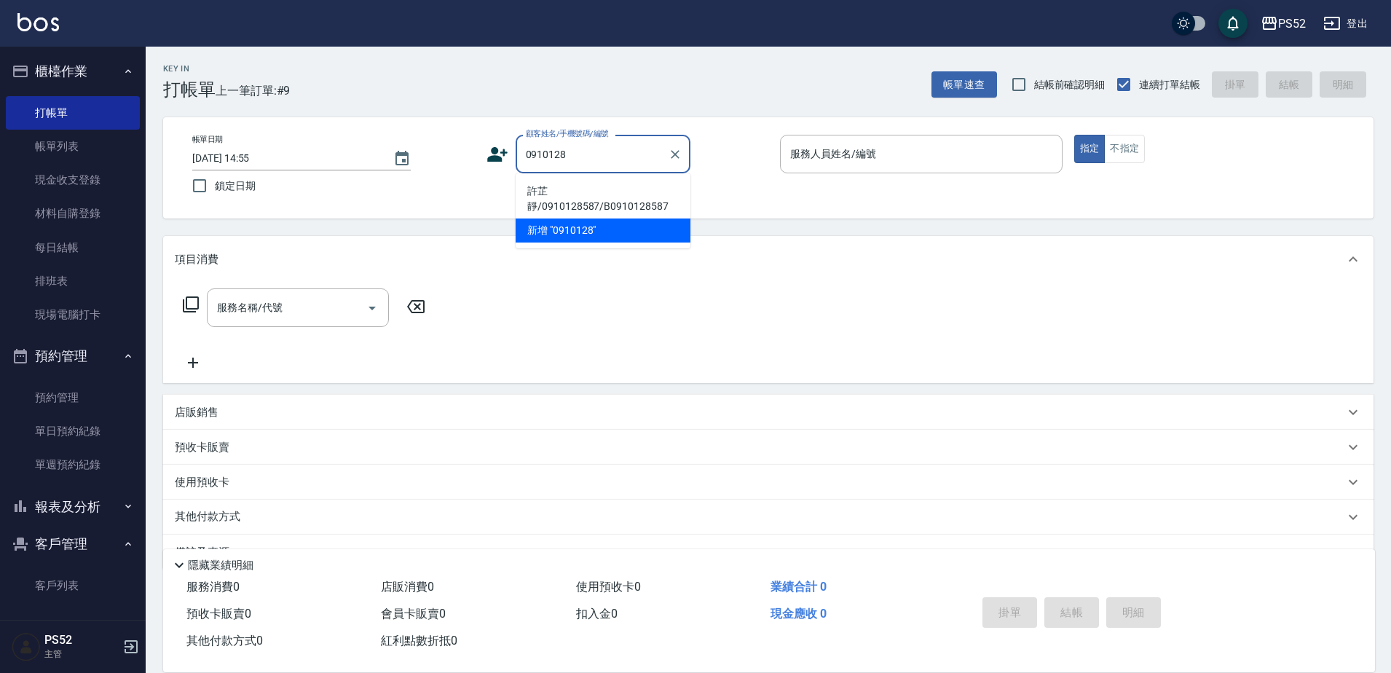
click at [540, 191] on li "許芷靜/0910128587/B0910128587" at bounding box center [603, 198] width 175 height 39
type input "許芷靜/0910128587/B0910128587"
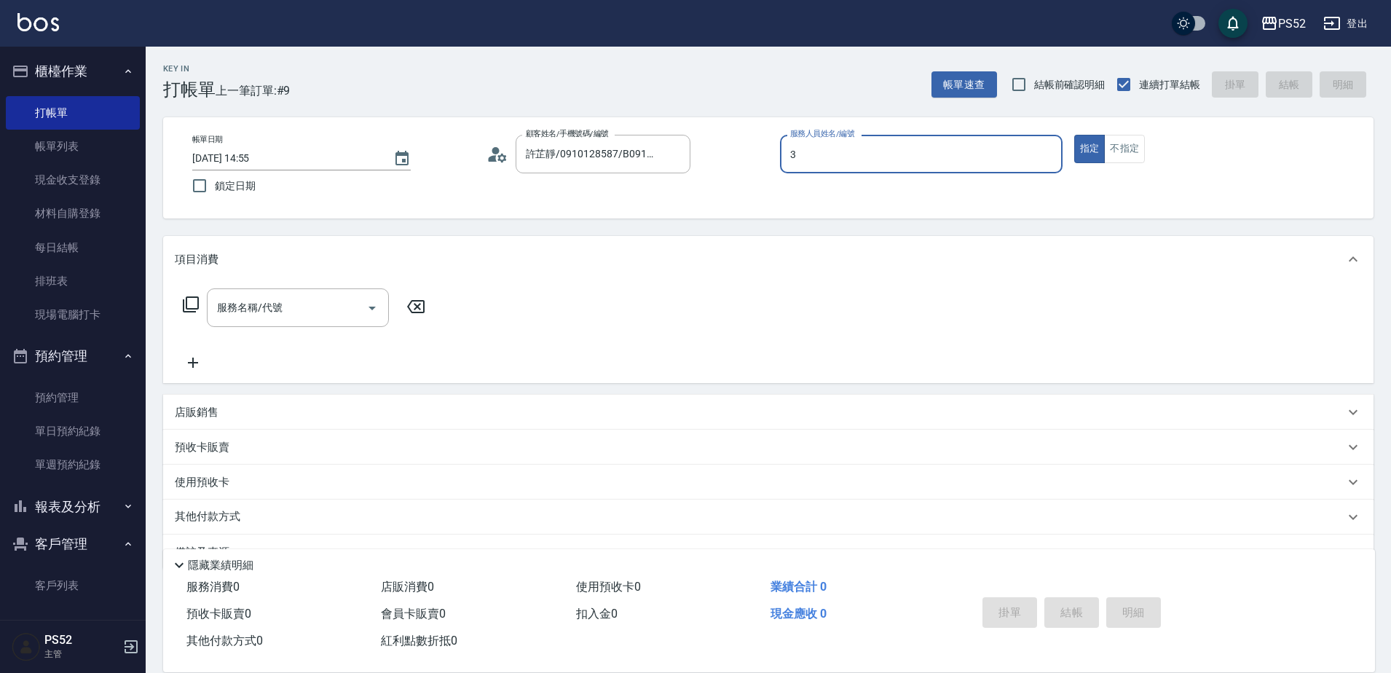
type input "Kamille～務必提前預約唷🫶-3"
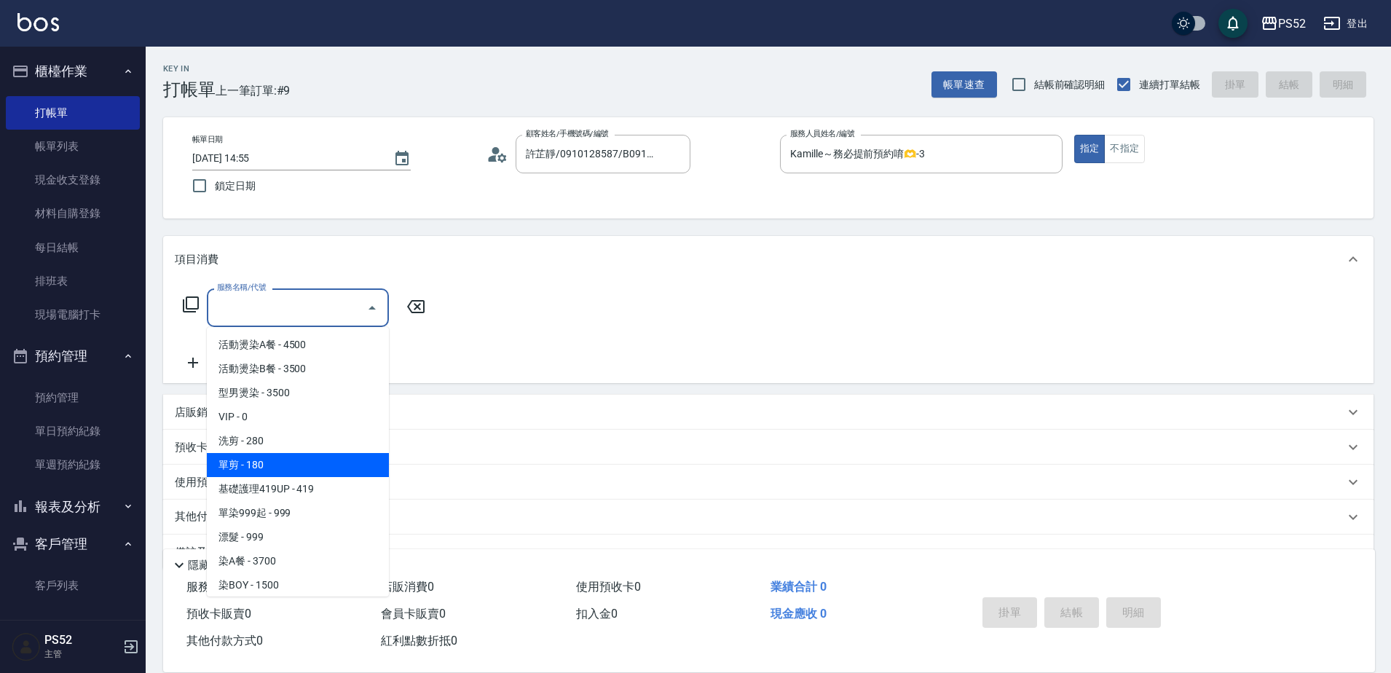
type input "單剪(C2)"
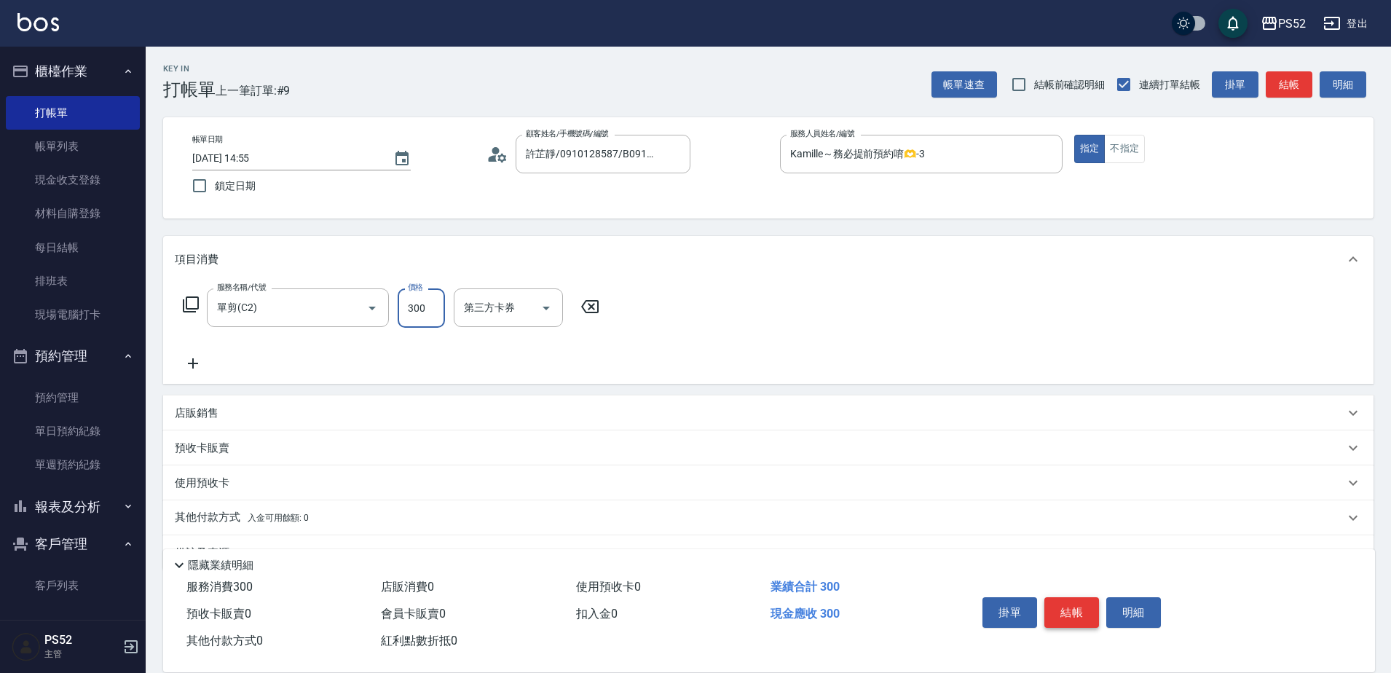
type input "300"
click at [1088, 606] on button "結帳" at bounding box center [1071, 612] width 55 height 31
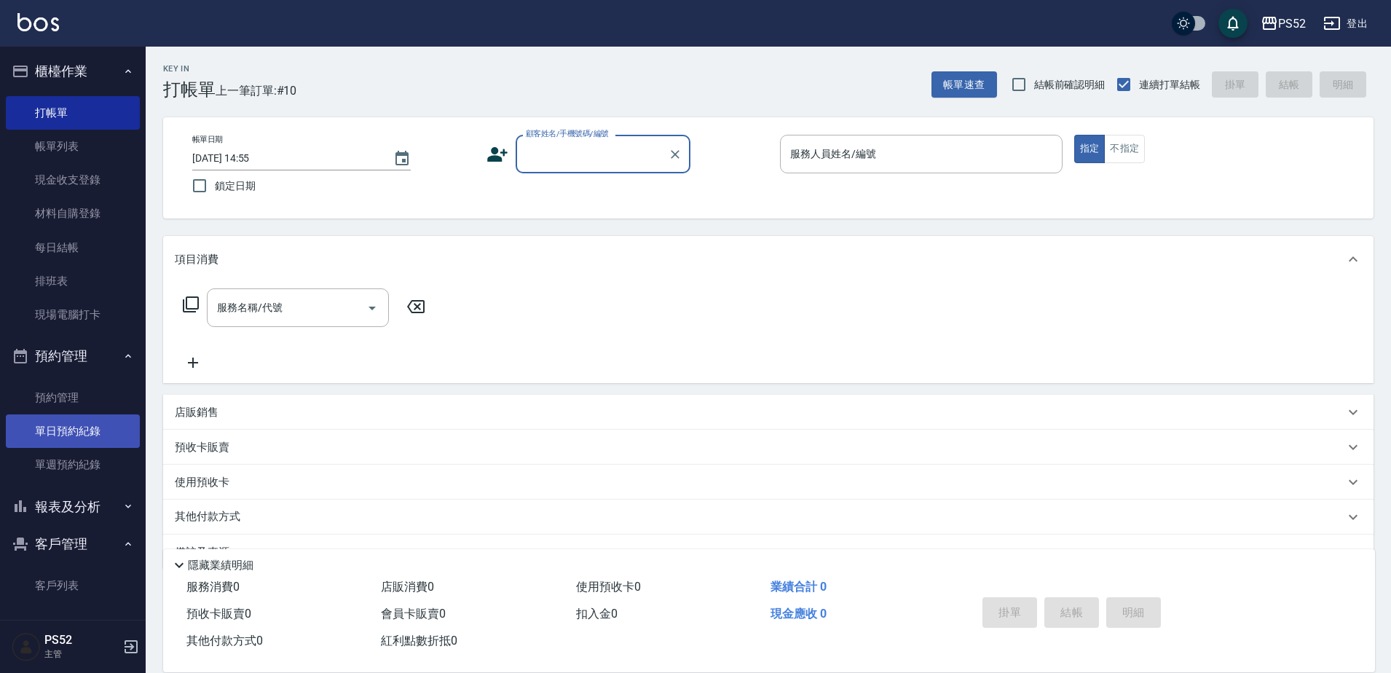
click at [71, 437] on link "單日預約紀錄" at bounding box center [73, 431] width 134 height 34
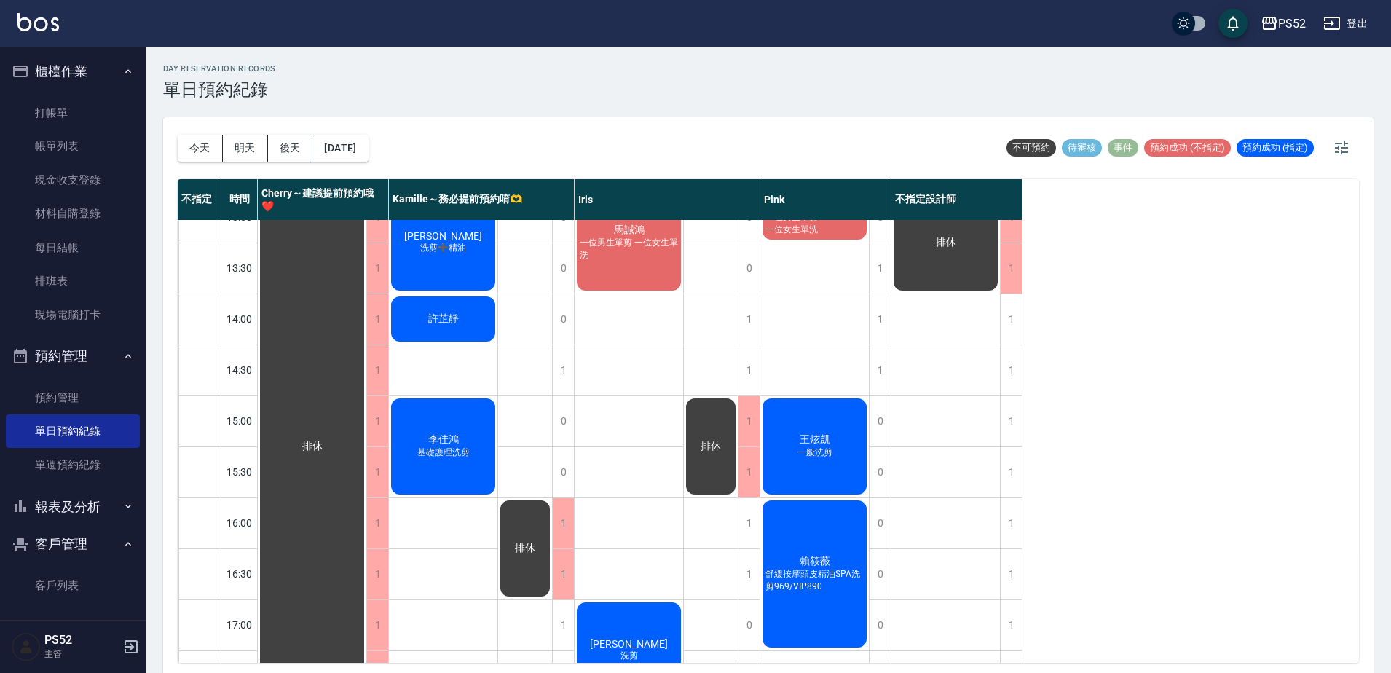
scroll to position [291, 0]
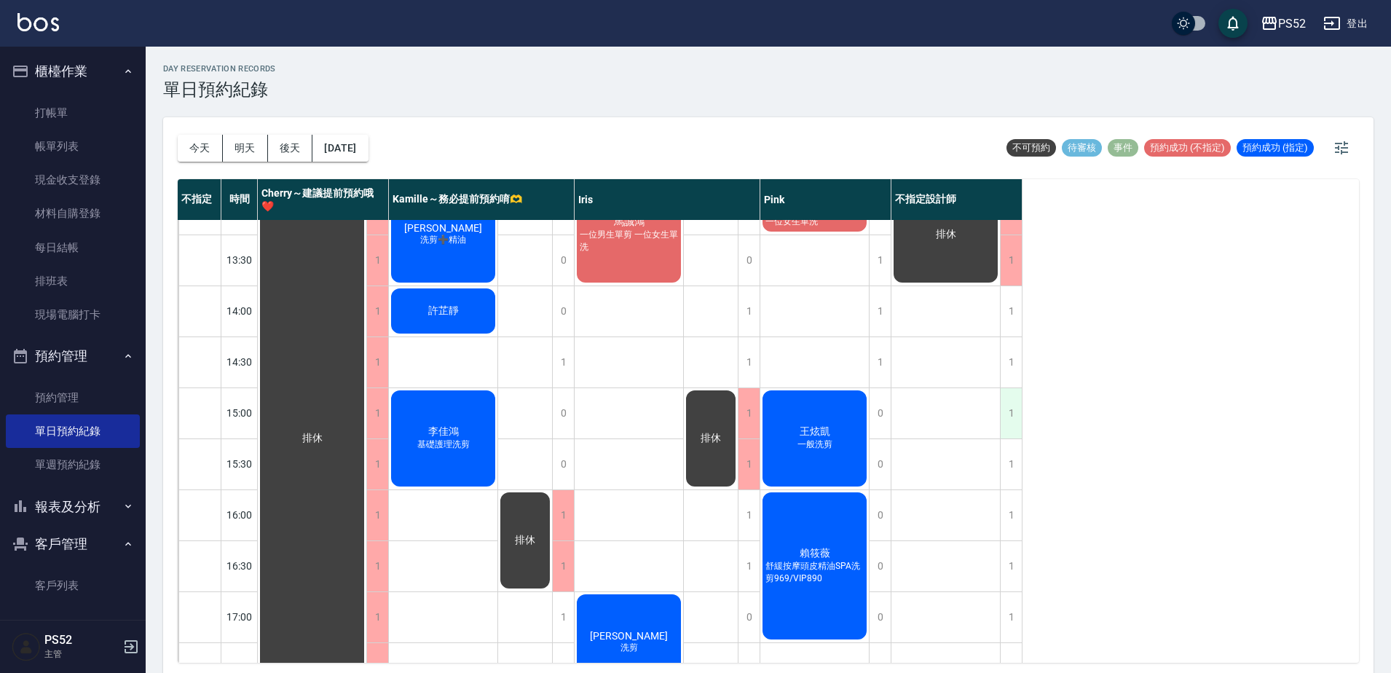
click at [1009, 422] on div "1" at bounding box center [1011, 413] width 22 height 50
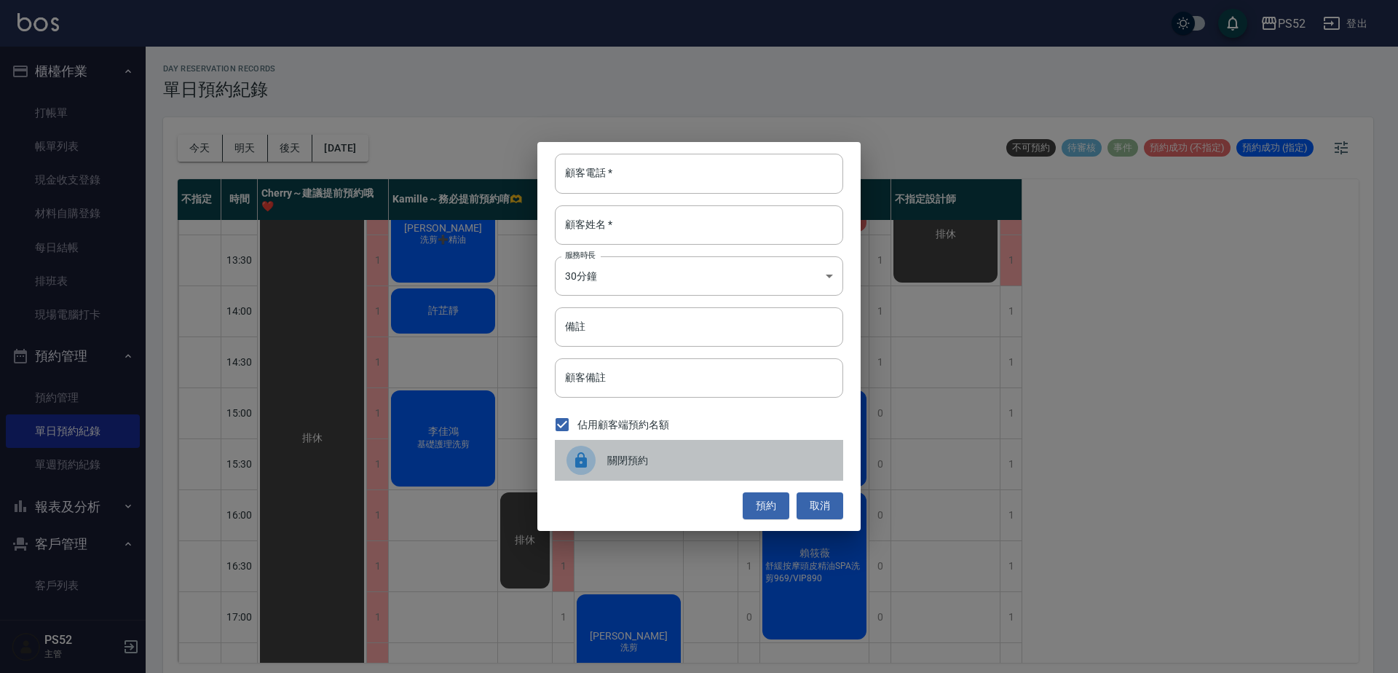
click at [674, 465] on span "關閉預約" at bounding box center [719, 460] width 224 height 15
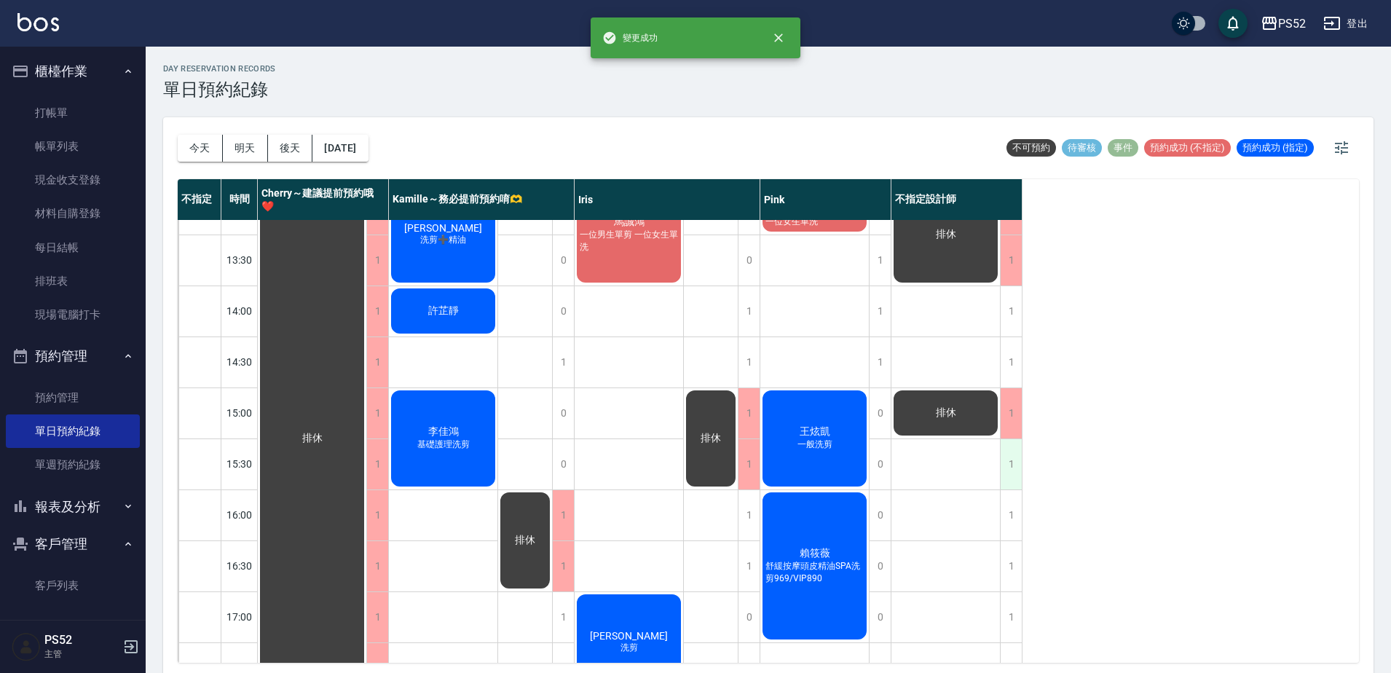
click at [1002, 471] on div "1" at bounding box center [1011, 464] width 22 height 50
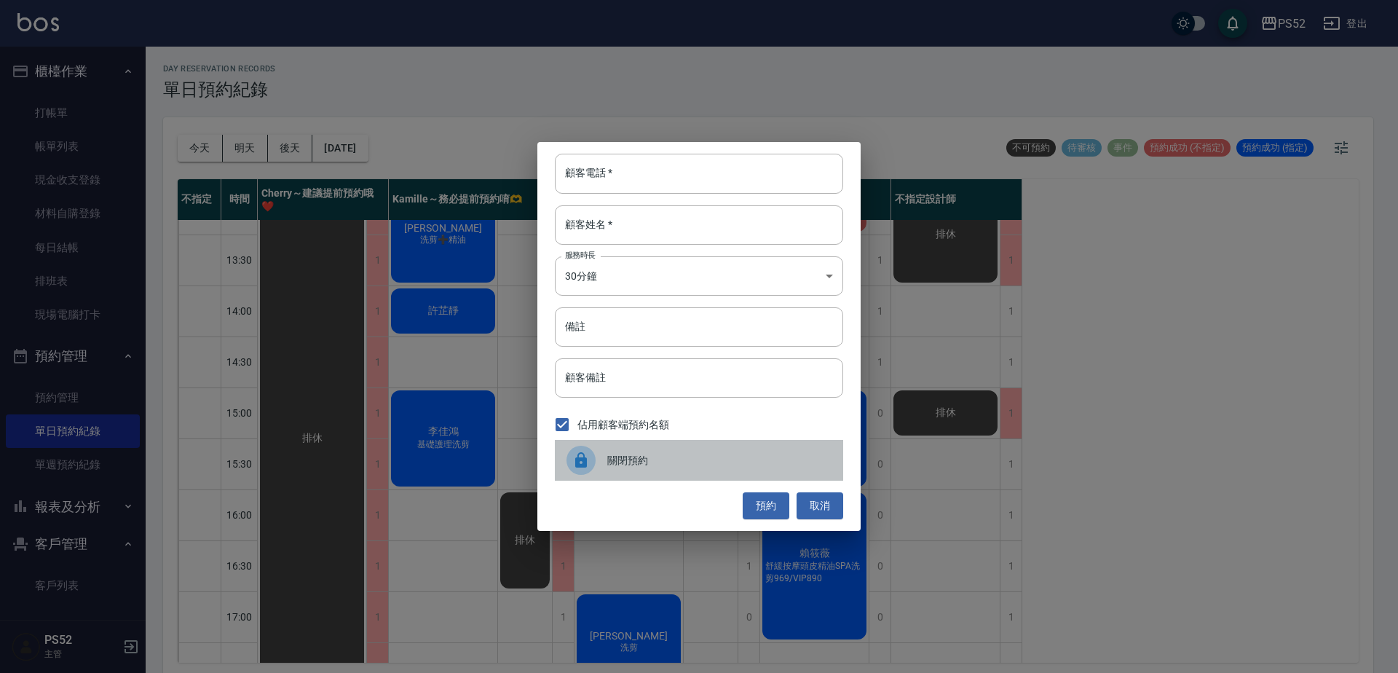
click at [674, 470] on div "關閉預約" at bounding box center [699, 460] width 288 height 41
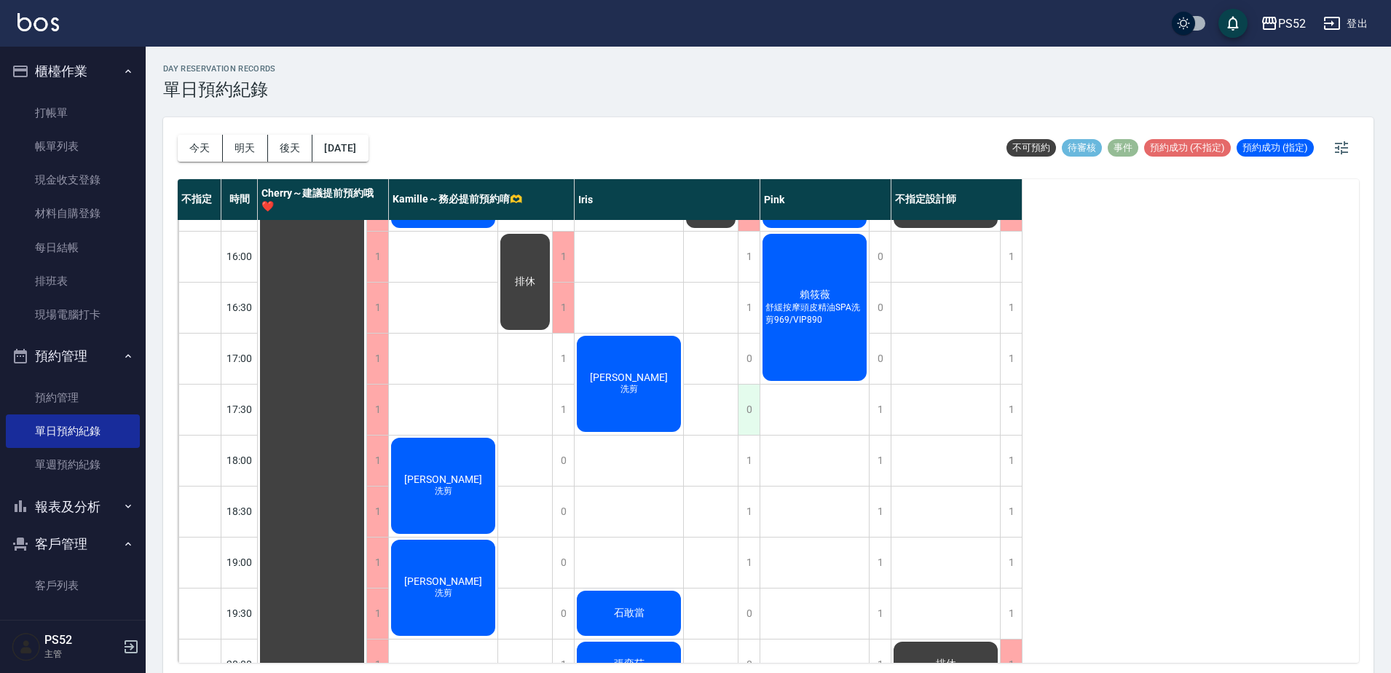
scroll to position [541, 0]
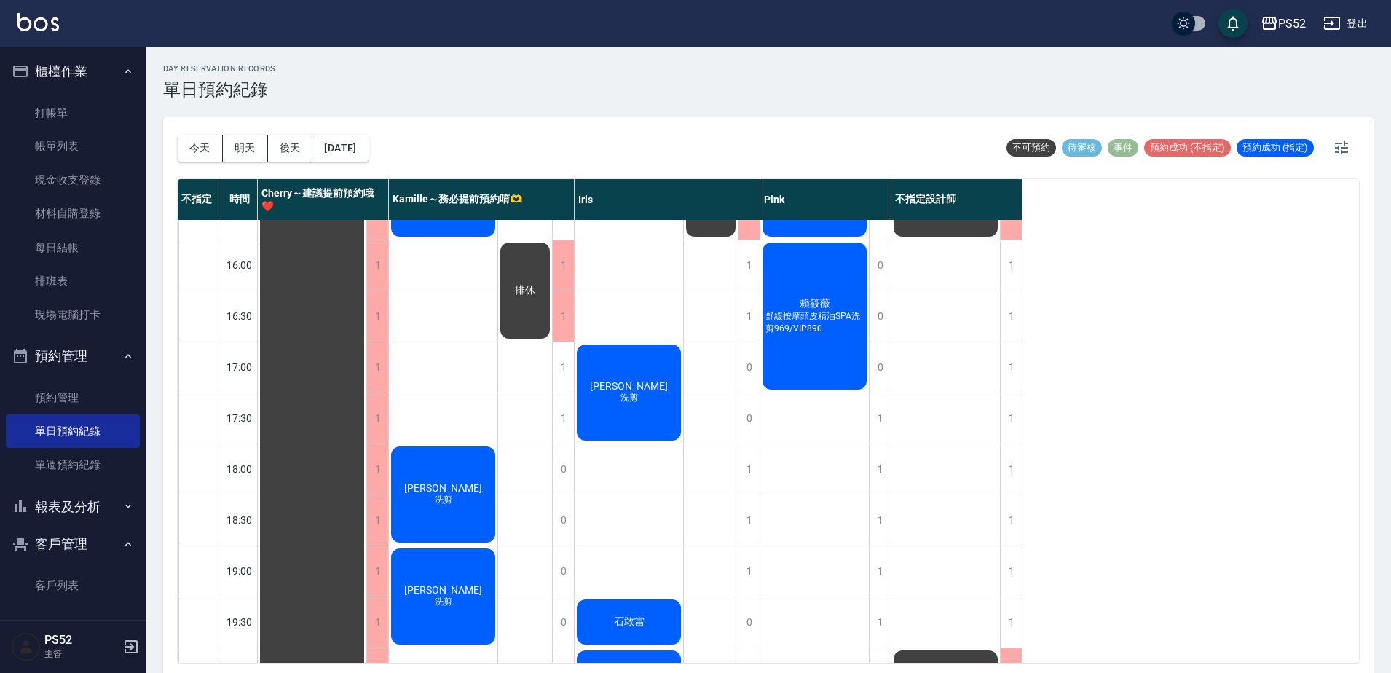
click at [102, 590] on link "客戶列表" at bounding box center [73, 586] width 134 height 34
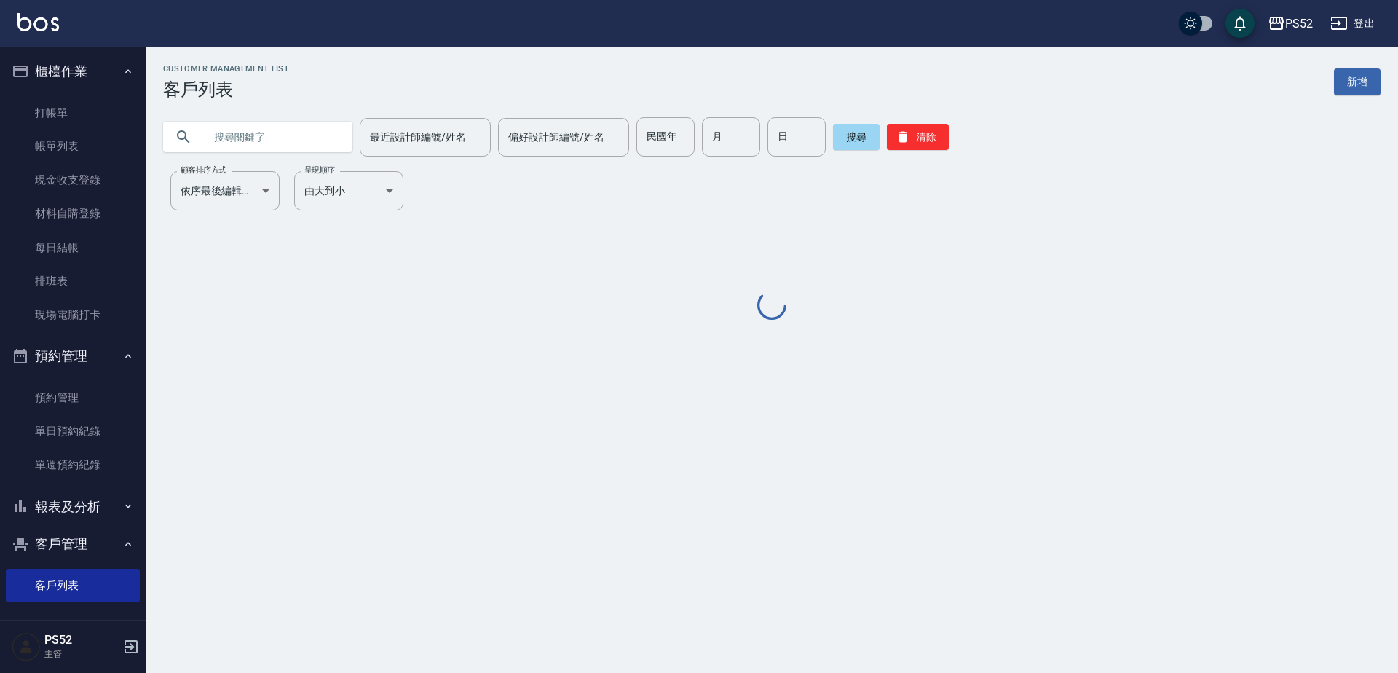
click at [232, 133] on input "text" at bounding box center [272, 136] width 137 height 39
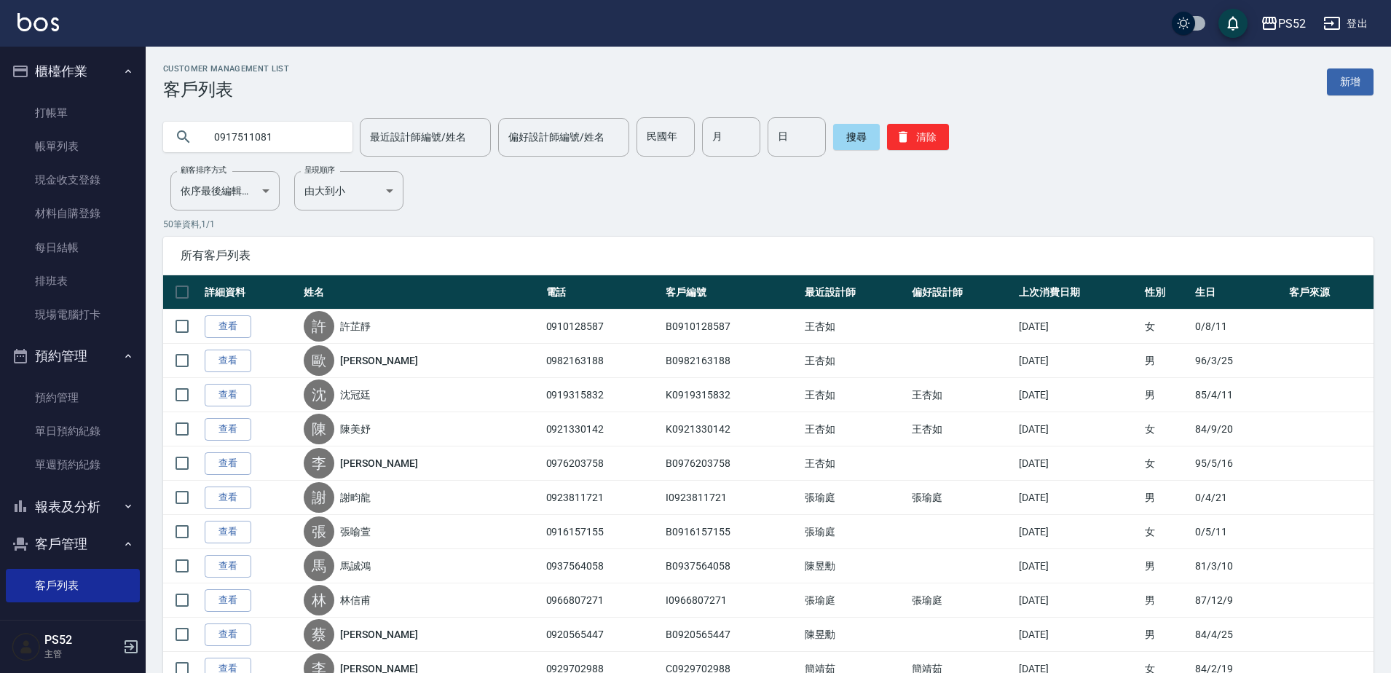
type input "0917511081"
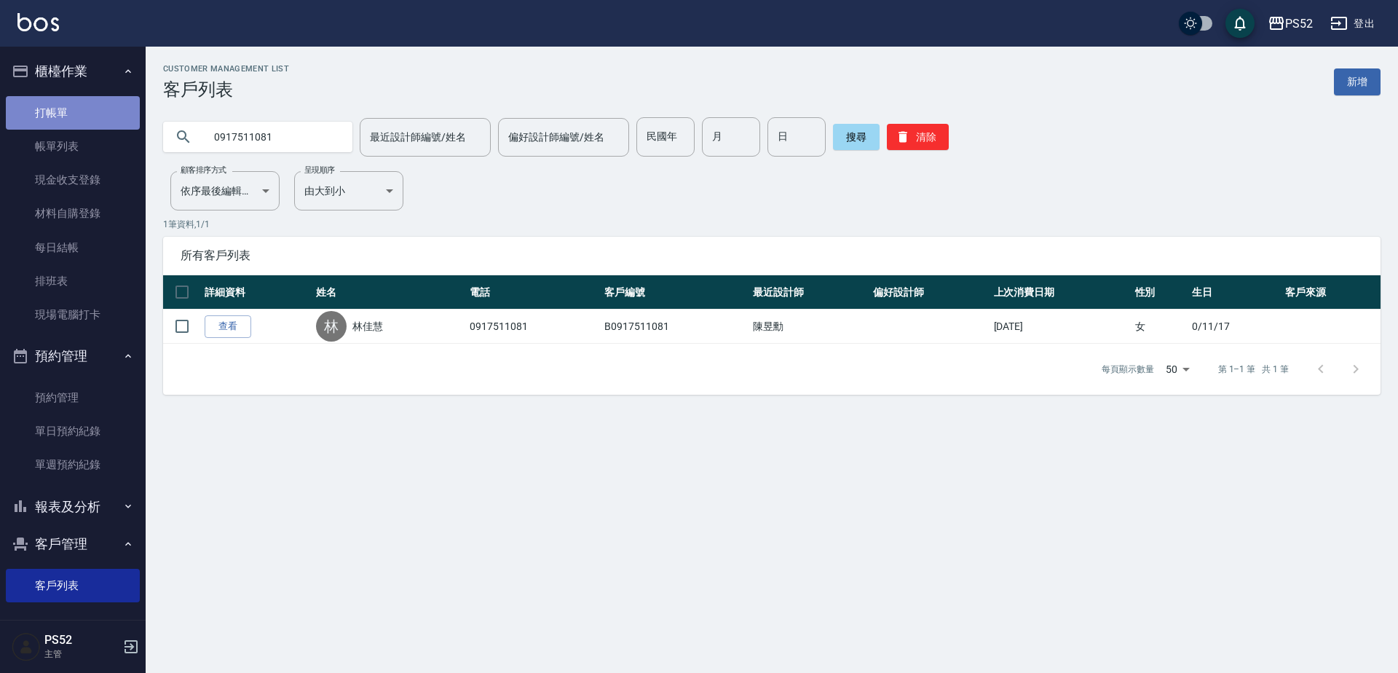
click at [119, 110] on link "打帳單" at bounding box center [73, 113] width 134 height 34
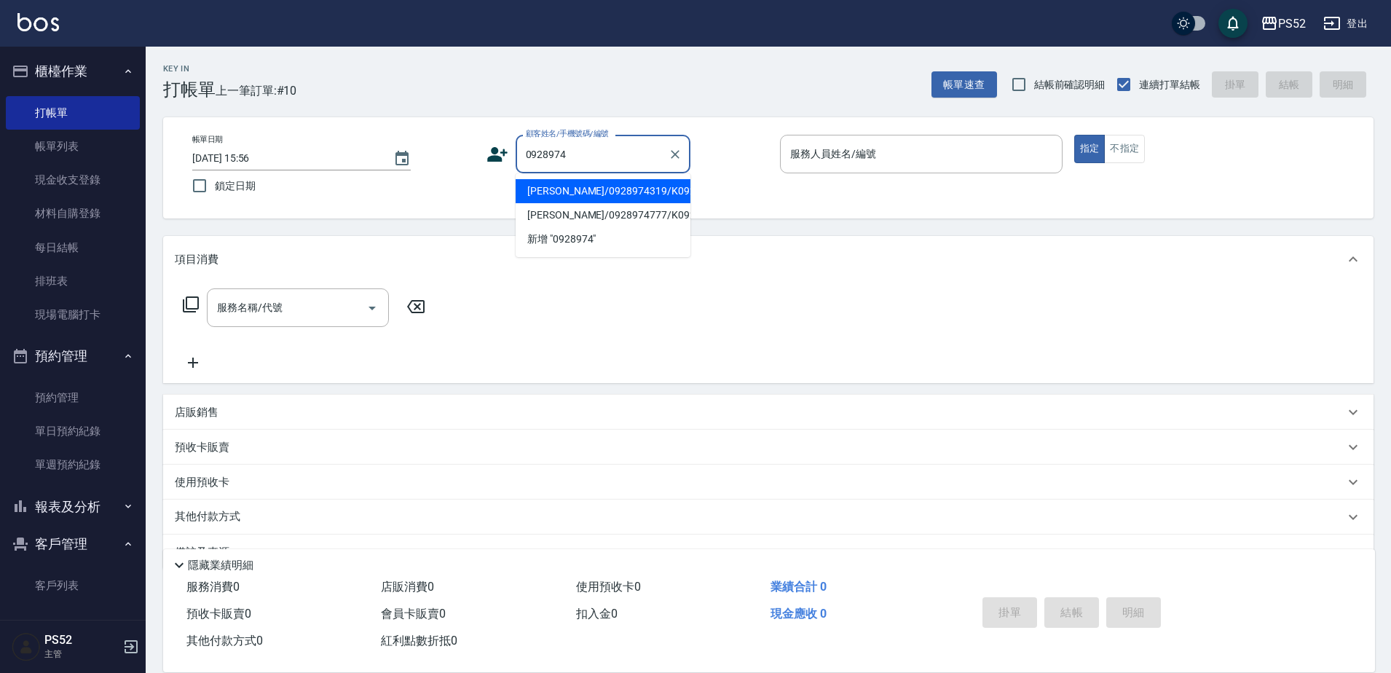
type input "[PERSON_NAME]/0928974319/K0928974319"
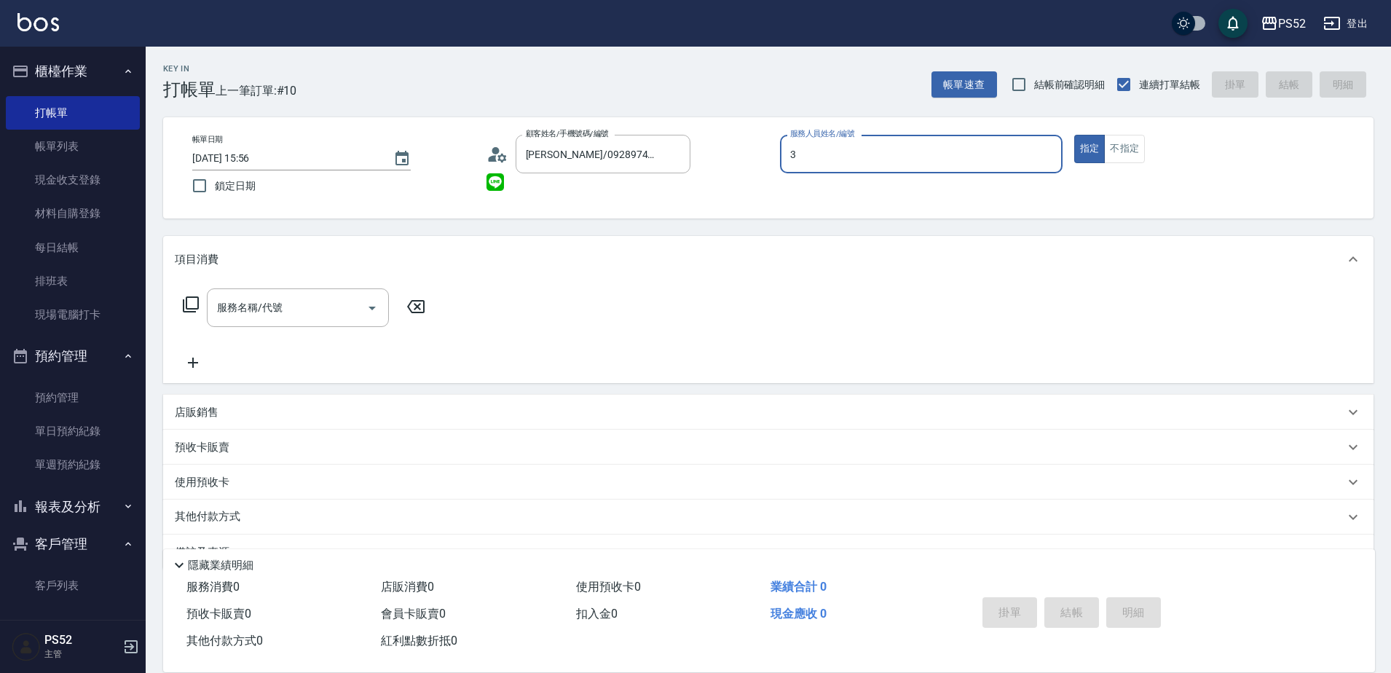
type input "3"
type button "true"
type input "Kamille～務必提前預約唷🫶-3"
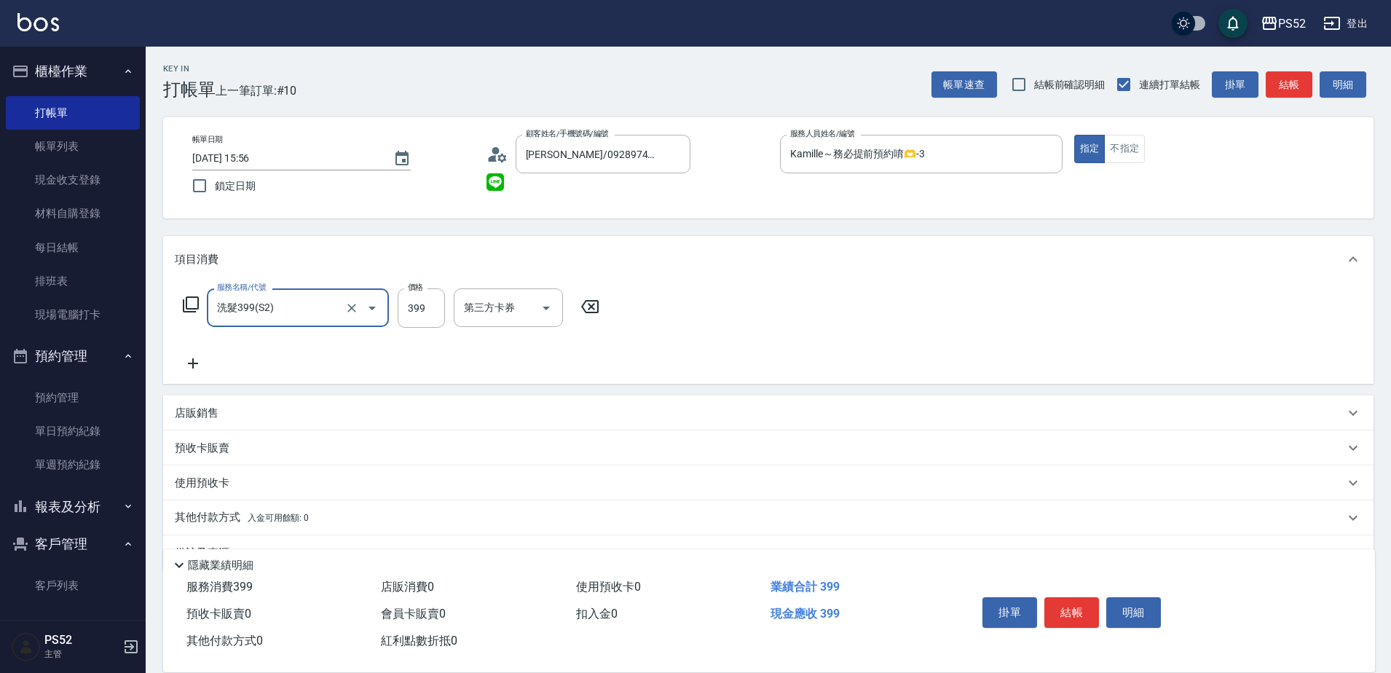
type input "洗髮399(S2)"
type input "439"
click at [198, 363] on icon at bounding box center [193, 363] width 10 height 10
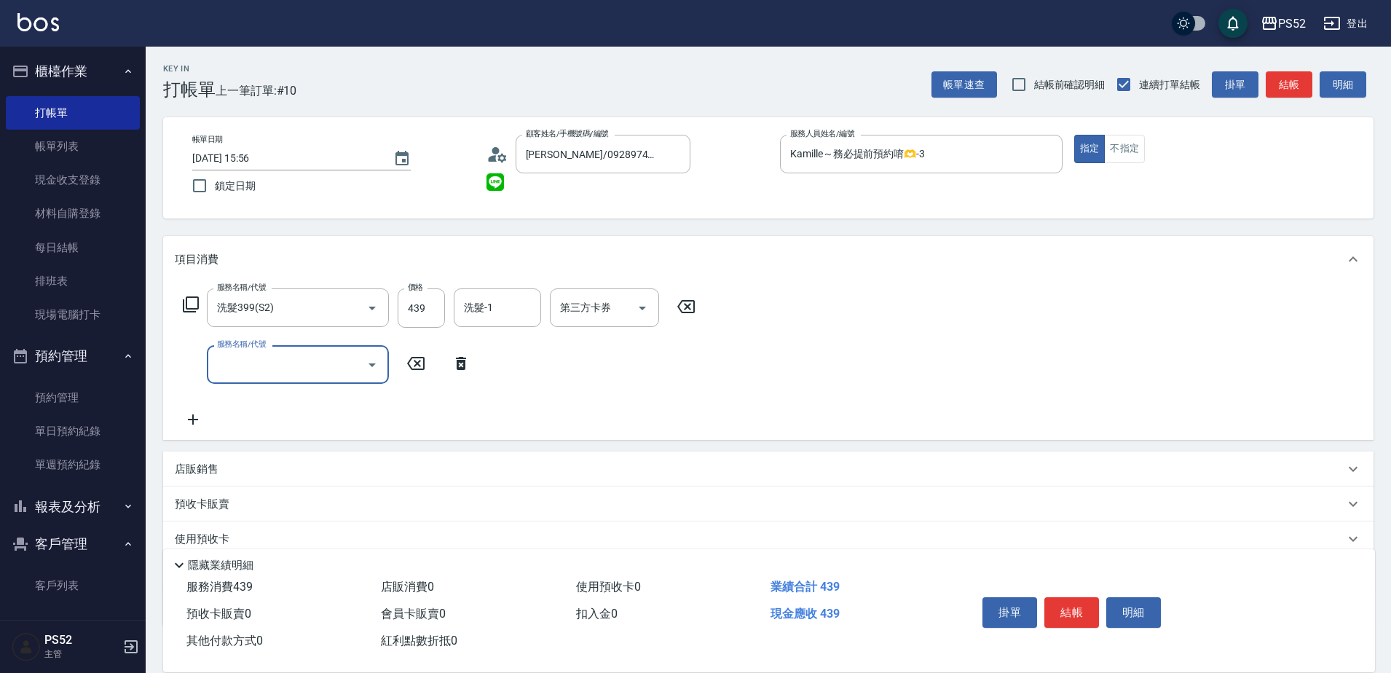
click at [235, 366] on input "服務名稱/代號" at bounding box center [286, 364] width 147 height 25
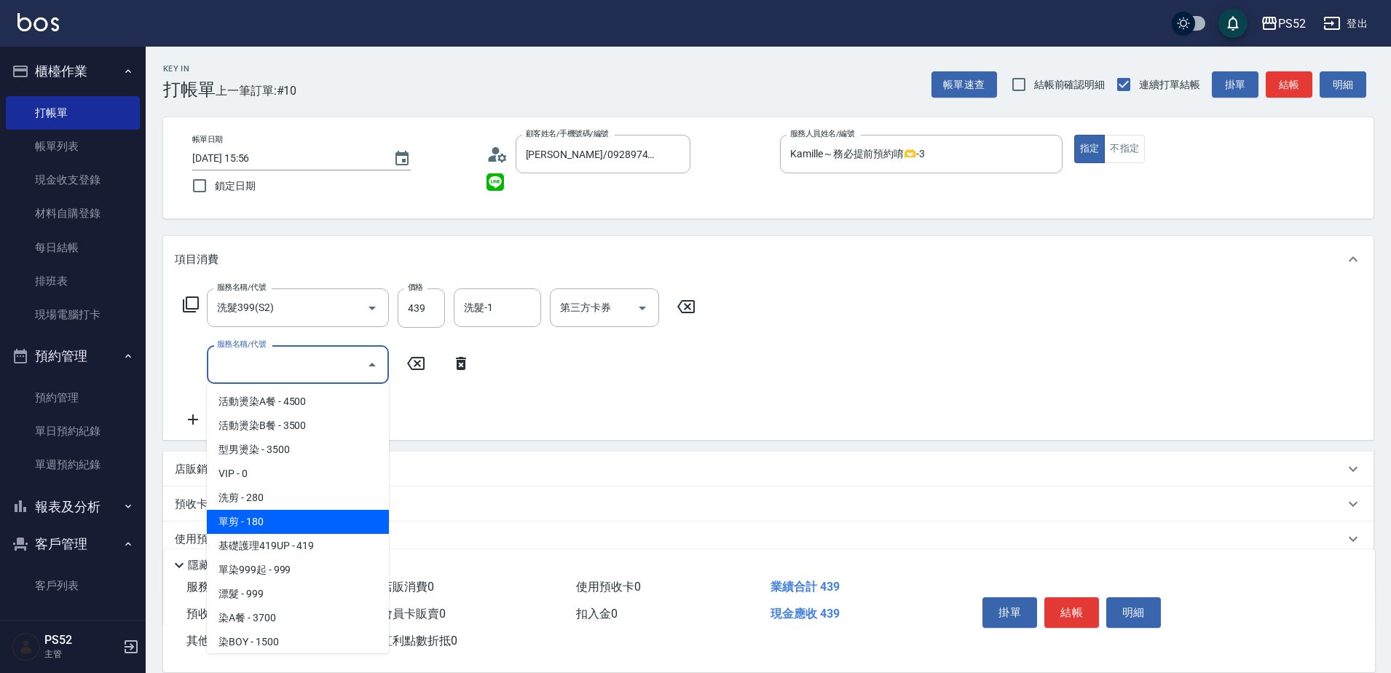
drag, startPoint x: 263, startPoint y: 516, endPoint x: 414, endPoint y: 451, distance: 164.4
click at [264, 516] on span "單剪 - 180" at bounding box center [298, 522] width 182 height 24
type input "單剪(C2)"
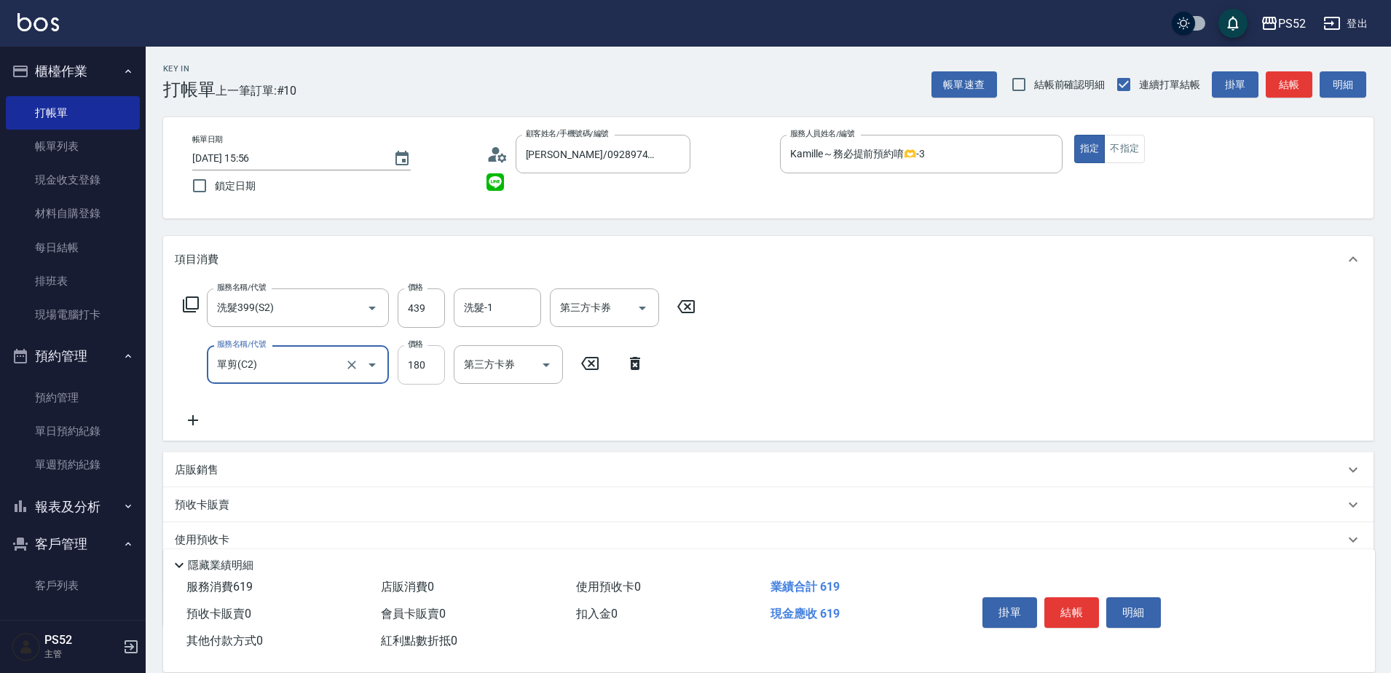
click at [419, 371] on input "180" at bounding box center [421, 364] width 47 height 39
type input "300"
click at [296, 449] on div "項目消費 服務名稱/代號 洗髮399(S2) 服務名稱/代號 價格 439 價格 洗髮-1 洗髮-1 第三方卡券 第三方卡券 服務名稱/代號 單剪(C2) 服…" at bounding box center [768, 431] width 1210 height 391
click at [283, 468] on div "店販銷售" at bounding box center [760, 469] width 1170 height 15
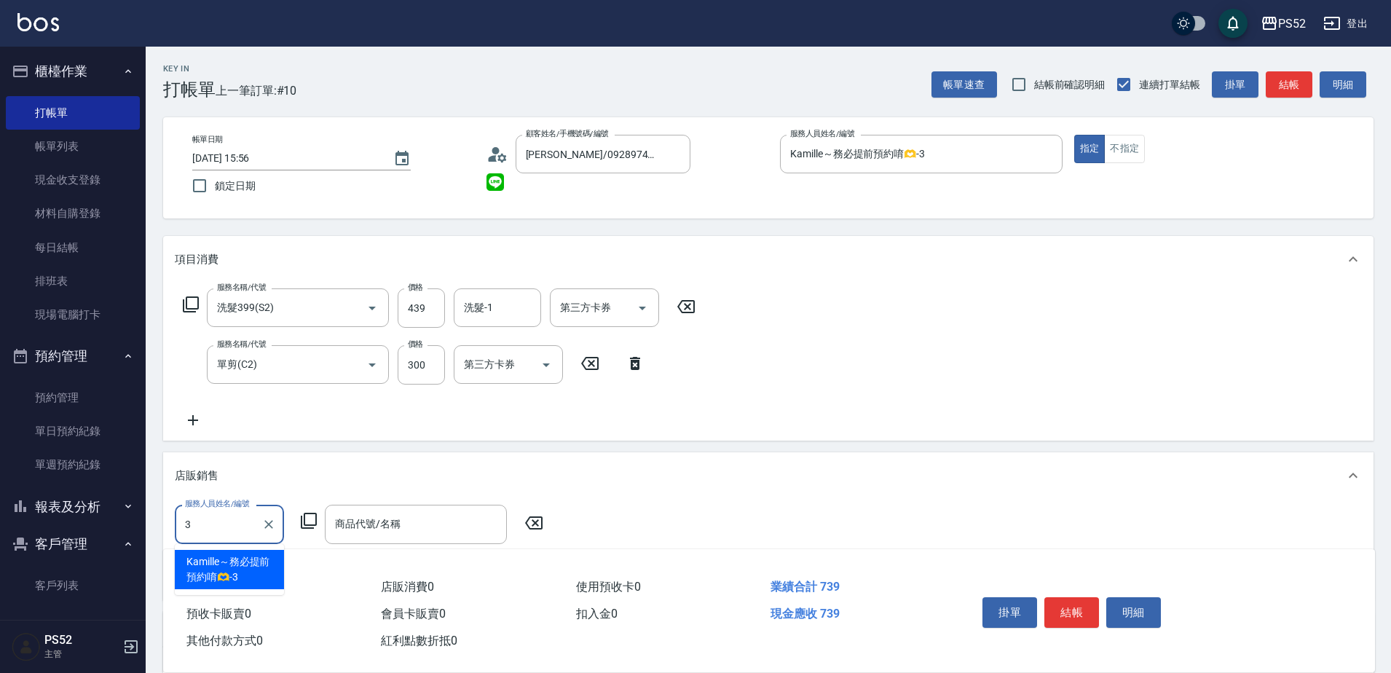
type input "Kamille～務必提前預約唷🫶-3"
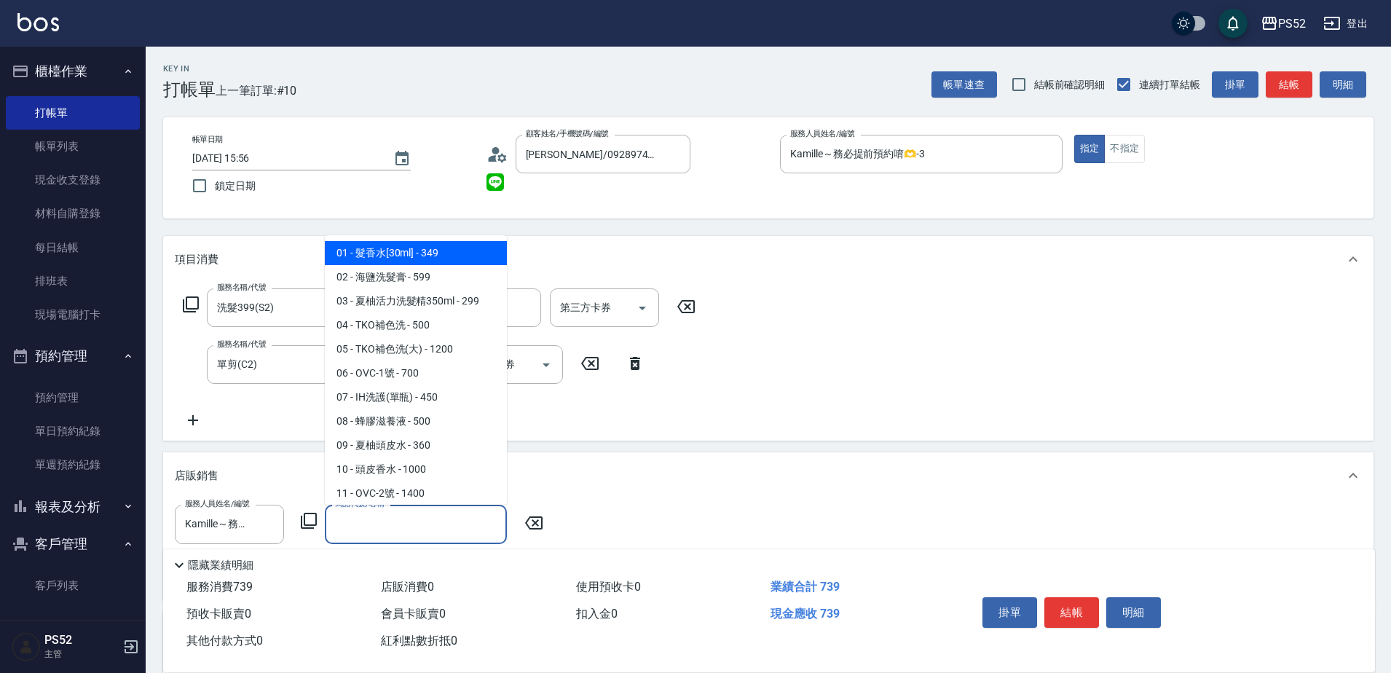
click at [404, 526] on input "商品代號/名稱" at bounding box center [415, 523] width 169 height 25
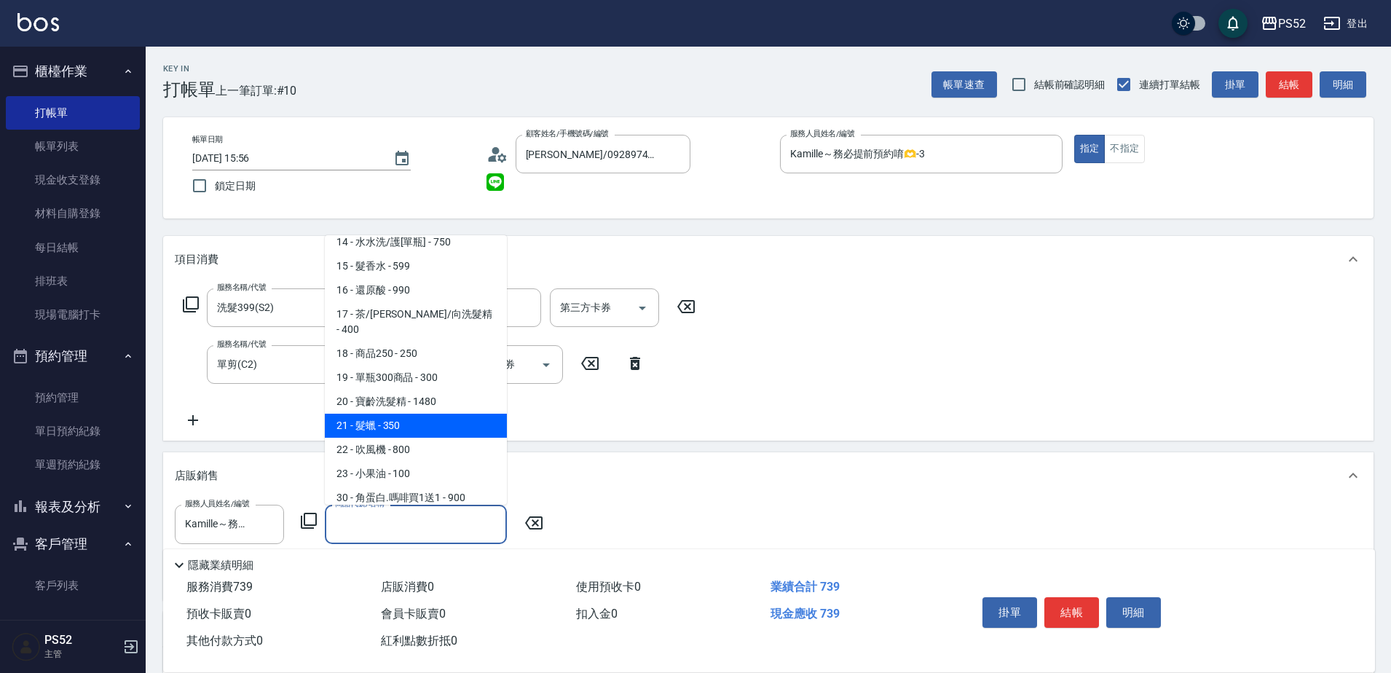
scroll to position [340, 0]
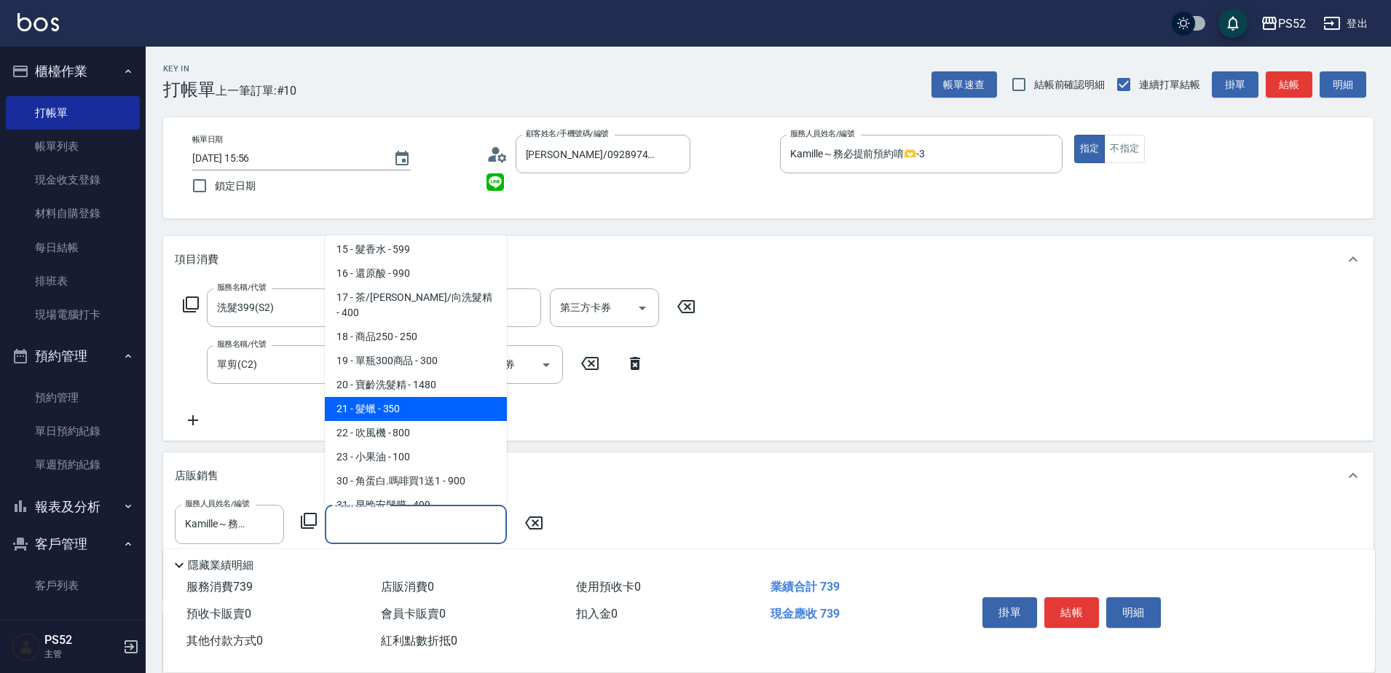
click at [457, 397] on span "21 - 髮蠟 - 350" at bounding box center [416, 409] width 182 height 24
type input "髮蠟"
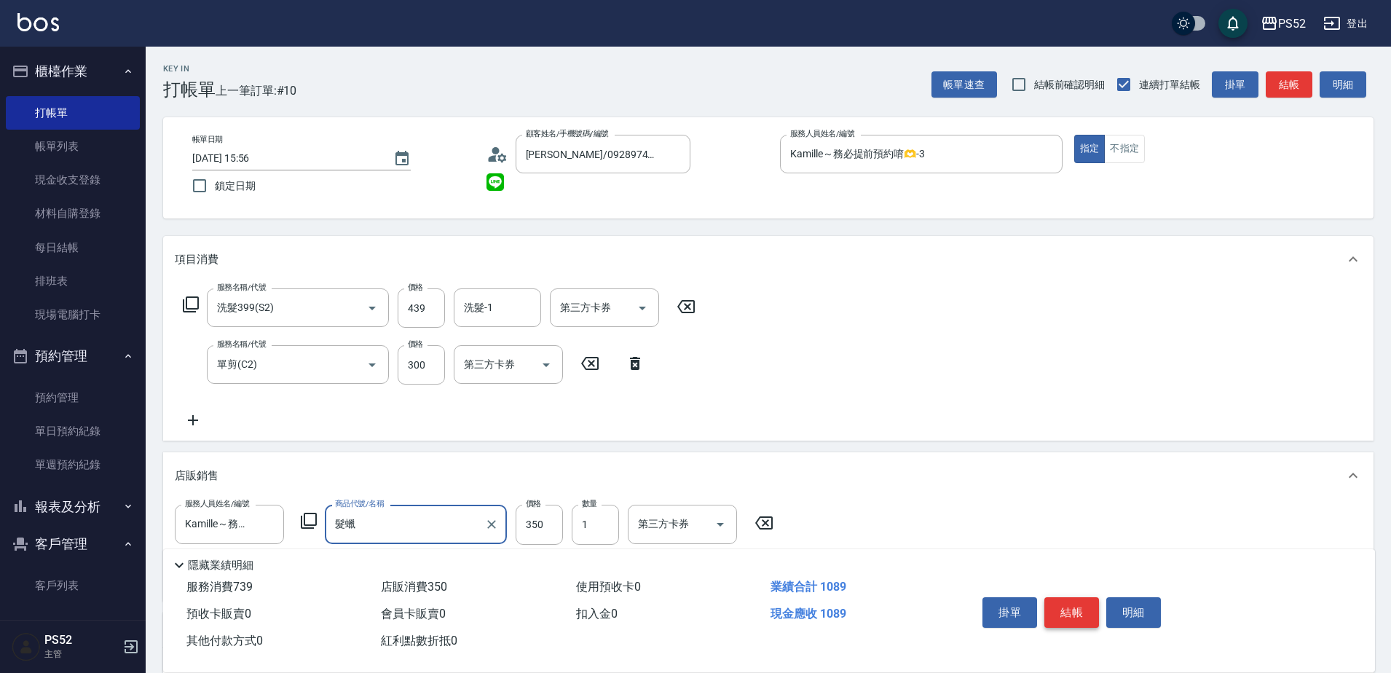
click at [1068, 603] on button "結帳" at bounding box center [1071, 612] width 55 height 31
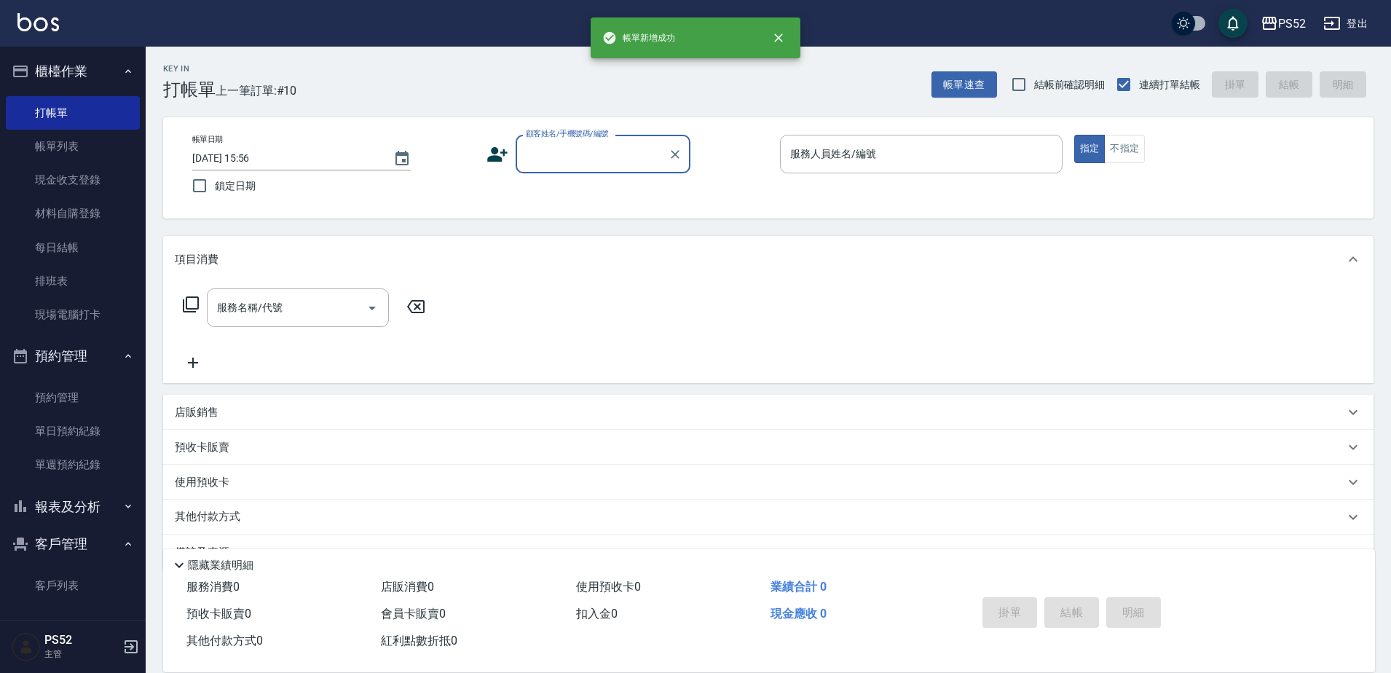
scroll to position [0, 0]
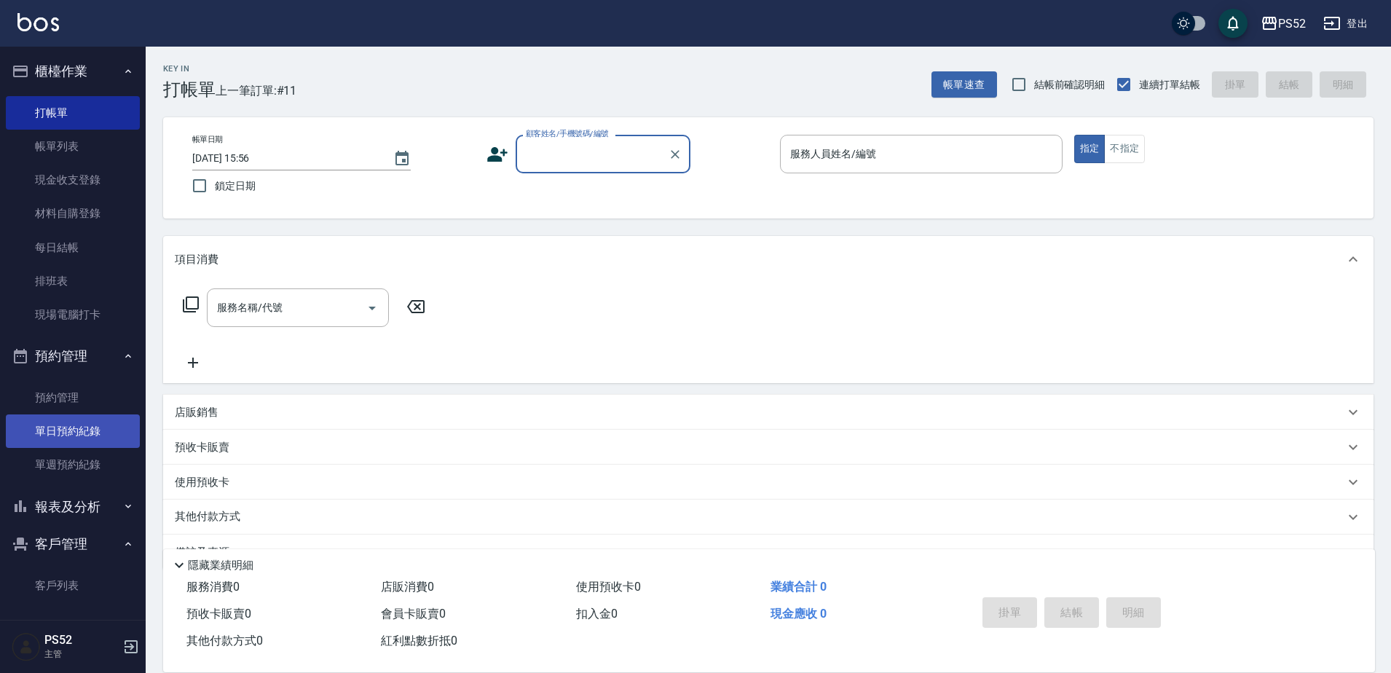
click at [98, 425] on link "單日預約紀錄" at bounding box center [73, 431] width 134 height 34
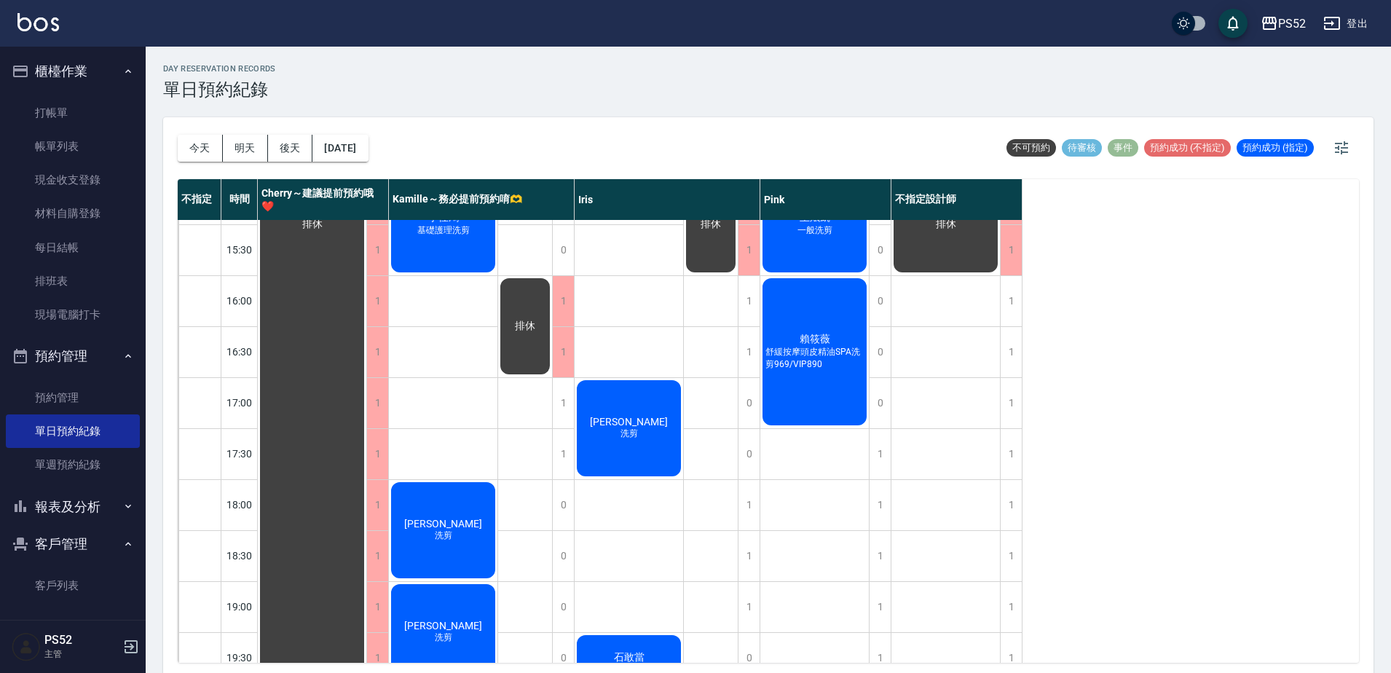
scroll to position [510, 0]
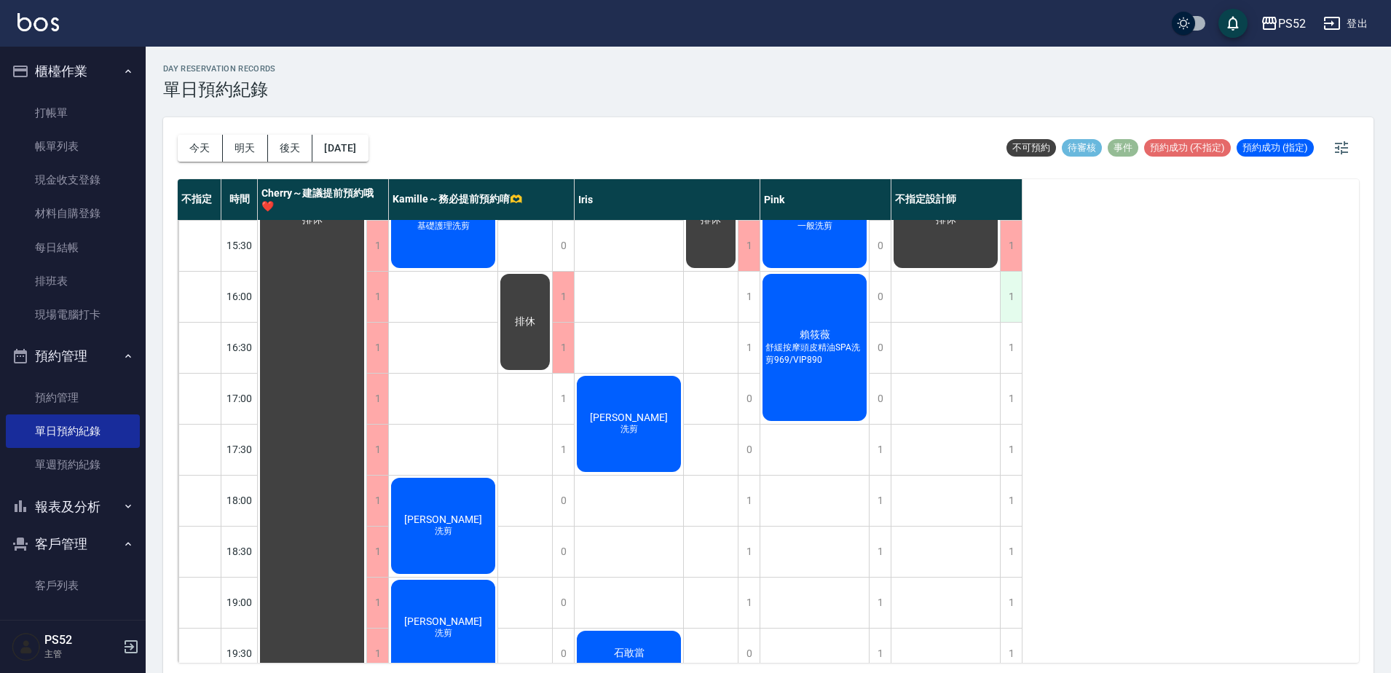
click at [1012, 310] on div "1" at bounding box center [1011, 297] width 22 height 50
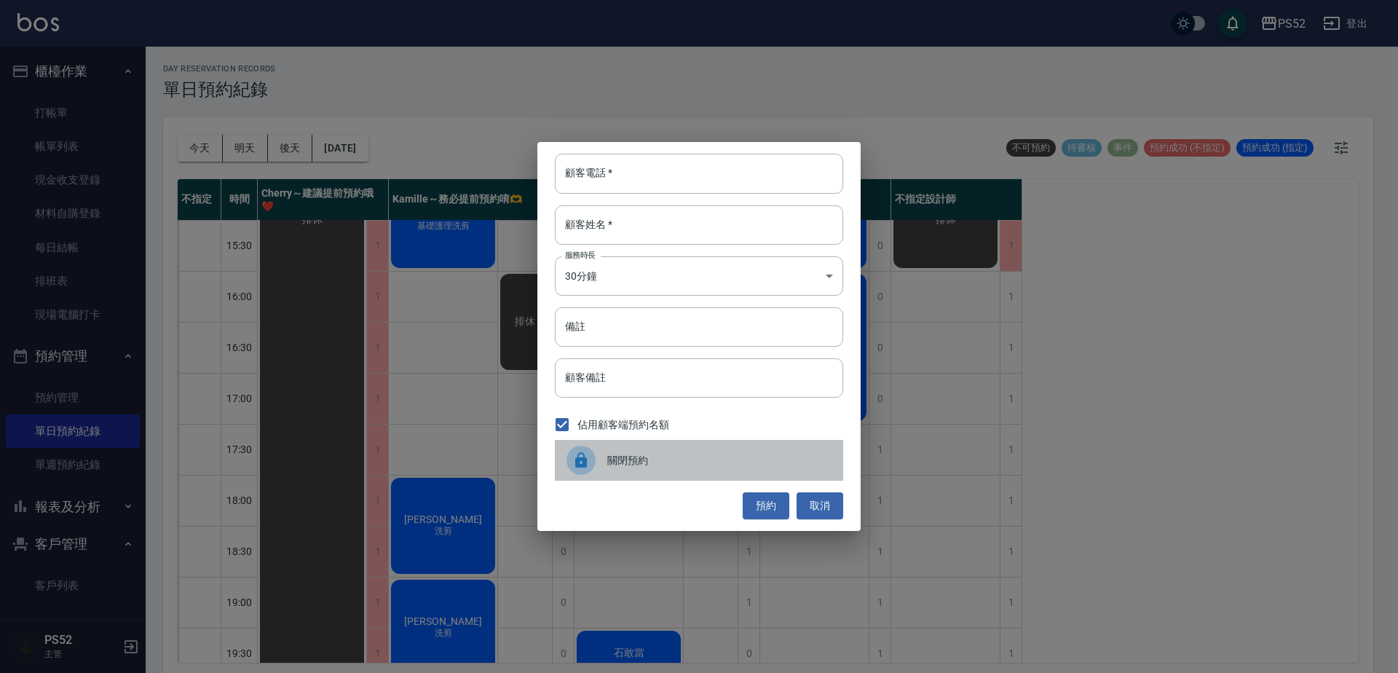
click at [618, 465] on span "關閉預約" at bounding box center [719, 460] width 224 height 15
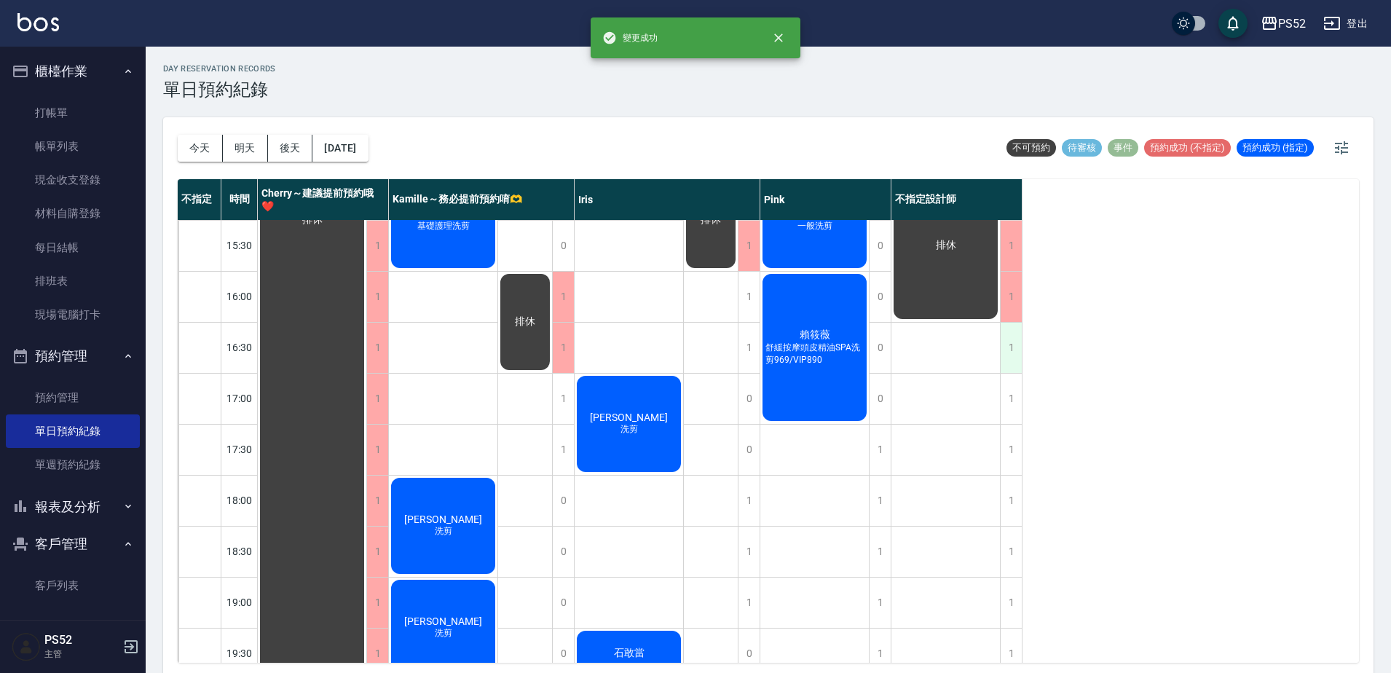
click at [1014, 350] on div "1" at bounding box center [1011, 348] width 22 height 50
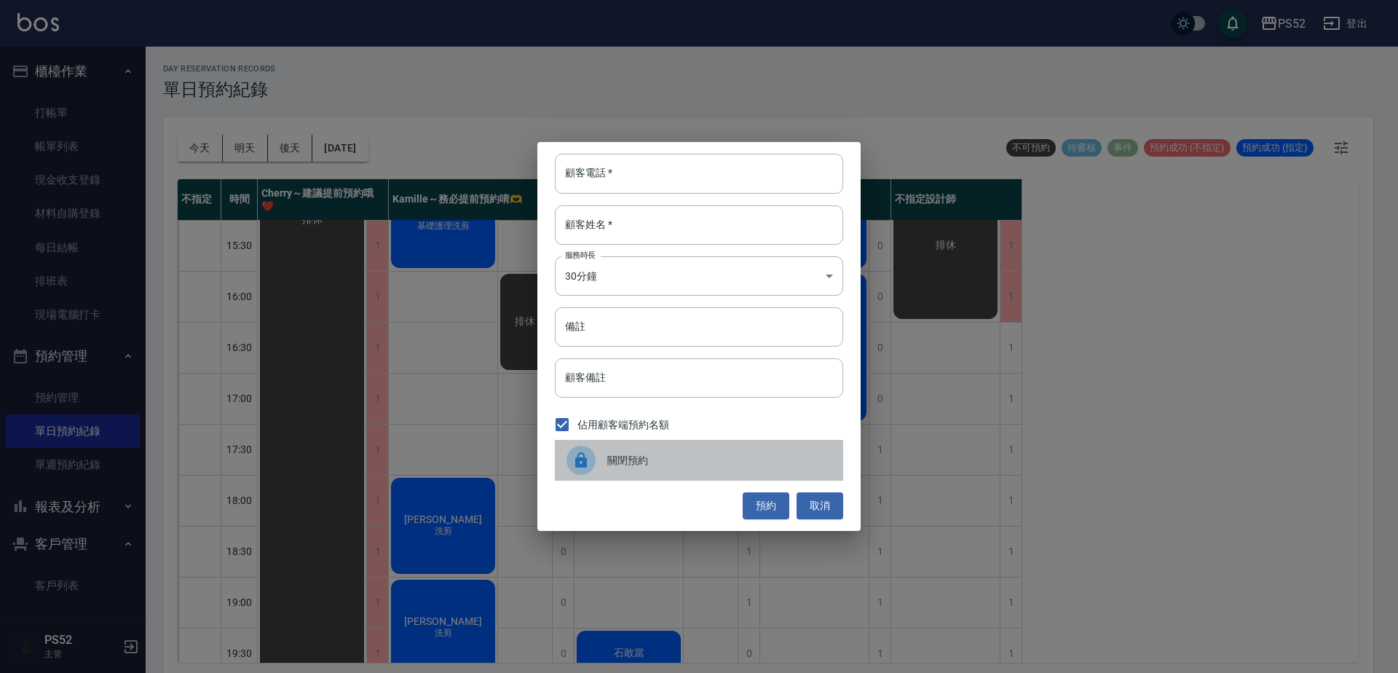
click at [620, 457] on span "關閉預約" at bounding box center [719, 460] width 224 height 15
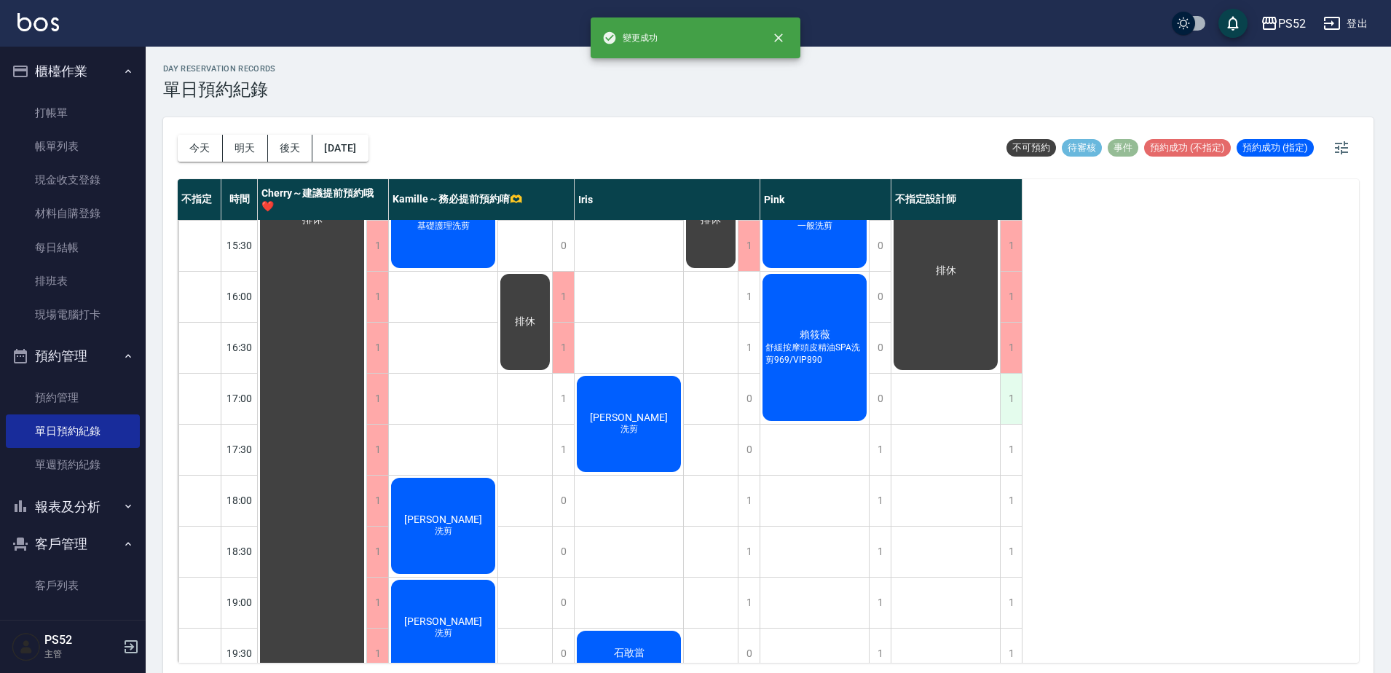
click at [1009, 405] on div "1" at bounding box center [1011, 399] width 22 height 50
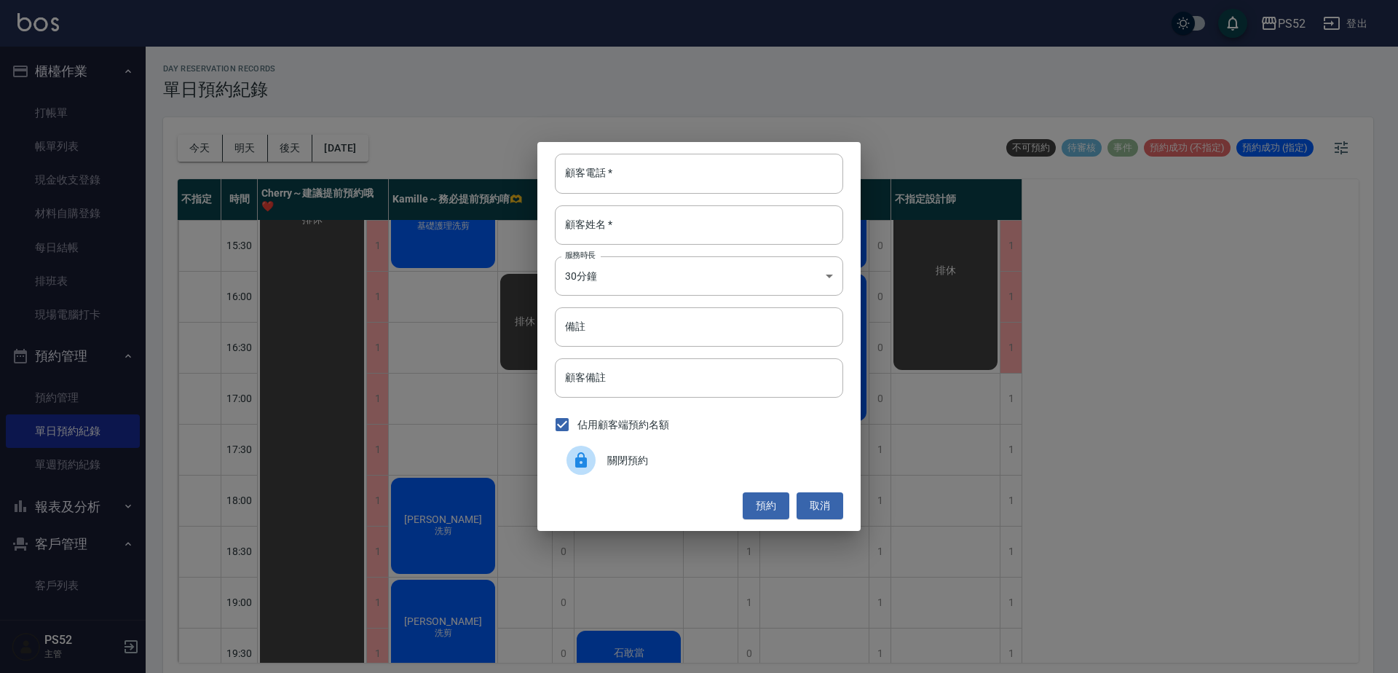
click at [1133, 442] on div "顧客電話   * 顧客電話   * 顧客姓名   * 顧客姓名   * 服務時長 30分鐘 1 服務時長 備註 備註 顧客備註 顧客備註 佔用顧客端預約名額 …" at bounding box center [699, 336] width 1398 height 673
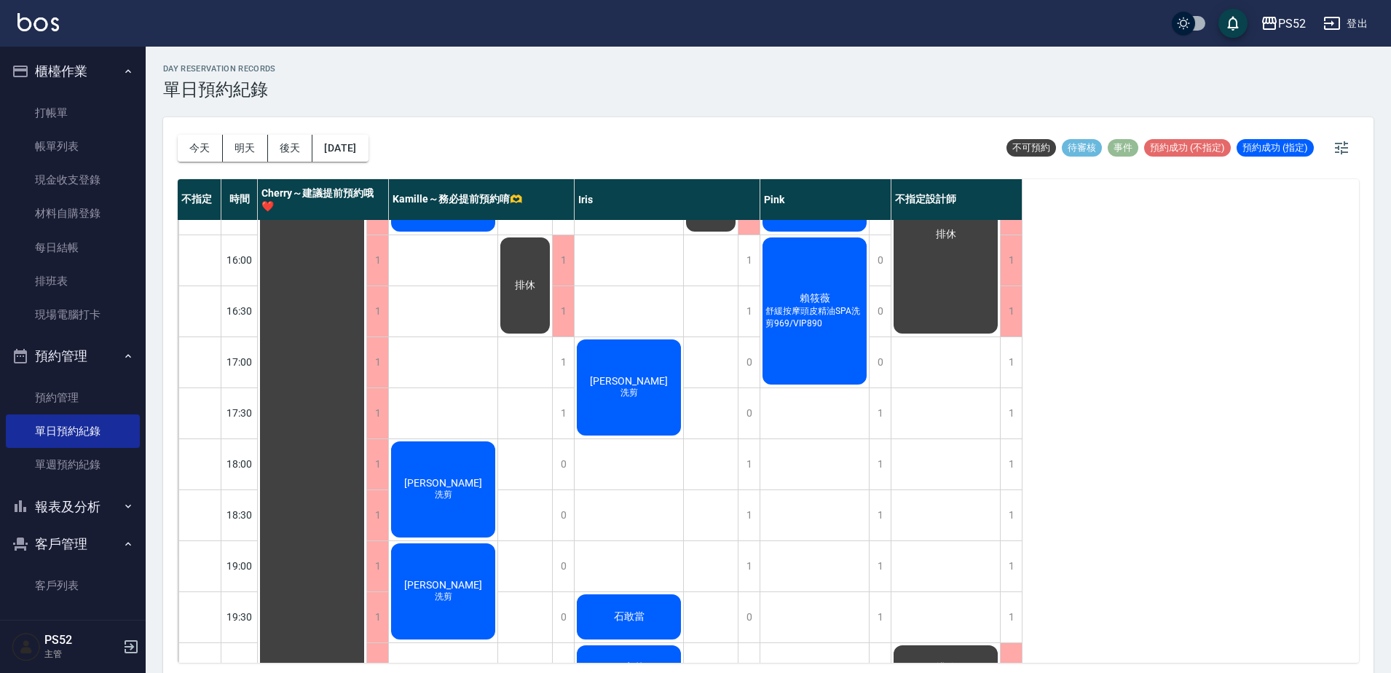
scroll to position [590, 0]
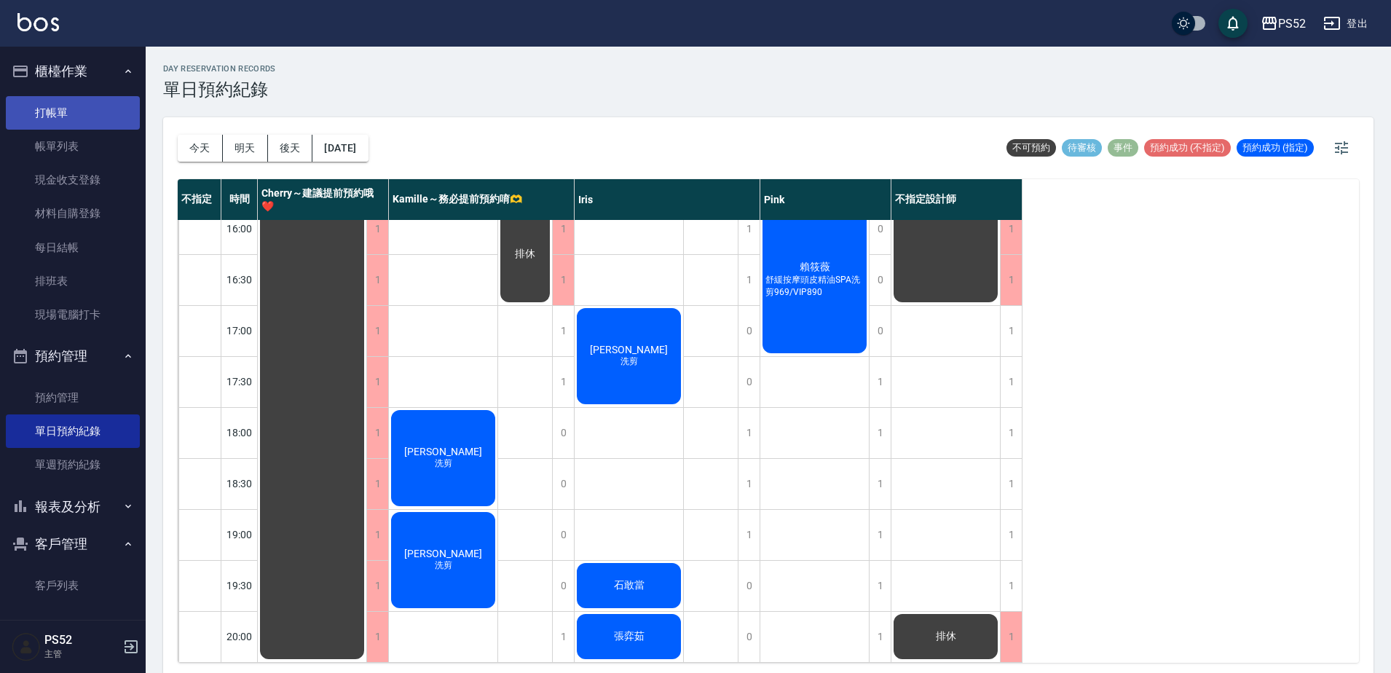
click at [47, 127] on link "打帳單" at bounding box center [73, 113] width 134 height 34
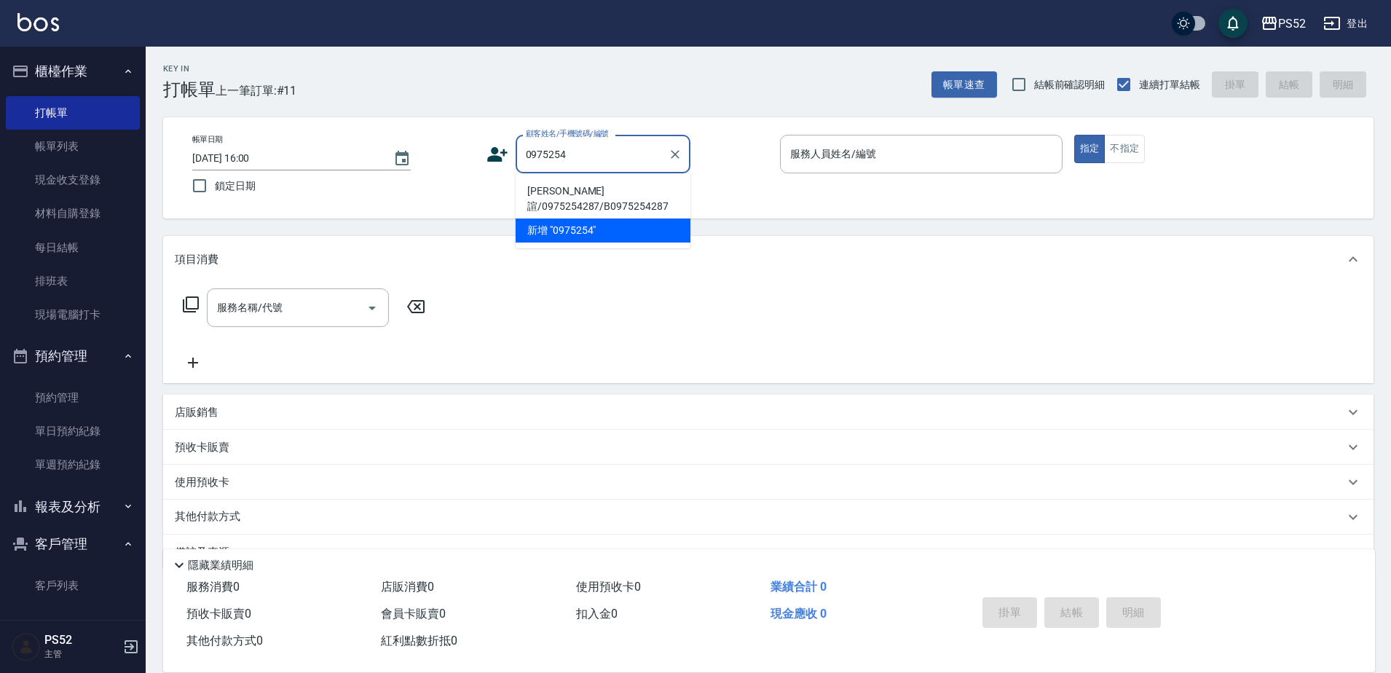
click at [559, 197] on li "[PERSON_NAME]諠/0975254287/B0975254287" at bounding box center [603, 198] width 175 height 39
type input "[PERSON_NAME]諠/0975254287/B0975254287"
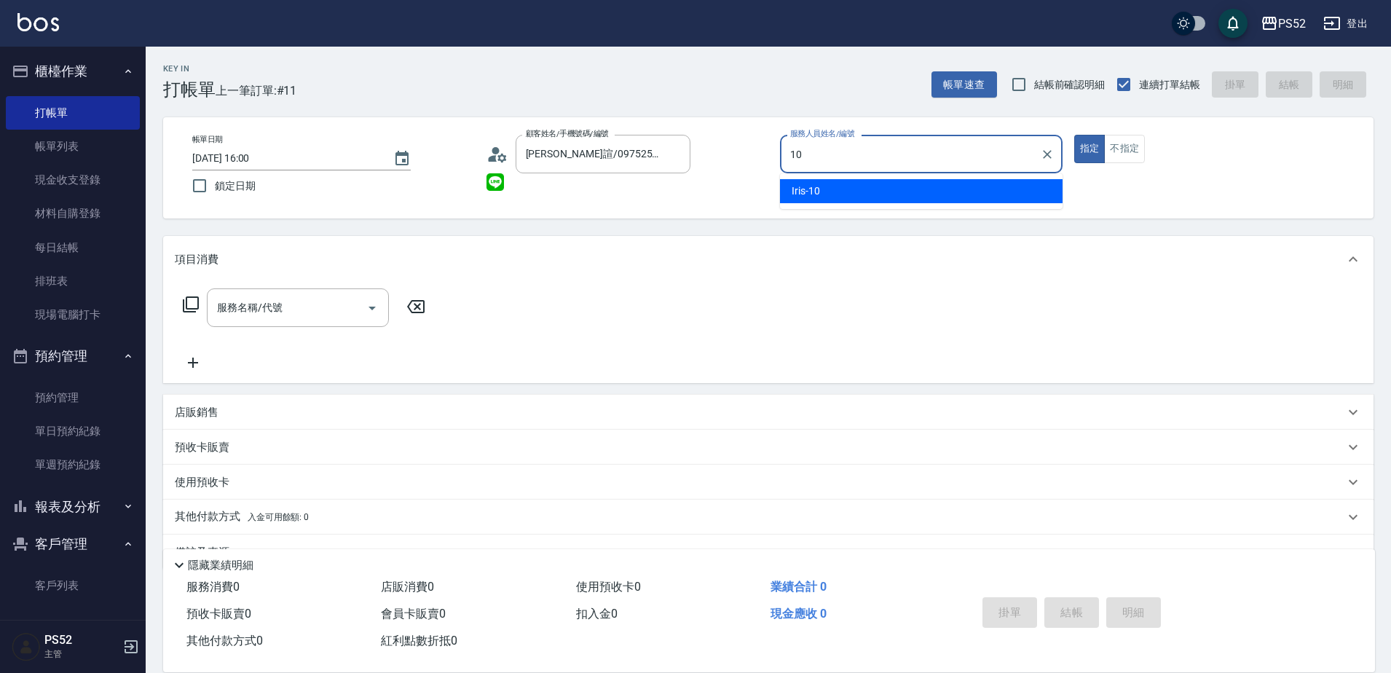
type input "Iris-10"
type button "true"
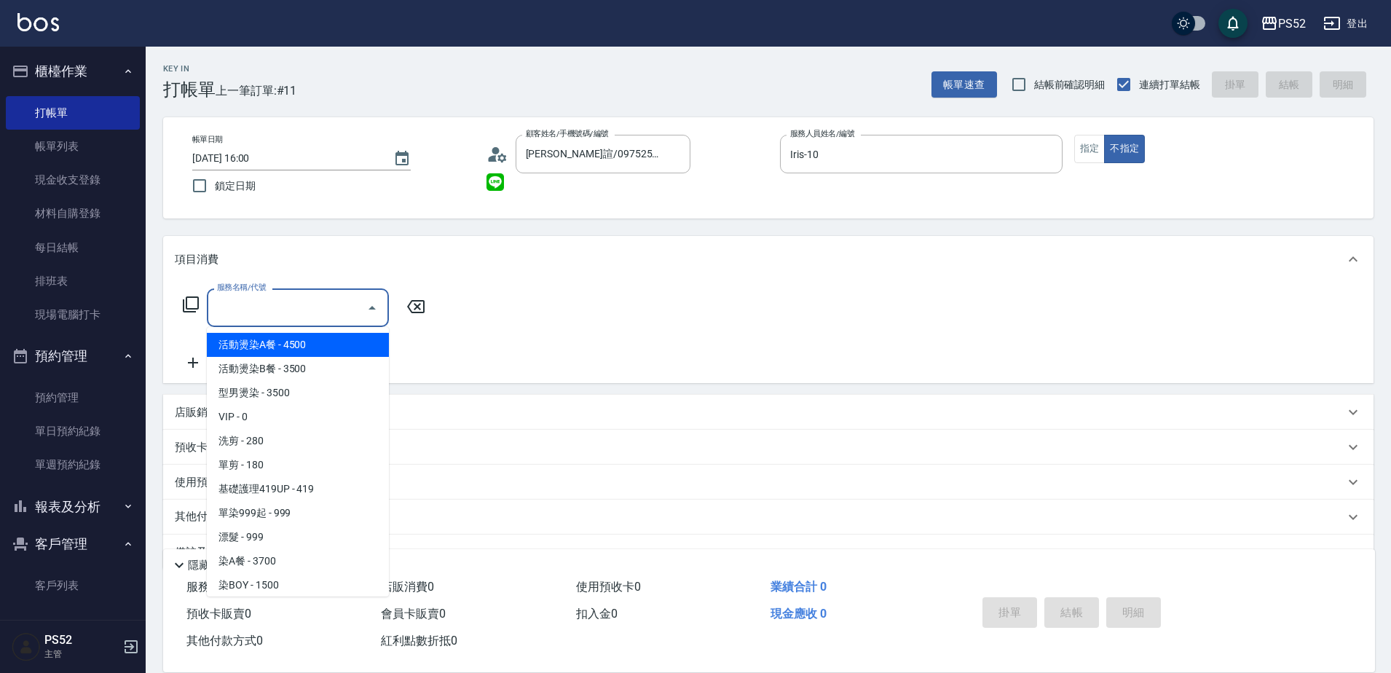
click at [270, 297] on div "服務名稱/代號 服務名稱/代號" at bounding box center [298, 307] width 182 height 39
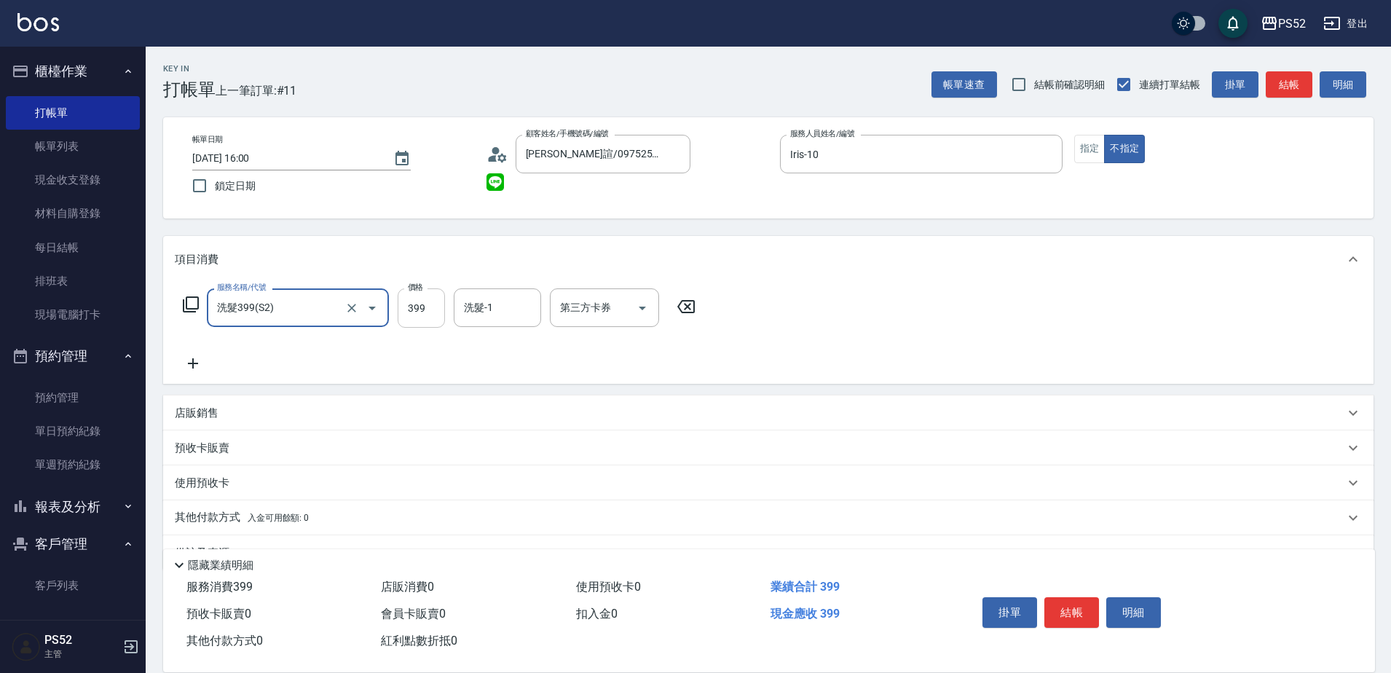
type input "洗髮399(S2)"
click at [422, 314] on input "399" at bounding box center [421, 307] width 47 height 39
type input "439"
click at [1063, 611] on button "結帳" at bounding box center [1071, 612] width 55 height 31
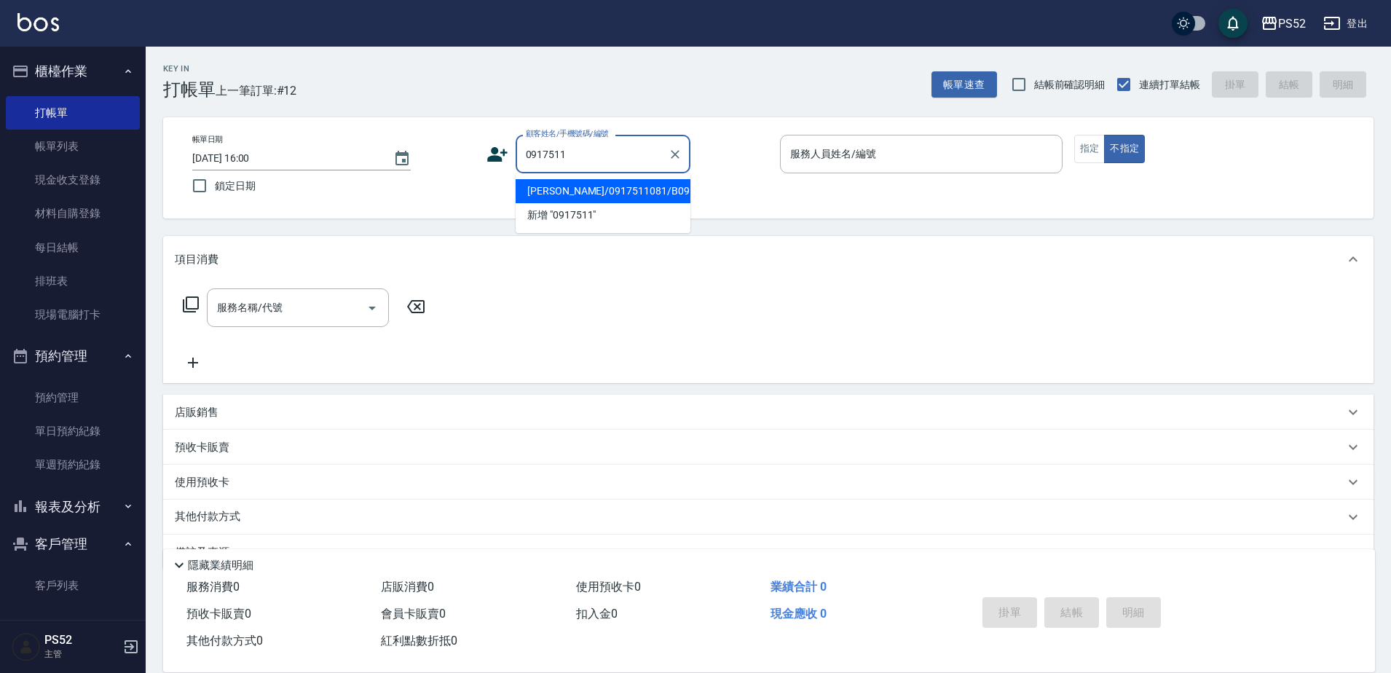
click at [585, 173] on ul "[PERSON_NAME]/0917511081/B0917511081 新增 "0917511"" at bounding box center [603, 203] width 175 height 60
click at [584, 194] on li "[PERSON_NAME]/0917511081/B0917511081" at bounding box center [603, 191] width 175 height 24
type input "[PERSON_NAME]/0917511081/B0917511081"
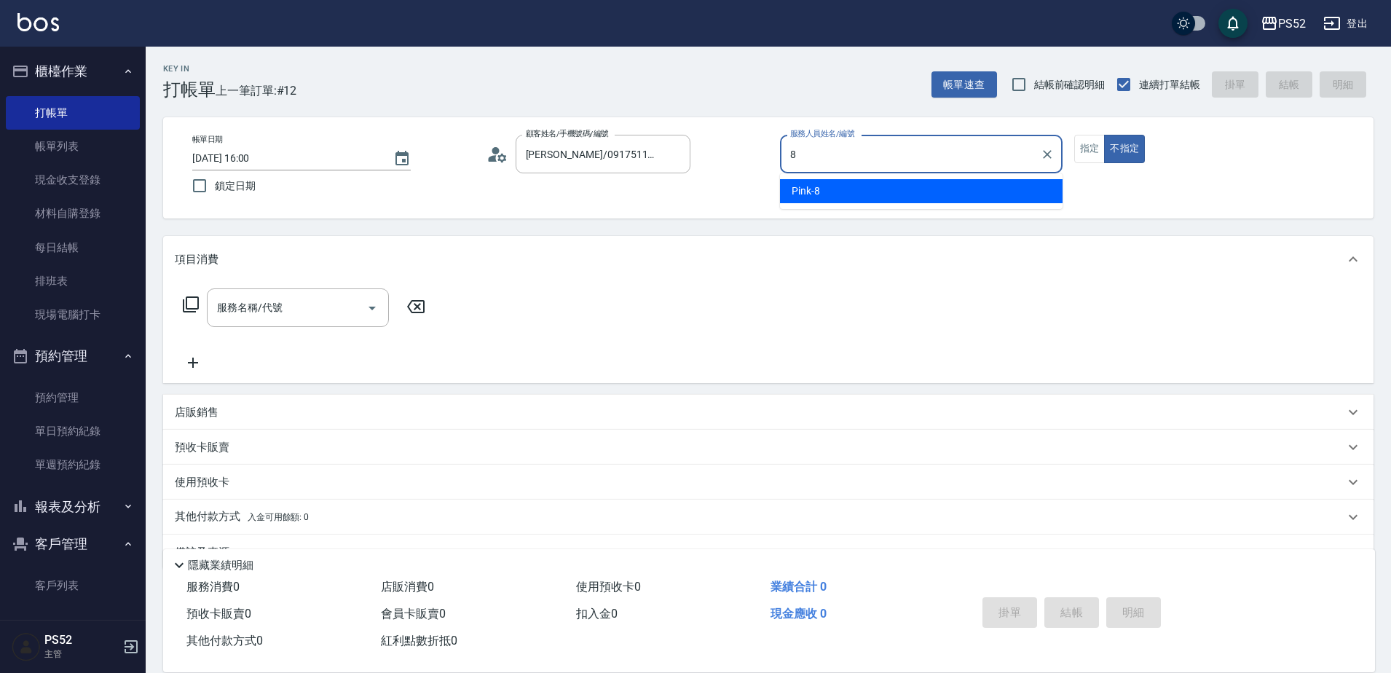
type input "Pink-8"
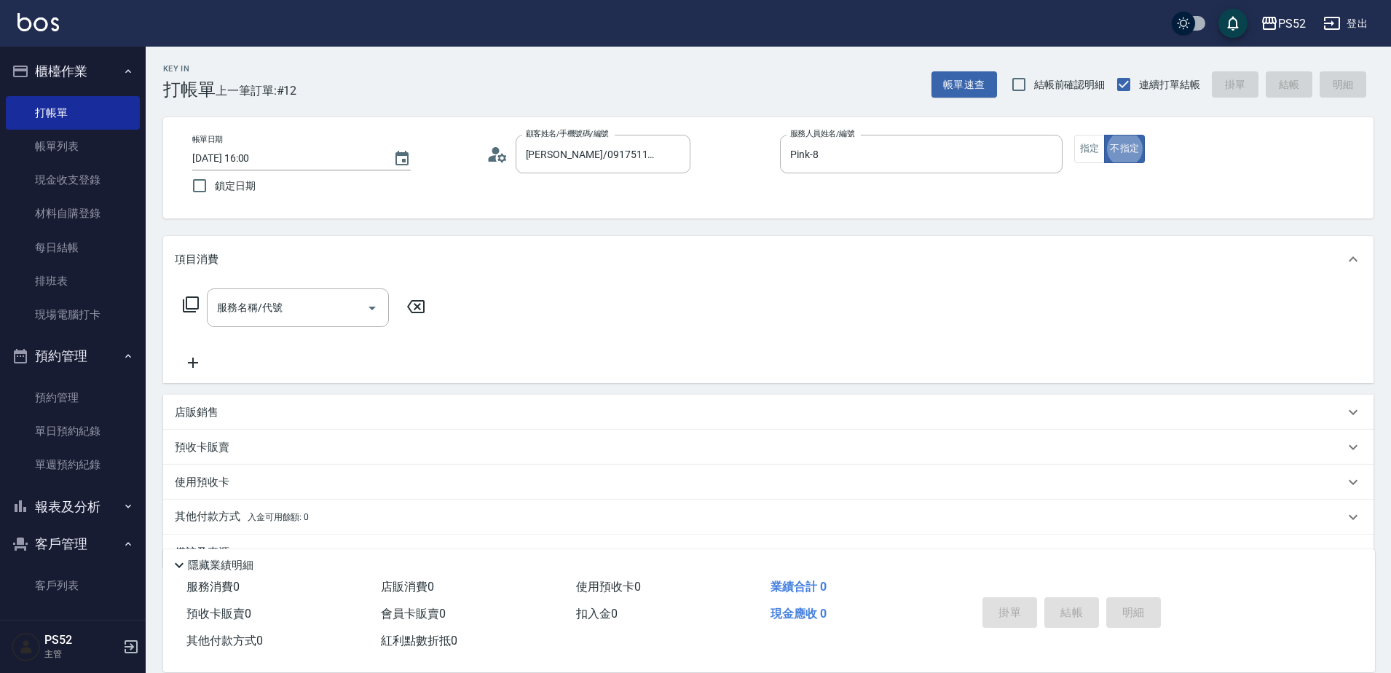
type button "false"
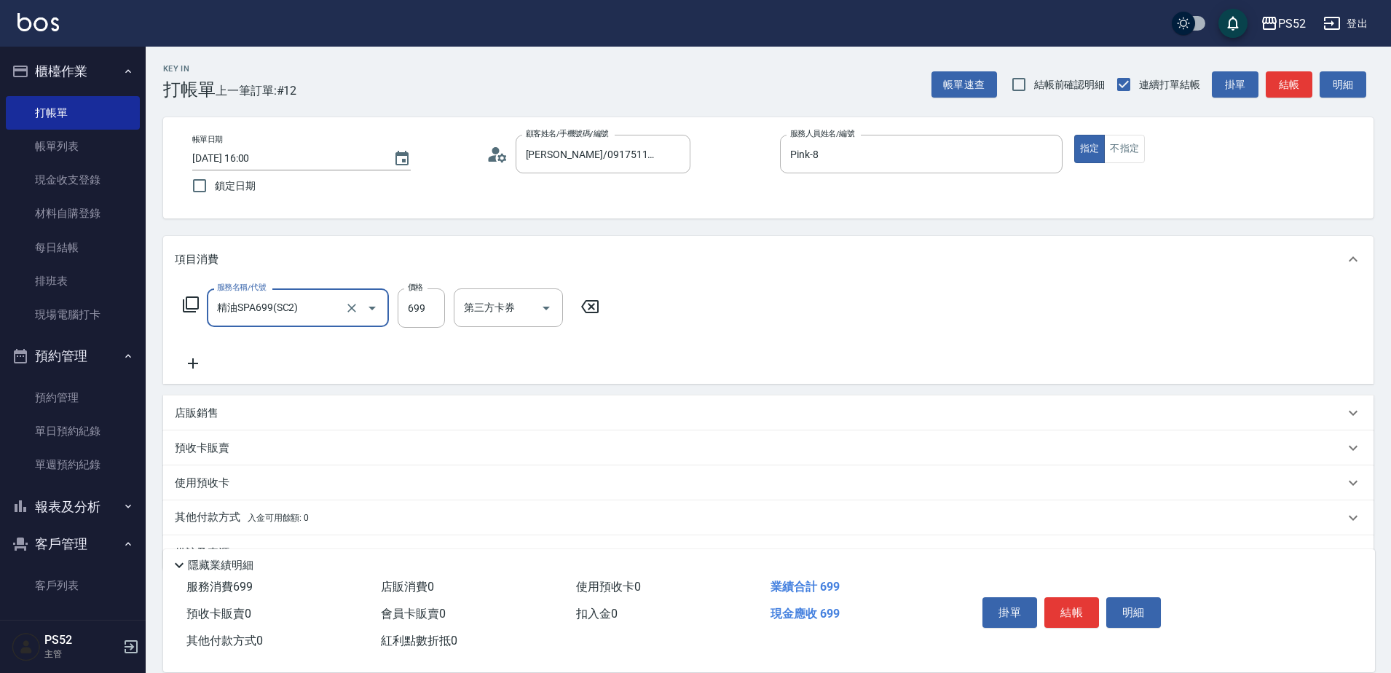
type input "精油SPA699(SC2)"
type input "630"
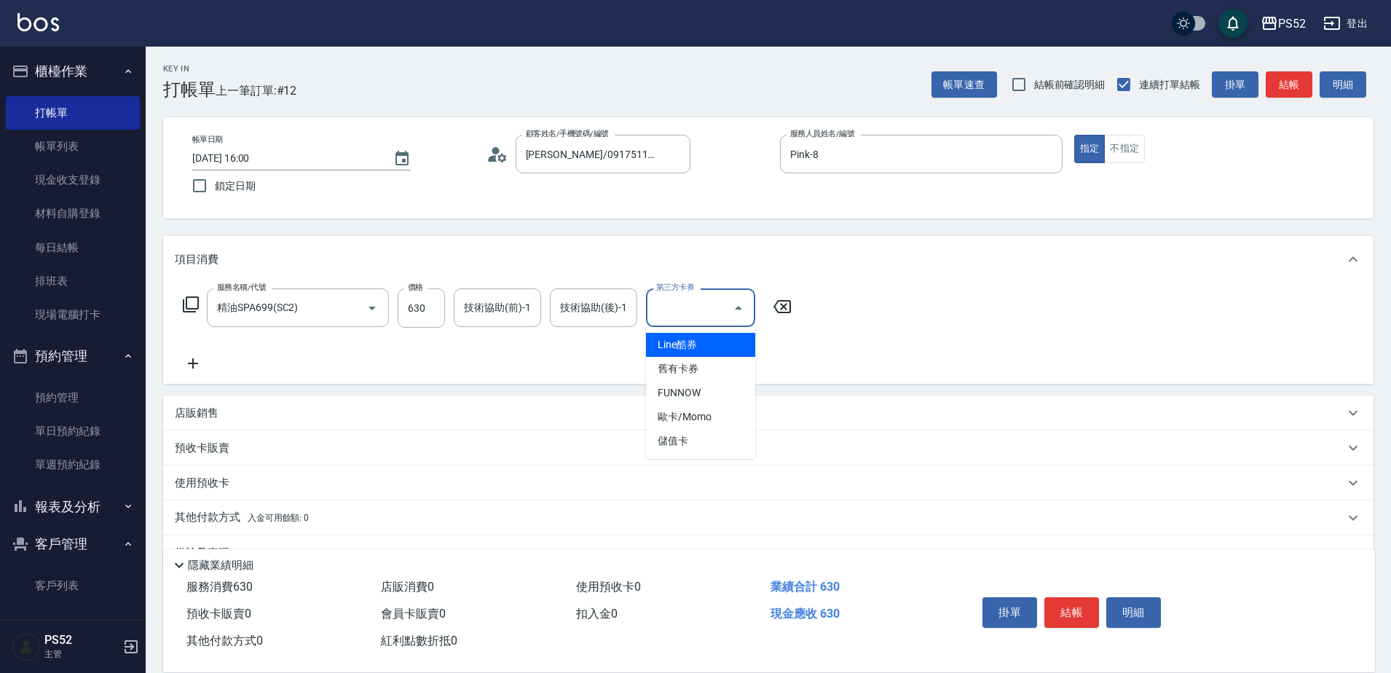
click at [714, 304] on input "第三方卡券" at bounding box center [690, 307] width 74 height 25
click at [682, 439] on span "儲值卡" at bounding box center [700, 441] width 109 height 24
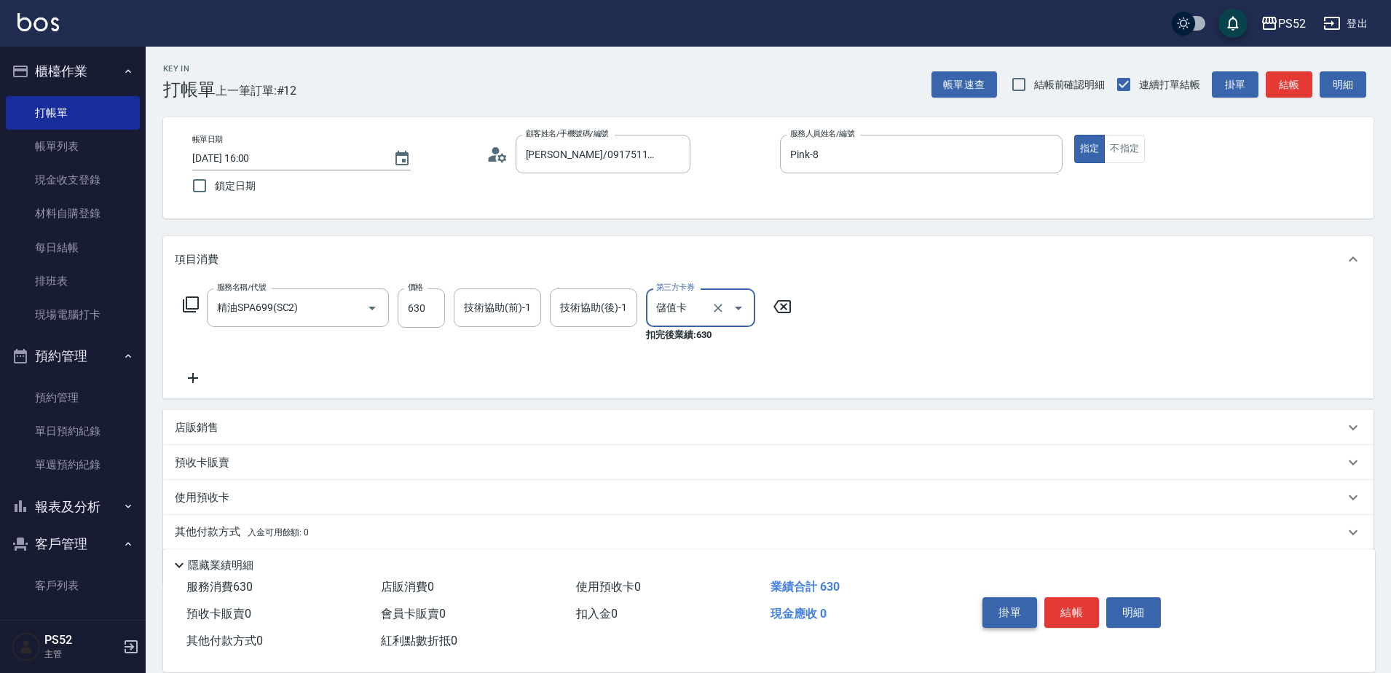
type input "儲值卡"
click at [1086, 606] on button "結帳" at bounding box center [1071, 612] width 55 height 31
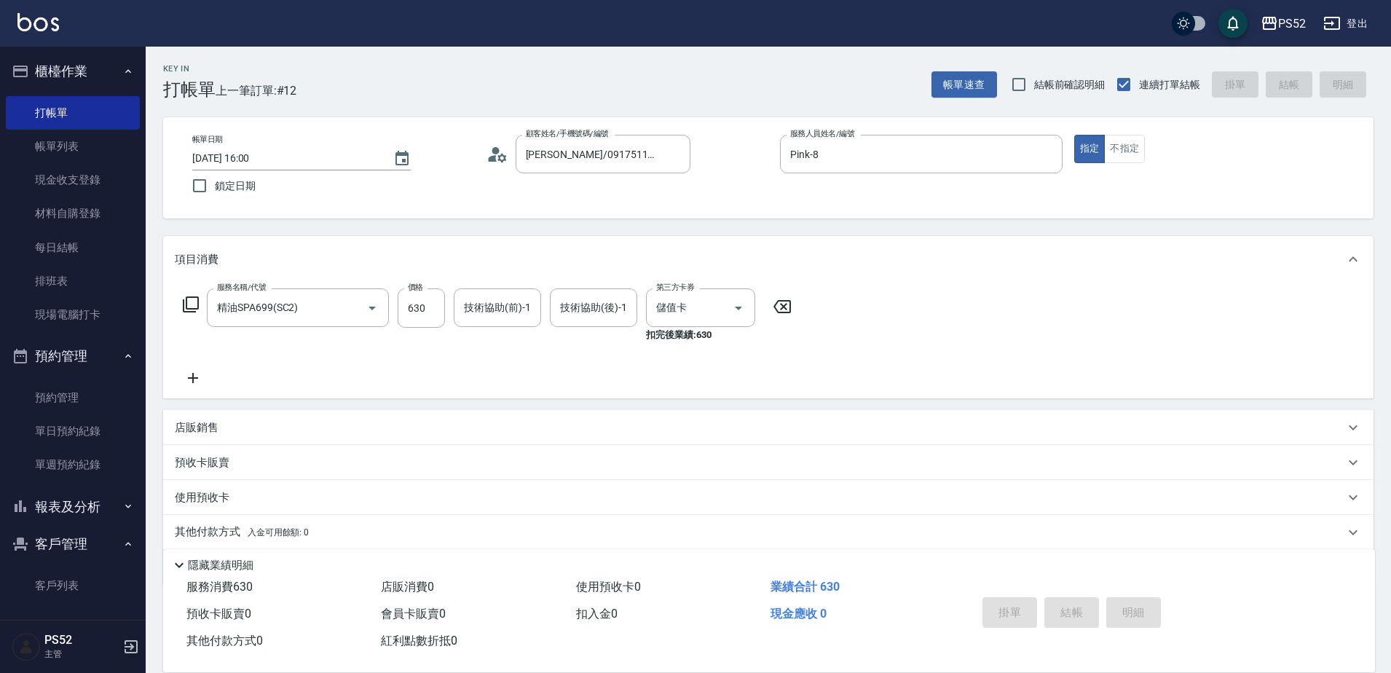
type input "[DATE] 16:01"
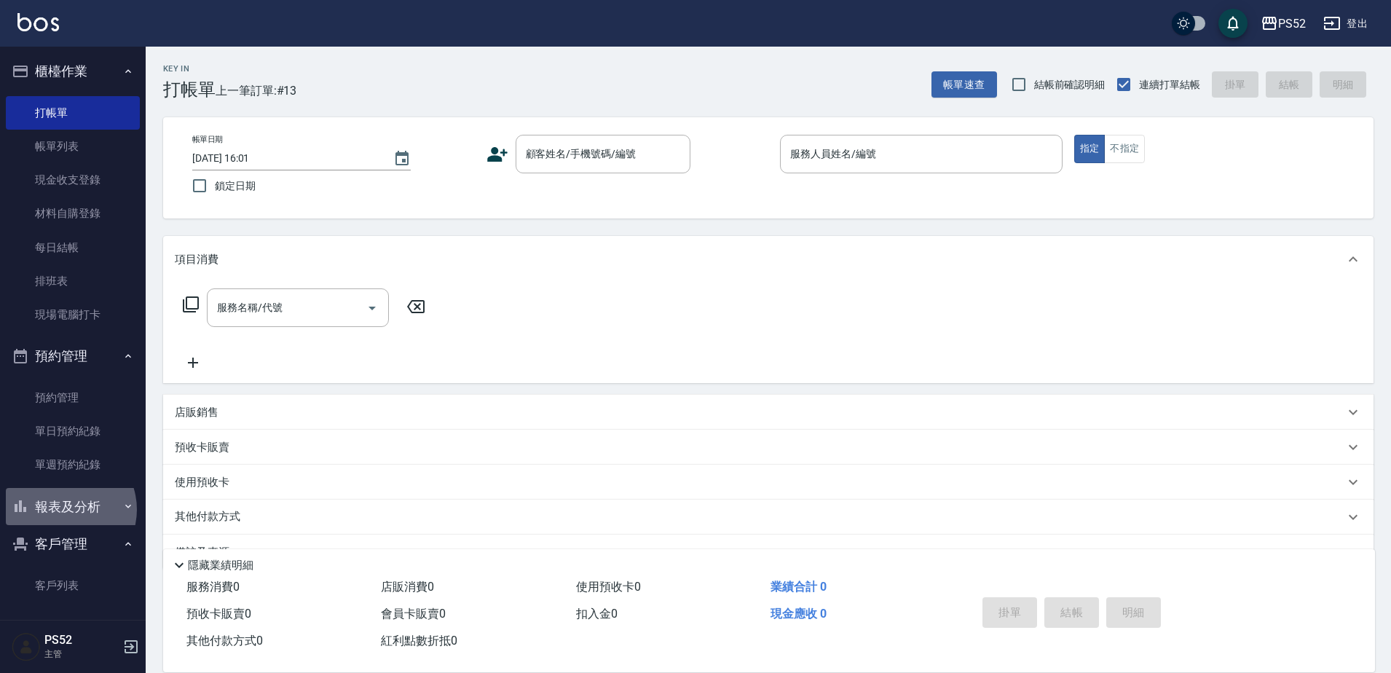
click at [63, 509] on button "報表及分析" at bounding box center [73, 507] width 134 height 38
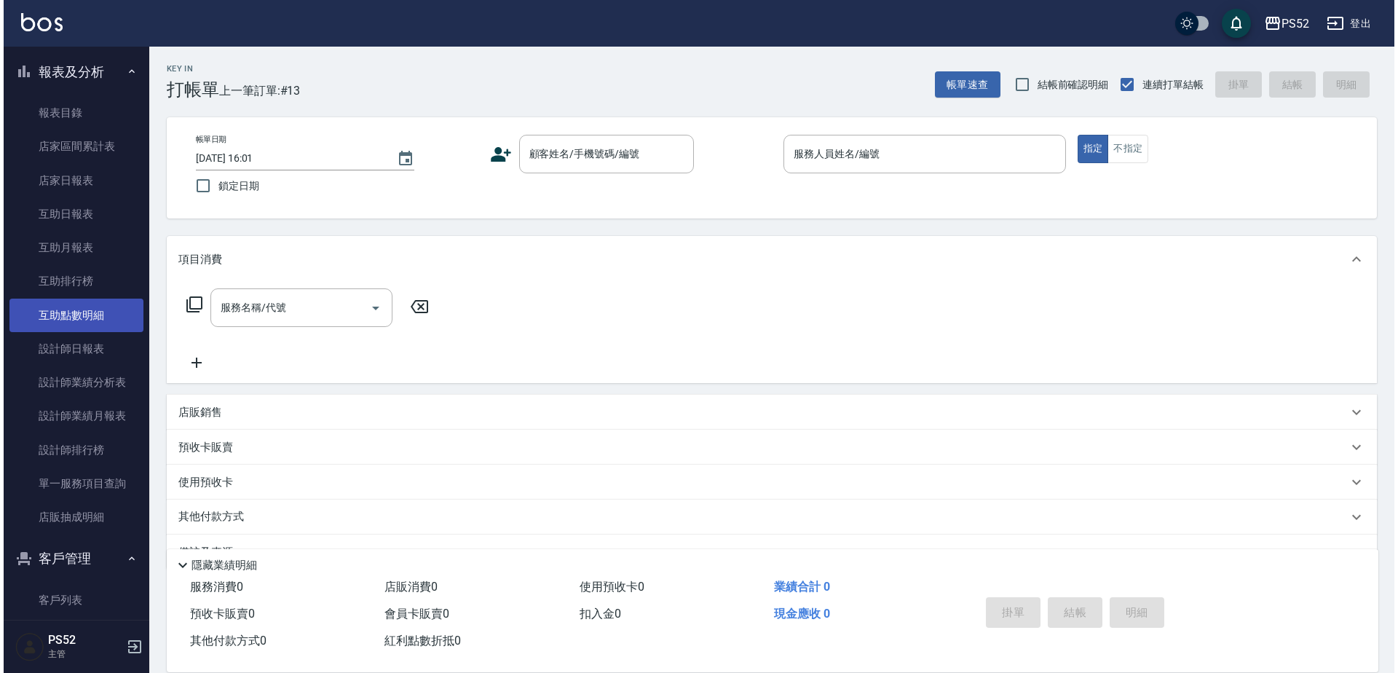
scroll to position [437, 0]
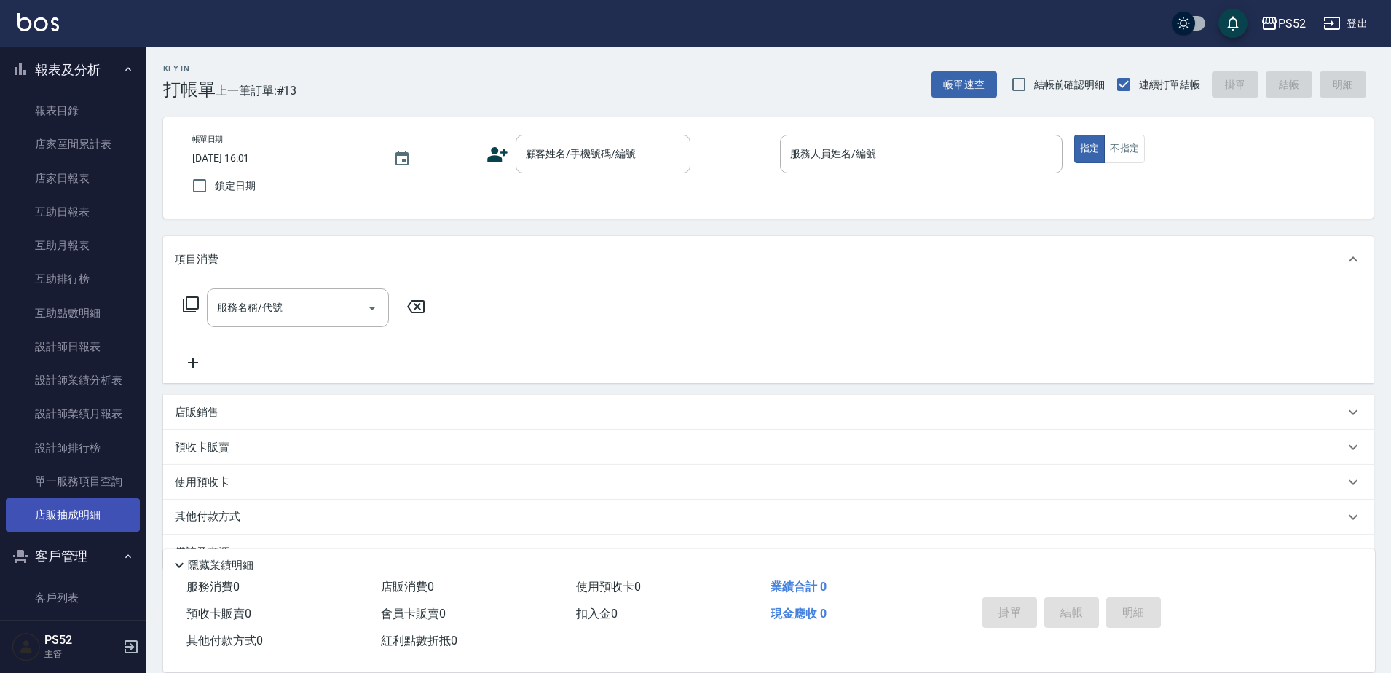
click at [74, 523] on link "店販抽成明細" at bounding box center [73, 515] width 134 height 34
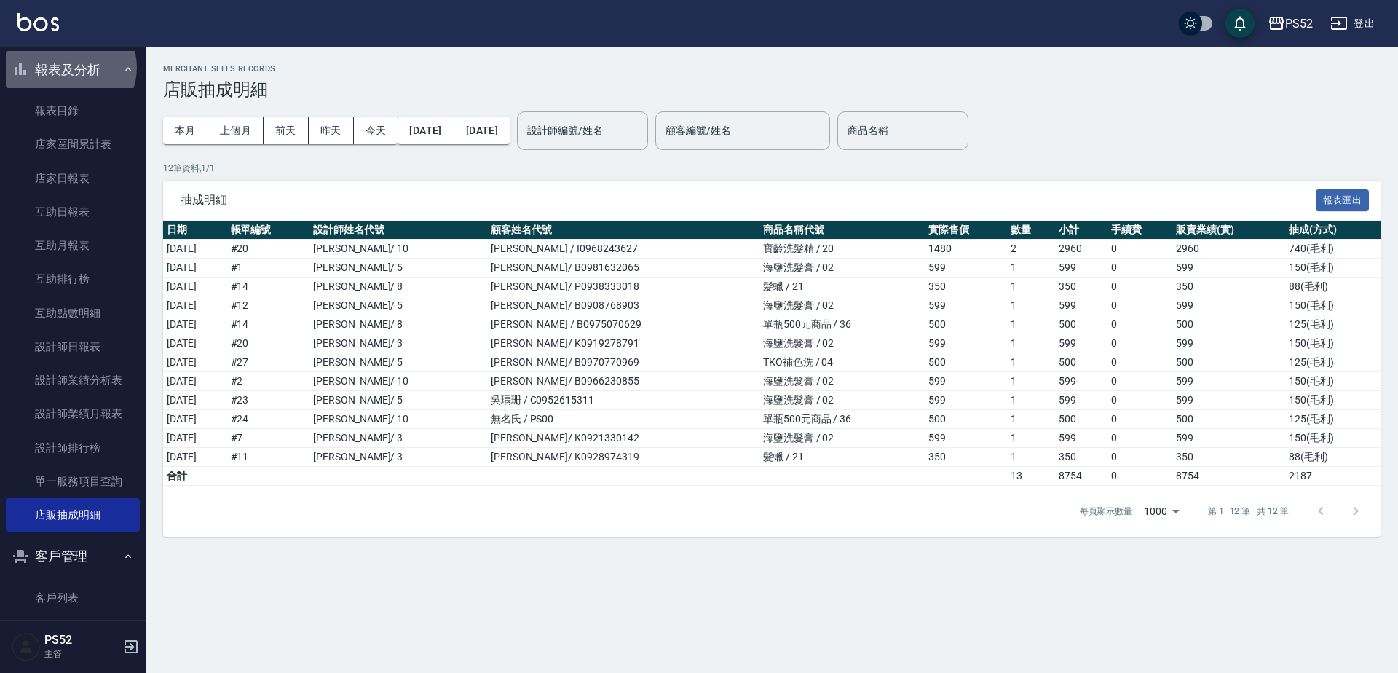
click at [69, 67] on button "報表及分析" at bounding box center [73, 70] width 134 height 38
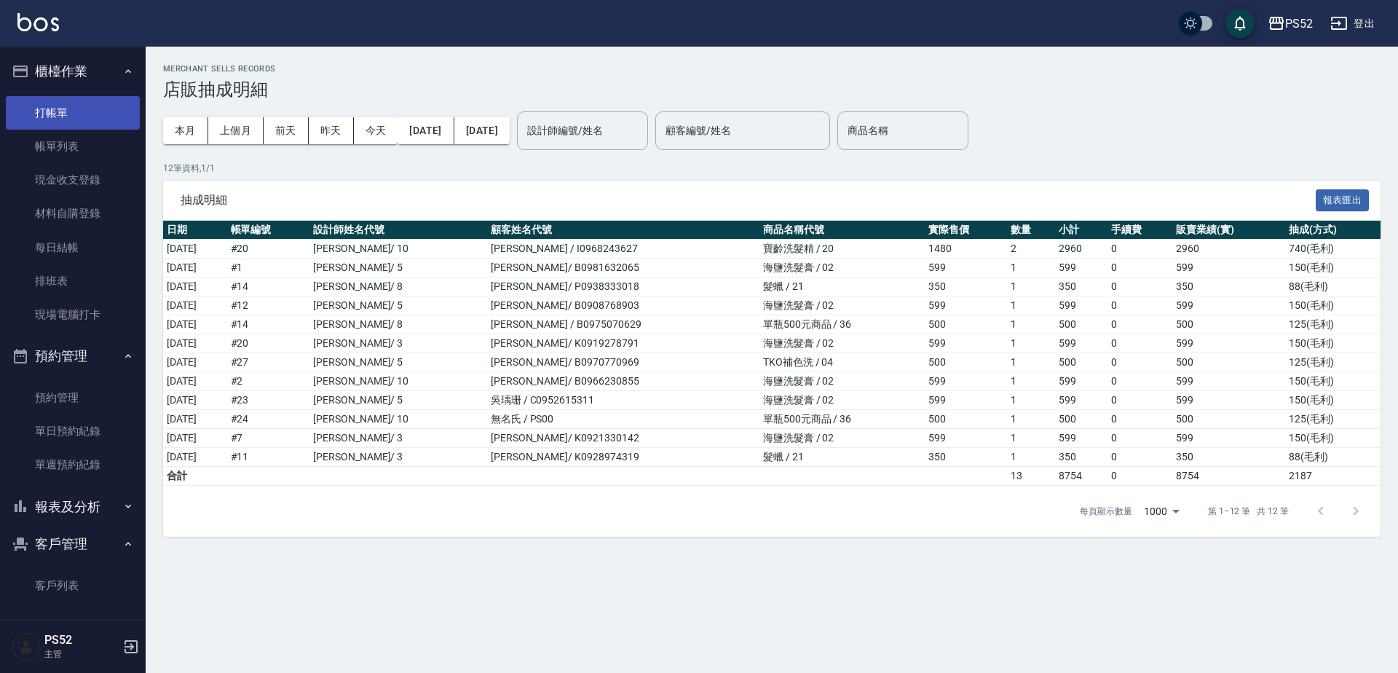
click at [76, 113] on link "打帳單" at bounding box center [73, 113] width 134 height 34
